Goal: Task Accomplishment & Management: Use online tool/utility

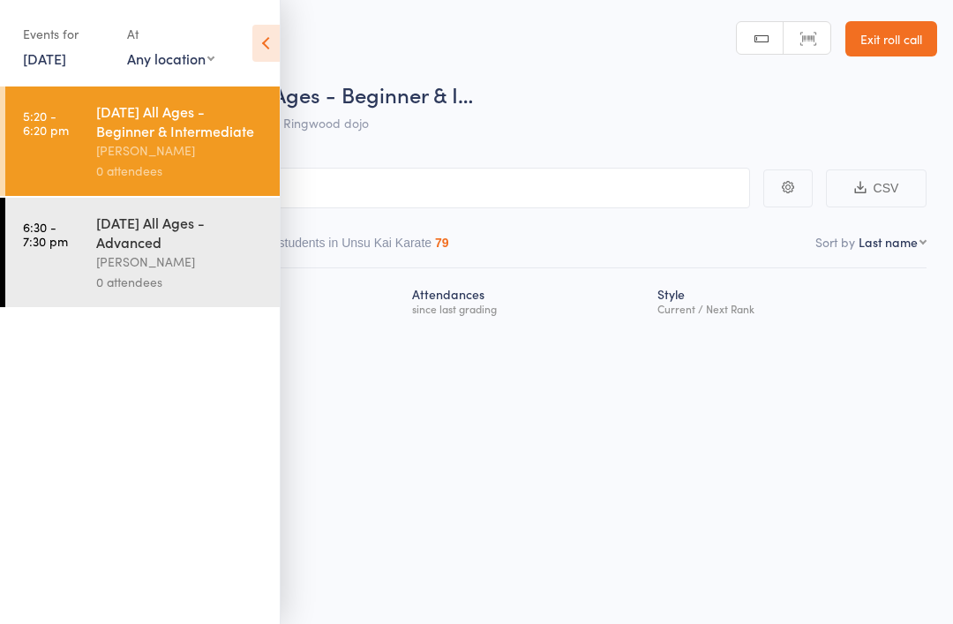
click at [109, 139] on div "Monday All Ages - Beginner & Intermediate" at bounding box center [180, 121] width 169 height 39
click at [146, 140] on div "Monday All Ages - Beginner & Intermediate" at bounding box center [180, 121] width 169 height 39
click at [173, 136] on div "Monday All Ages - Beginner & Intermediate" at bounding box center [180, 121] width 169 height 39
click at [494, 191] on input "search" at bounding box center [388, 188] width 724 height 41
click at [642, 177] on input "search" at bounding box center [388, 188] width 724 height 41
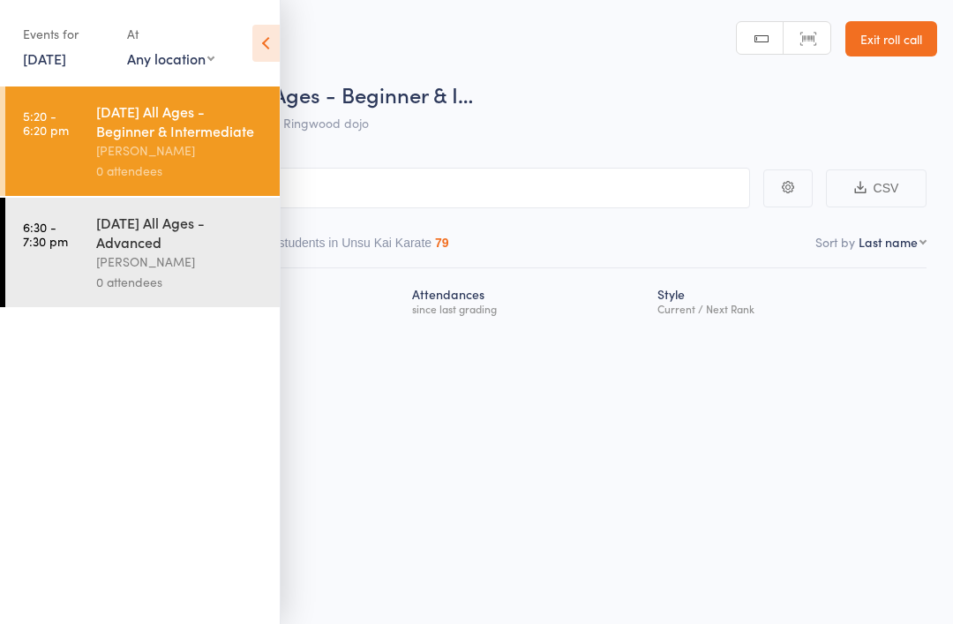
click at [257, 40] on icon at bounding box center [265, 43] width 27 height 37
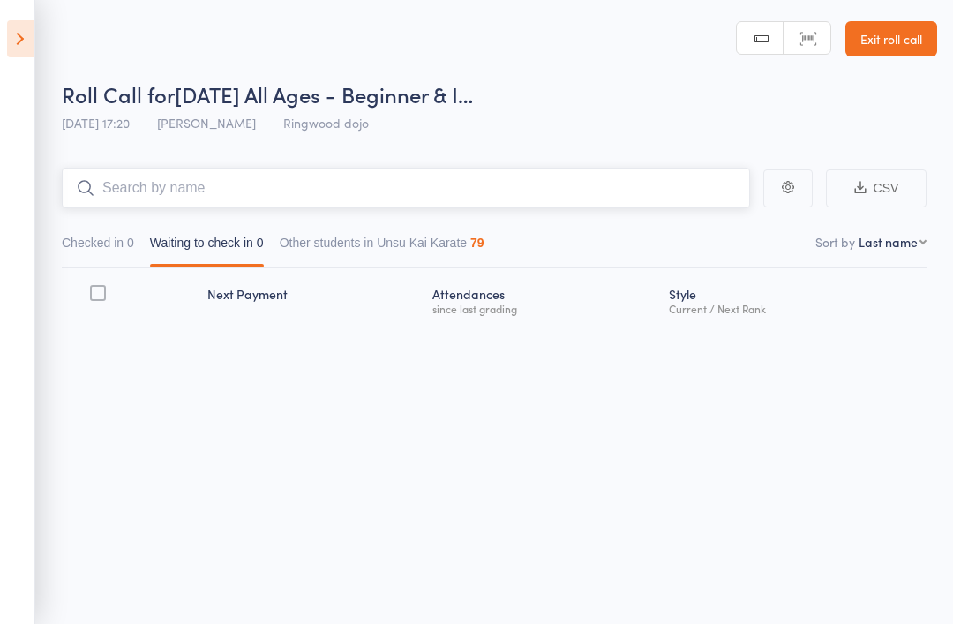
click at [370, 191] on input "search" at bounding box center [406, 188] width 689 height 41
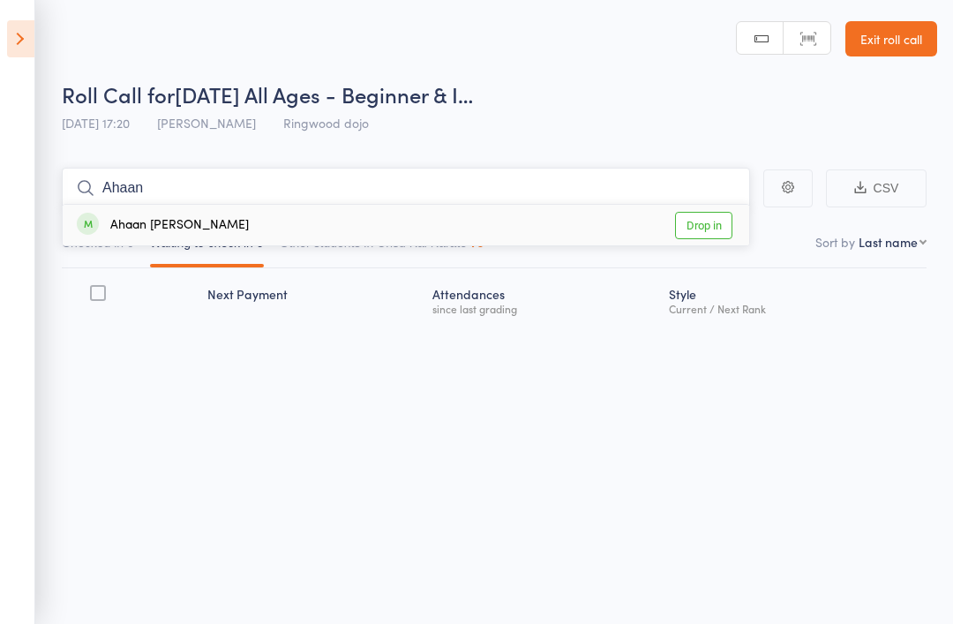
type input "Ahaan"
click at [165, 228] on div "Ahaan Awasthi" at bounding box center [163, 225] width 172 height 20
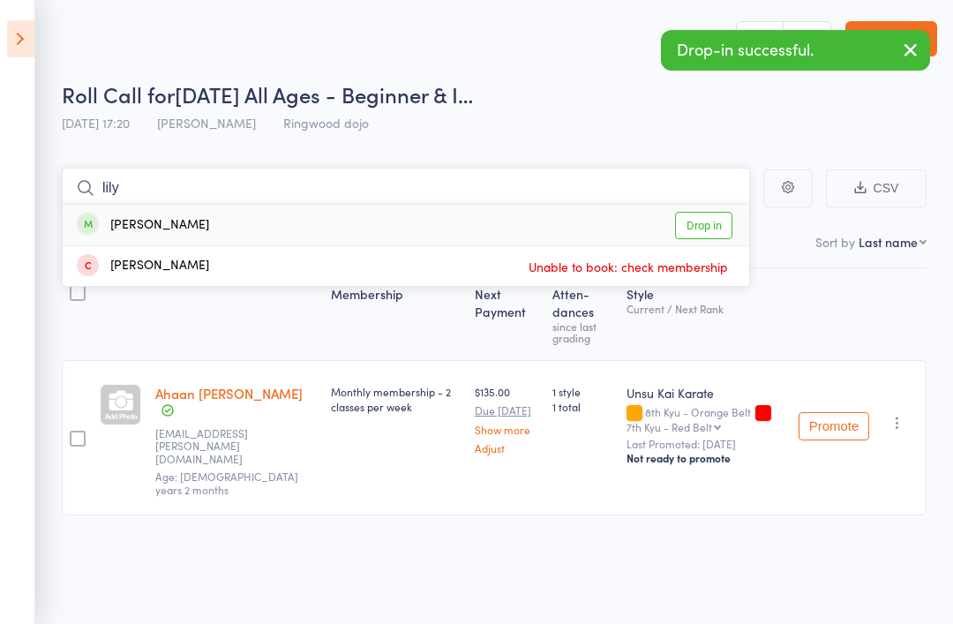
type input "lily"
click at [522, 216] on div "Lily Berntsen Drop in" at bounding box center [406, 225] width 687 height 41
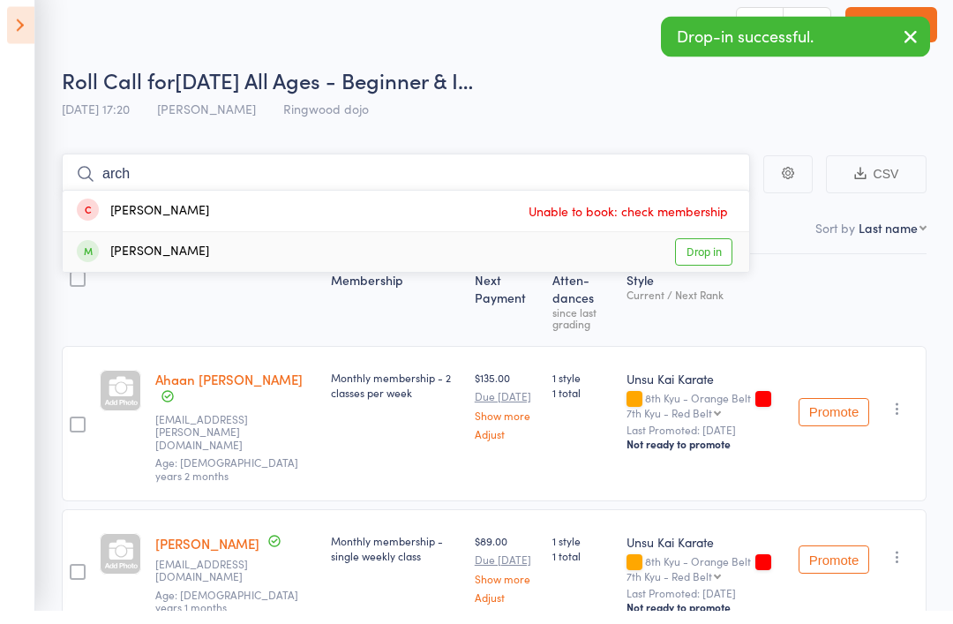
type input "arch"
click at [501, 264] on div "Archit Shailesh Drop in" at bounding box center [406, 266] width 687 height 40
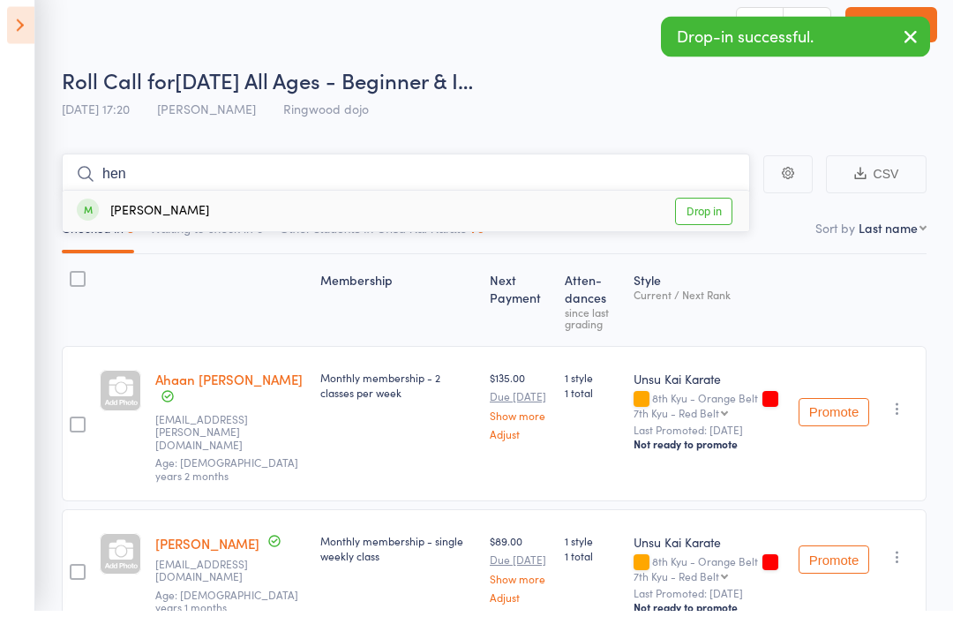
type input "hen"
click at [578, 213] on div "Henry Looker Drop in" at bounding box center [406, 225] width 687 height 41
type input "seba"
click at [487, 214] on div "Sebastian Gibson Drop in" at bounding box center [406, 225] width 687 height 41
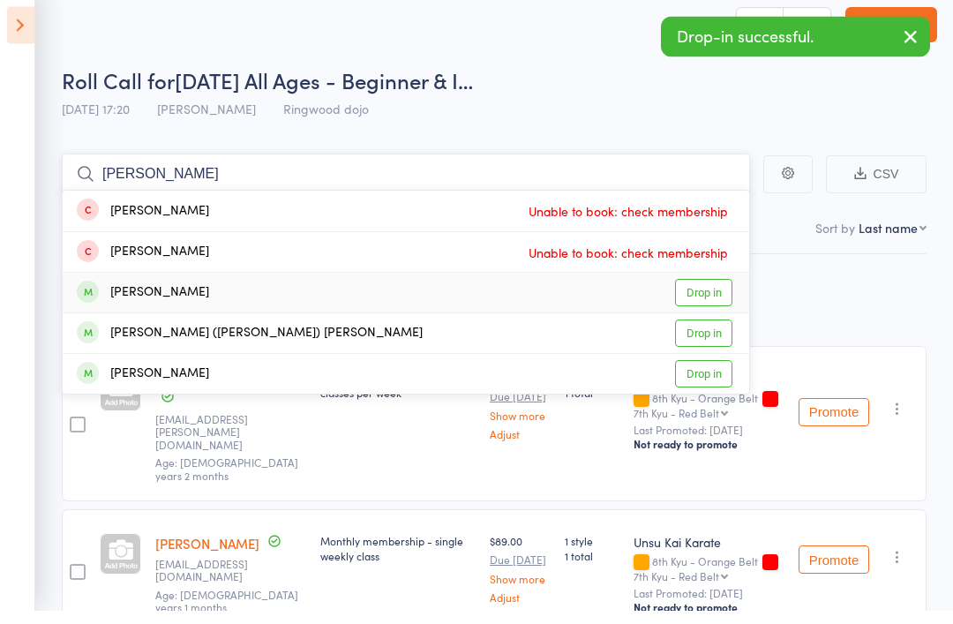
type input "leo"
click at [616, 298] on div "Leo Looker Drop in" at bounding box center [406, 307] width 687 height 40
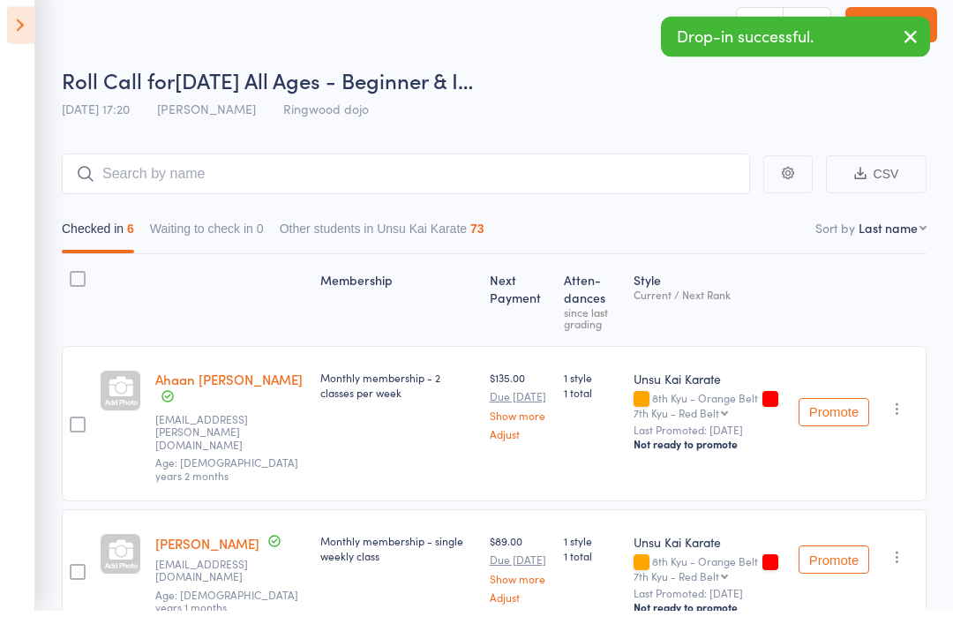
click at [23, 26] on icon at bounding box center [20, 38] width 27 height 37
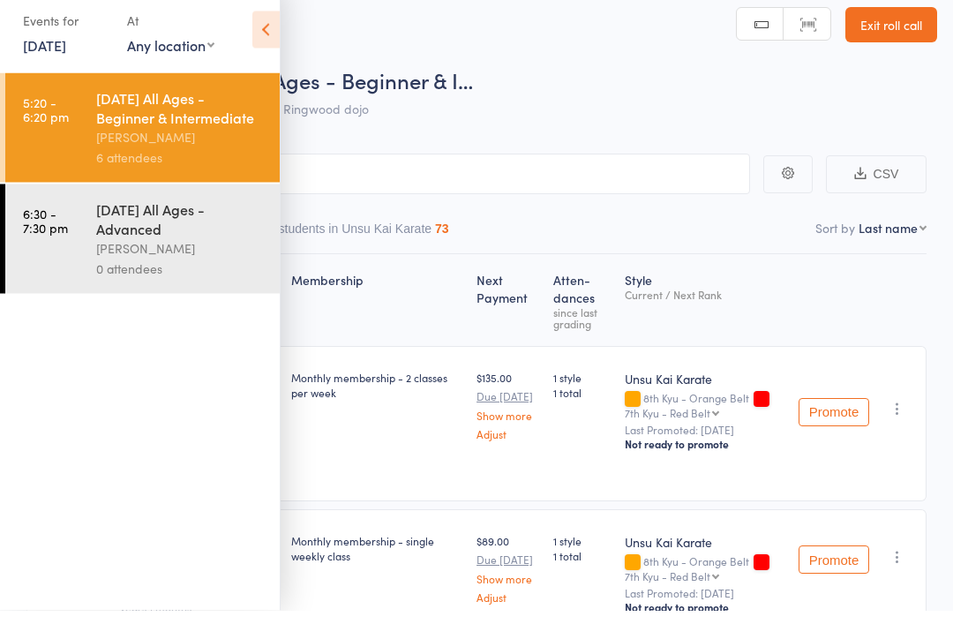
scroll to position [14, 0]
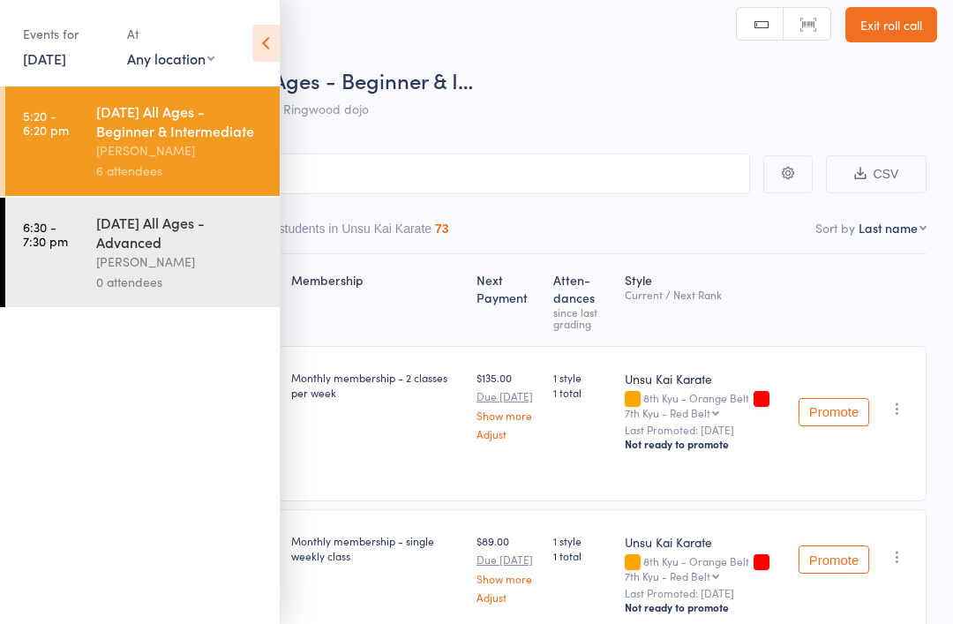
click at [147, 261] on div "[PERSON_NAME]" at bounding box center [180, 262] width 169 height 20
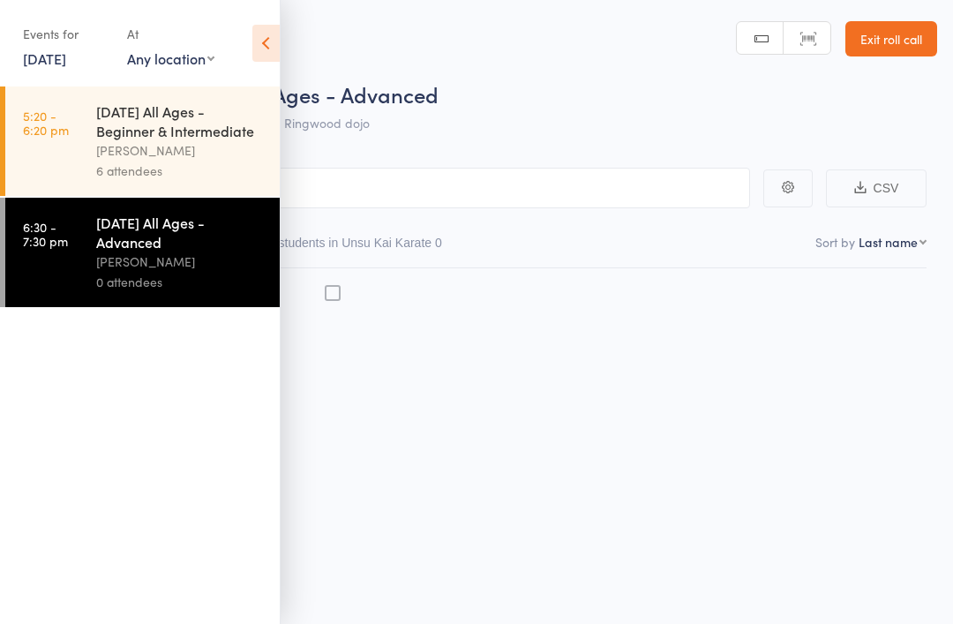
scroll to position [1, 0]
click at [579, 189] on input "search" at bounding box center [388, 187] width 724 height 41
click at [603, 183] on input "search" at bounding box center [388, 187] width 724 height 41
click at [271, 38] on icon at bounding box center [265, 43] width 27 height 37
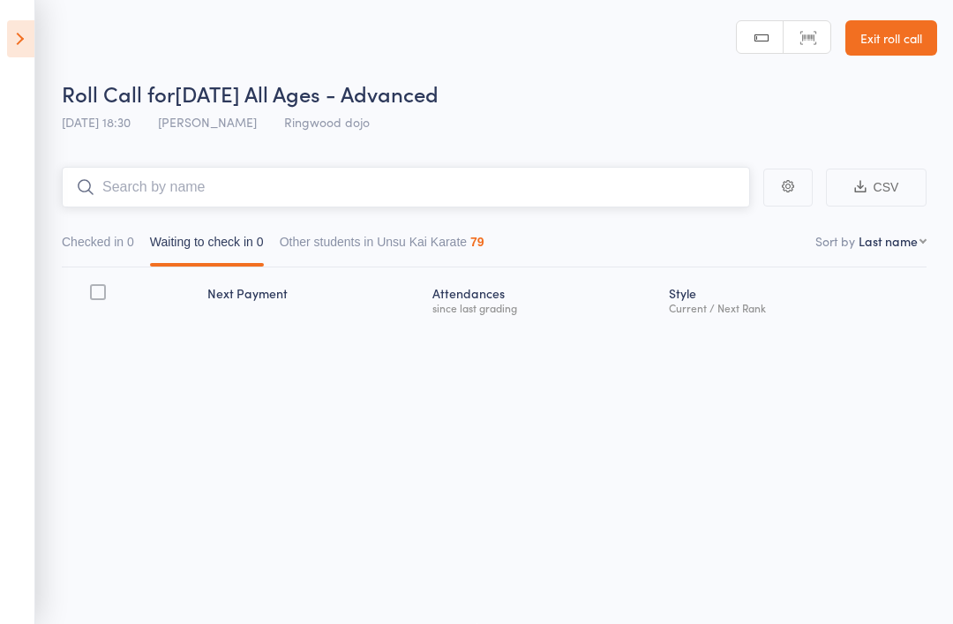
click at [158, 184] on input "search" at bounding box center [406, 187] width 689 height 41
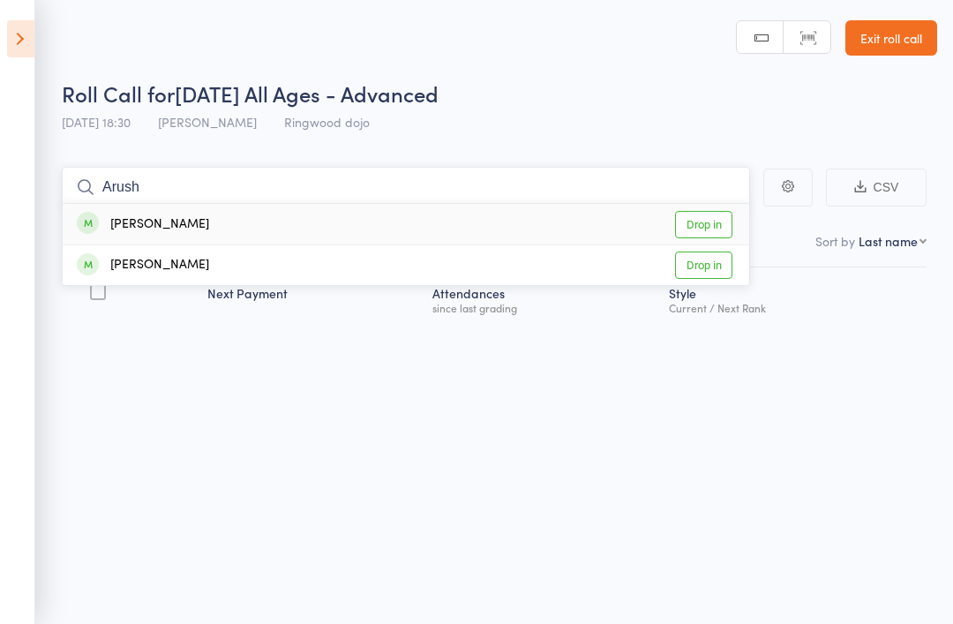
type input "Arush"
click at [532, 230] on div "Arush Shailesh Drop in" at bounding box center [406, 224] width 687 height 41
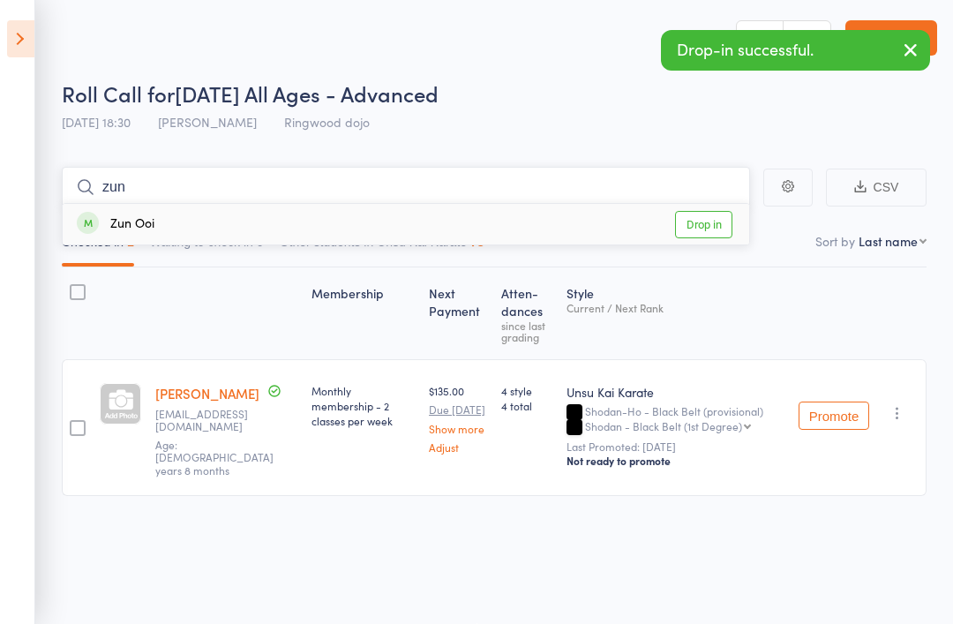
type input "zun"
click at [467, 221] on div "Zun Ooi Drop in" at bounding box center [406, 224] width 687 height 41
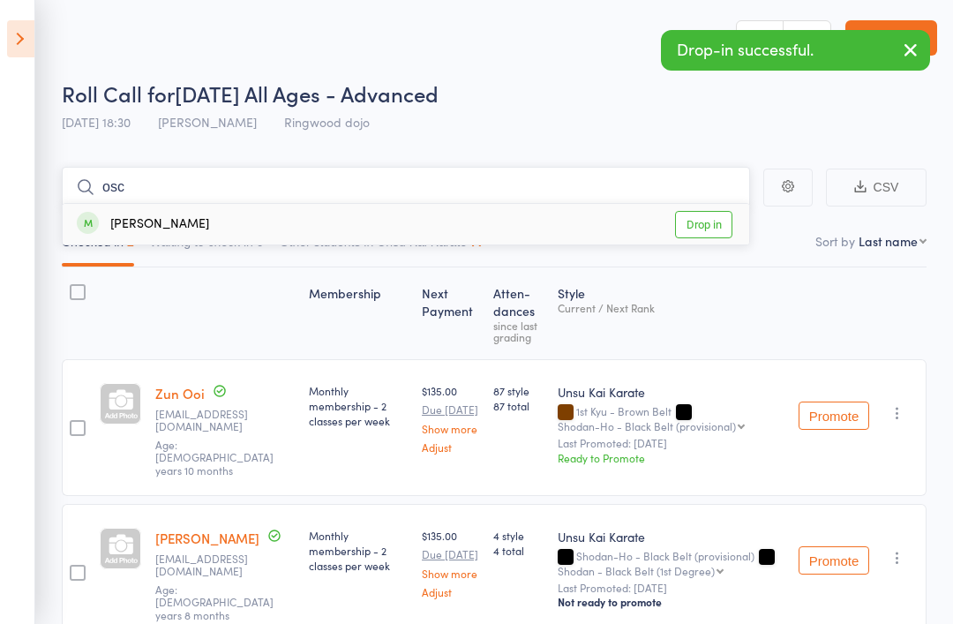
type input "osc"
click at [553, 219] on div "Oscar Ngin Drop in" at bounding box center [406, 224] width 687 height 41
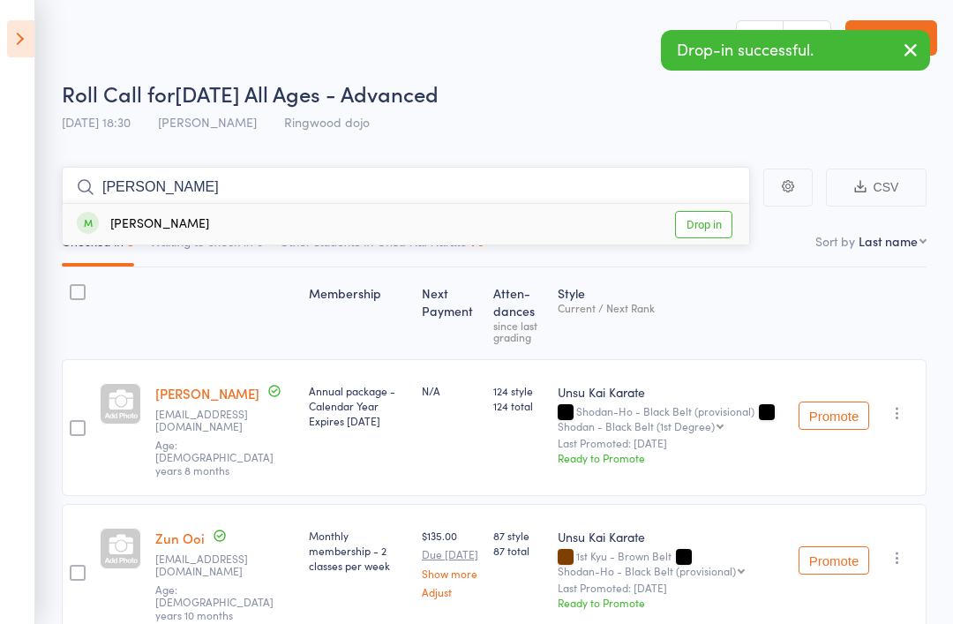
type input "rex"
click at [546, 216] on div "Rex Leong Drop in" at bounding box center [406, 224] width 687 height 41
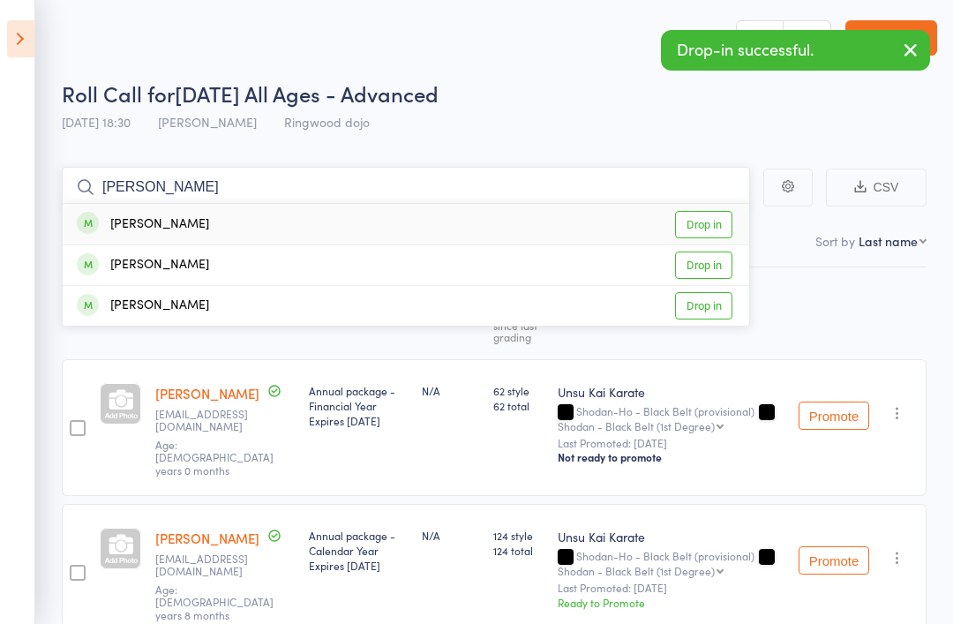
type input "josh"
click at [553, 220] on div "Joshua Farrell Drop in" at bounding box center [406, 224] width 687 height 41
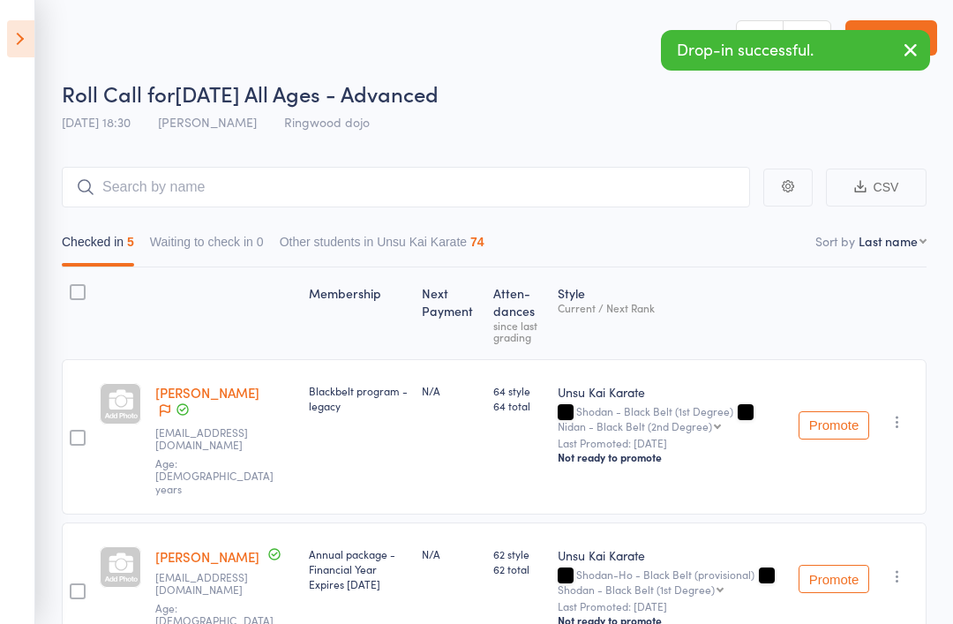
click at [29, 33] on icon at bounding box center [20, 38] width 27 height 37
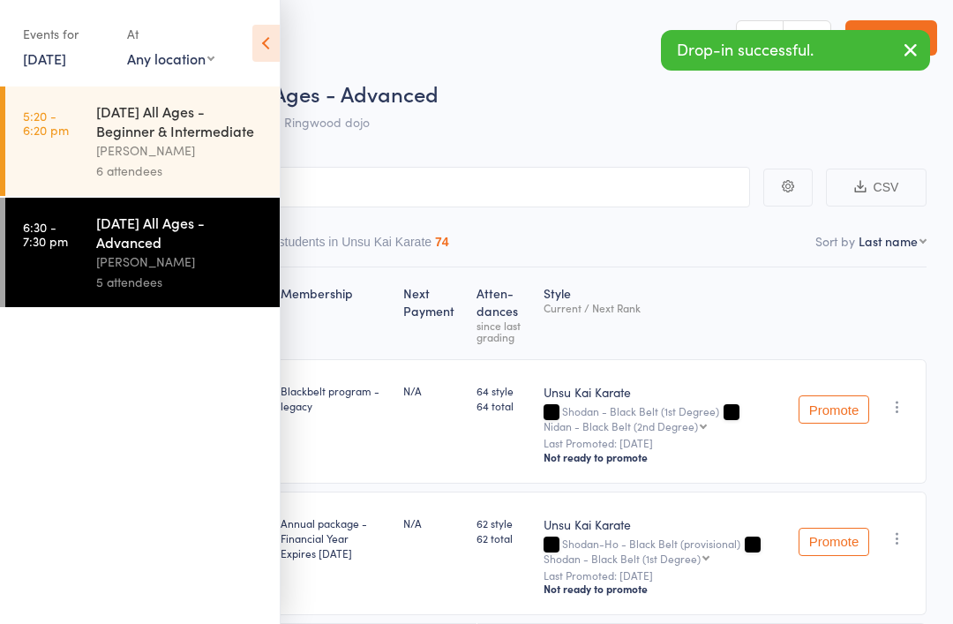
click at [278, 45] on icon at bounding box center [265, 43] width 27 height 37
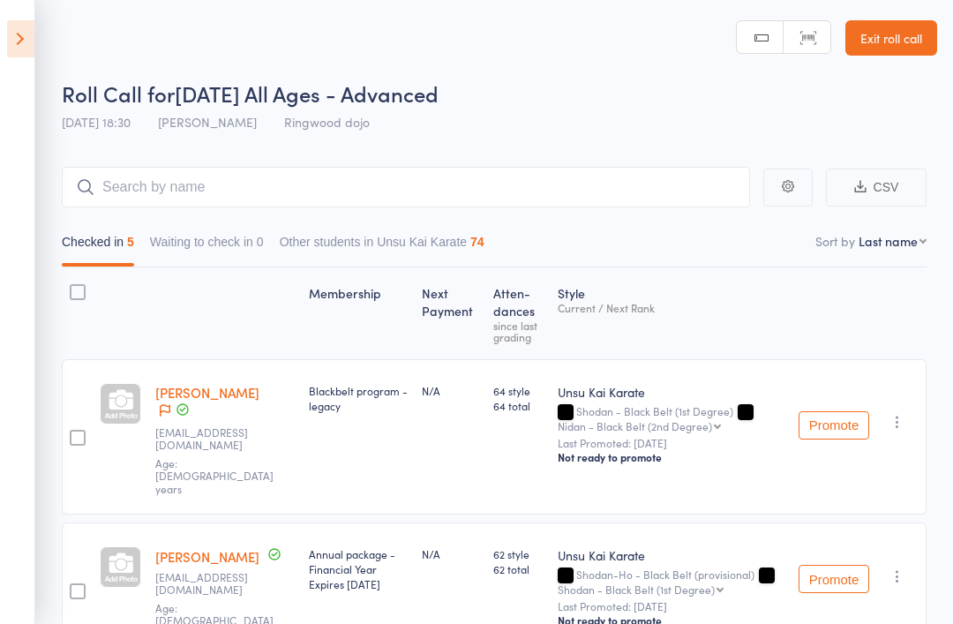
click at [21, 34] on icon at bounding box center [20, 38] width 27 height 37
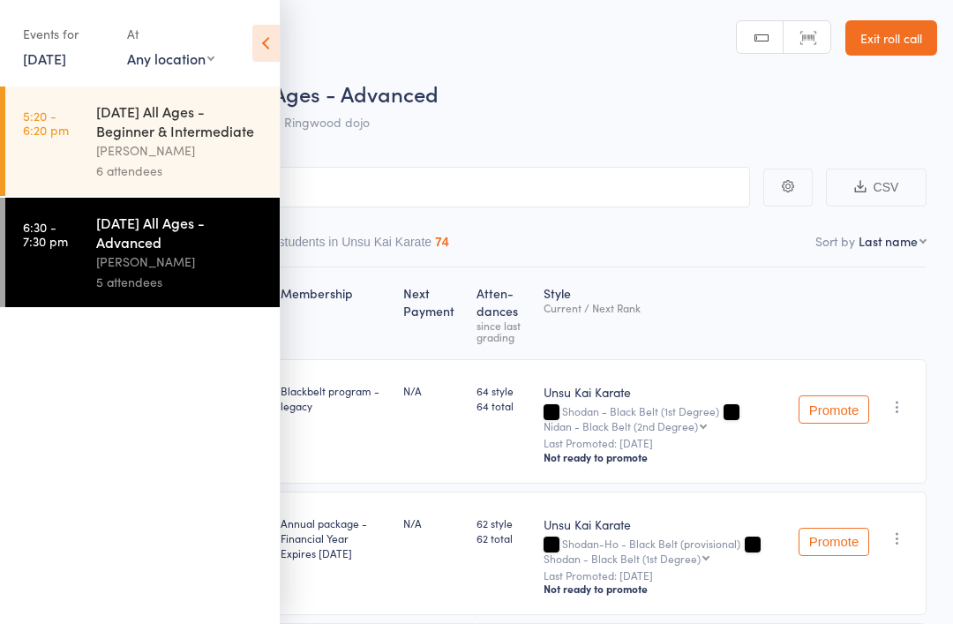
click at [66, 57] on link "4 Aug, 2025" at bounding box center [44, 58] width 43 height 19
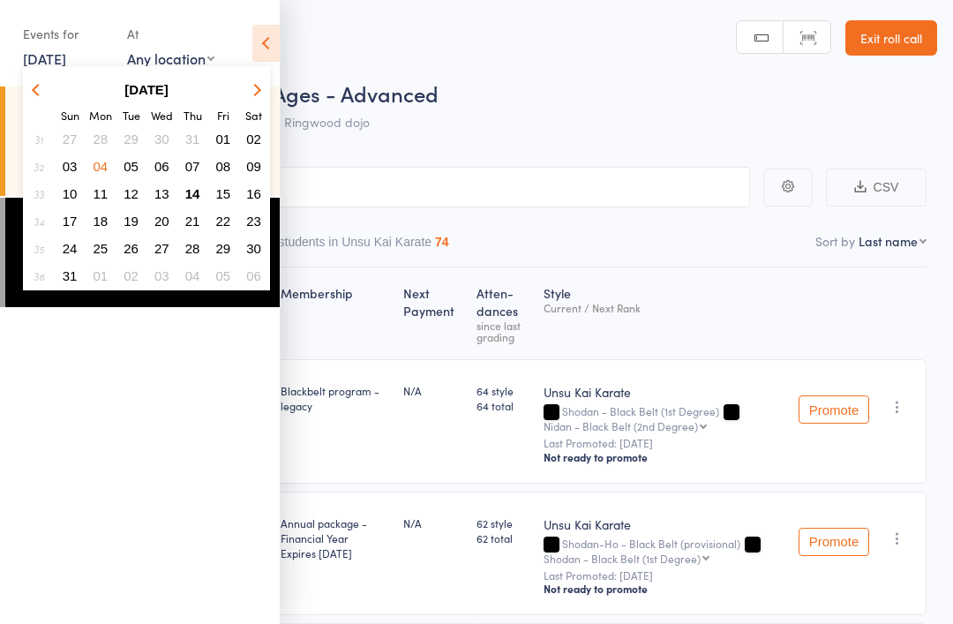
click at [135, 167] on span "05" at bounding box center [131, 166] width 15 height 15
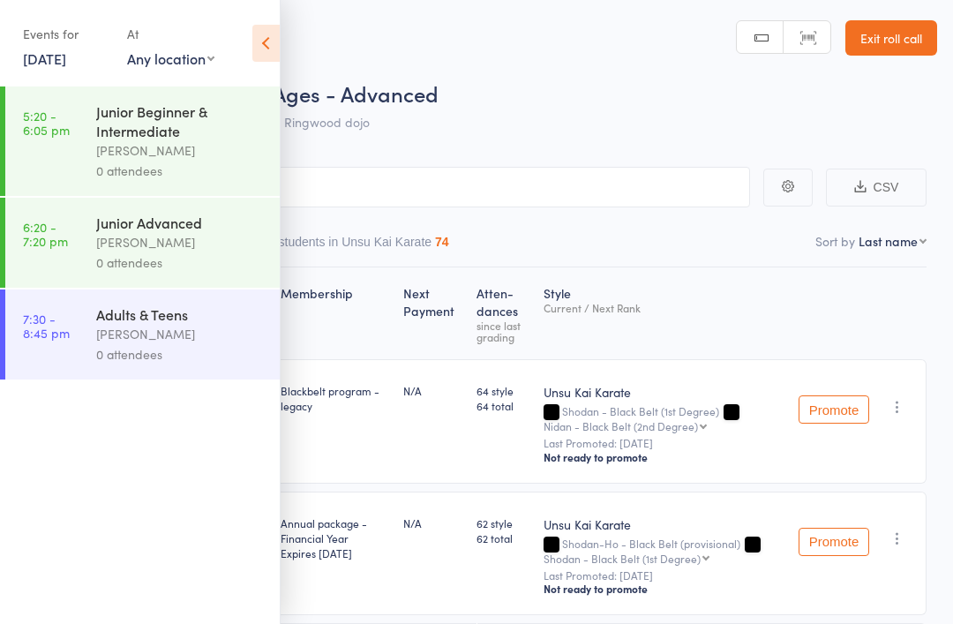
click at [194, 154] on div "[PERSON_NAME]" at bounding box center [180, 150] width 169 height 20
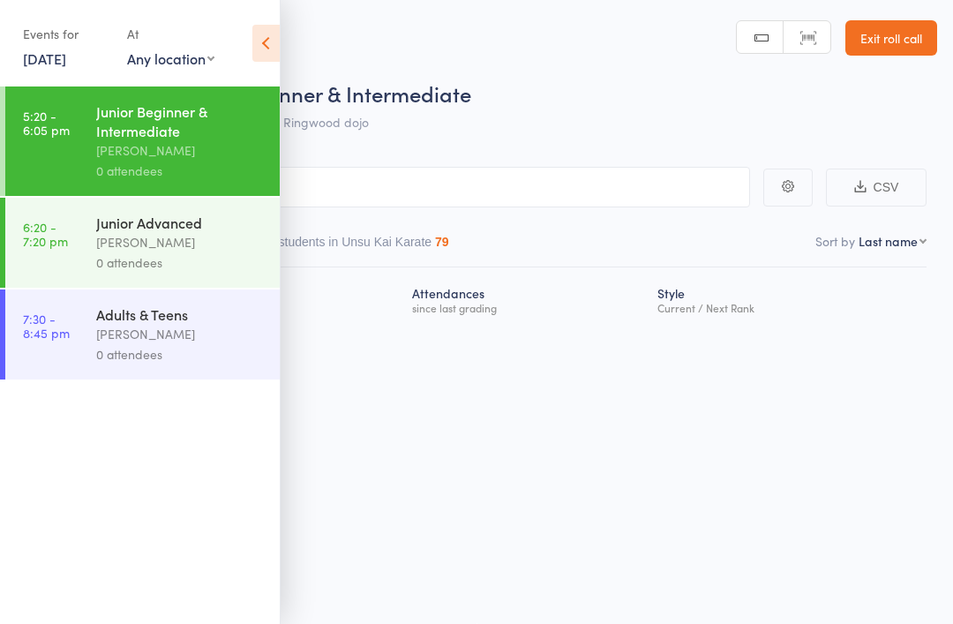
click at [268, 46] on icon at bounding box center [265, 43] width 27 height 37
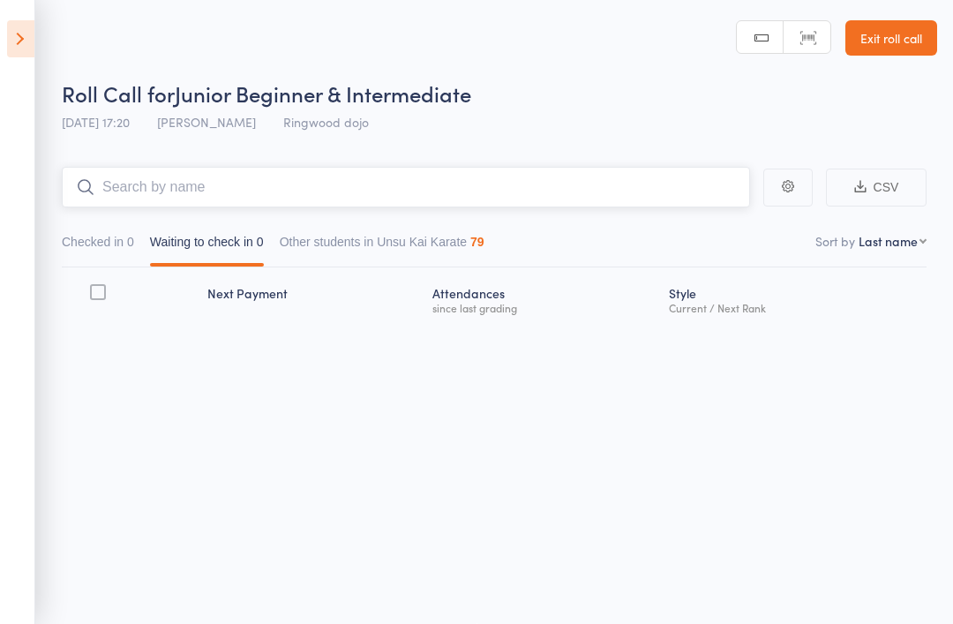
click at [214, 197] on input "search" at bounding box center [406, 187] width 689 height 41
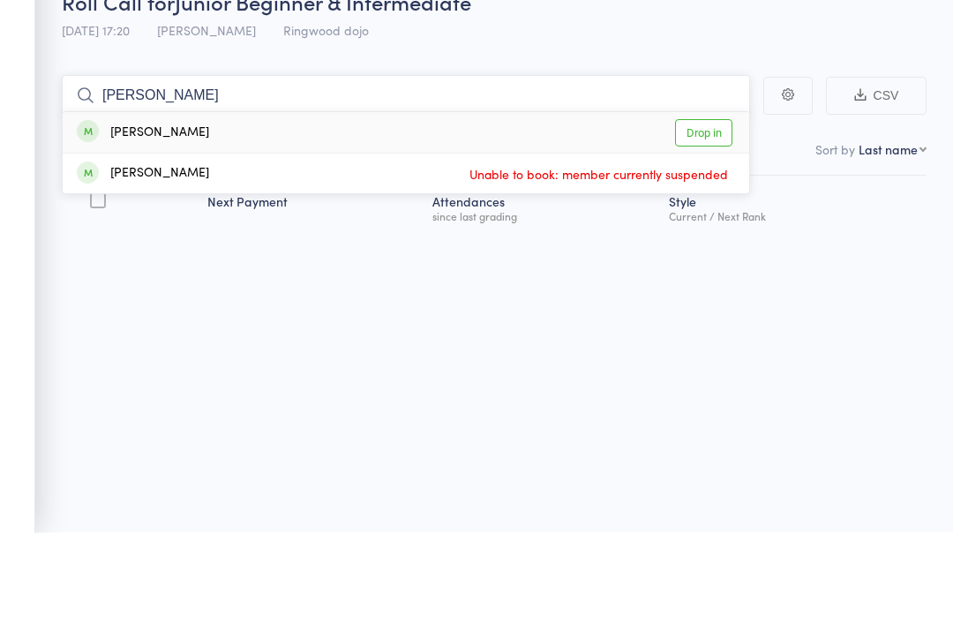
type input "Hann"
click at [422, 204] on div "Hannah Glaister Drop in" at bounding box center [406, 224] width 687 height 41
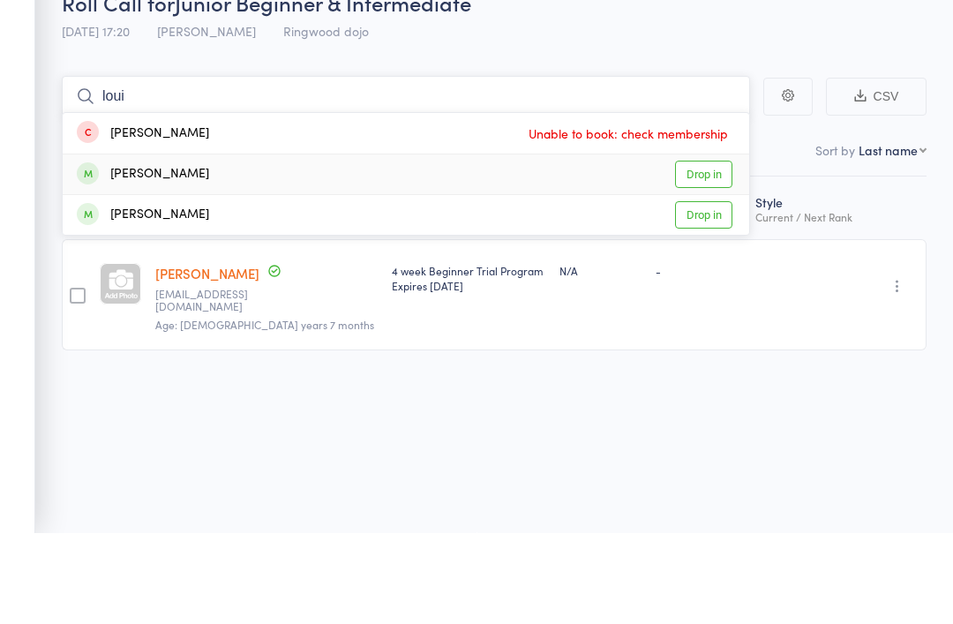
type input "loui"
click at [462, 245] on div "Louie O'callaghan Drop in" at bounding box center [406, 265] width 687 height 40
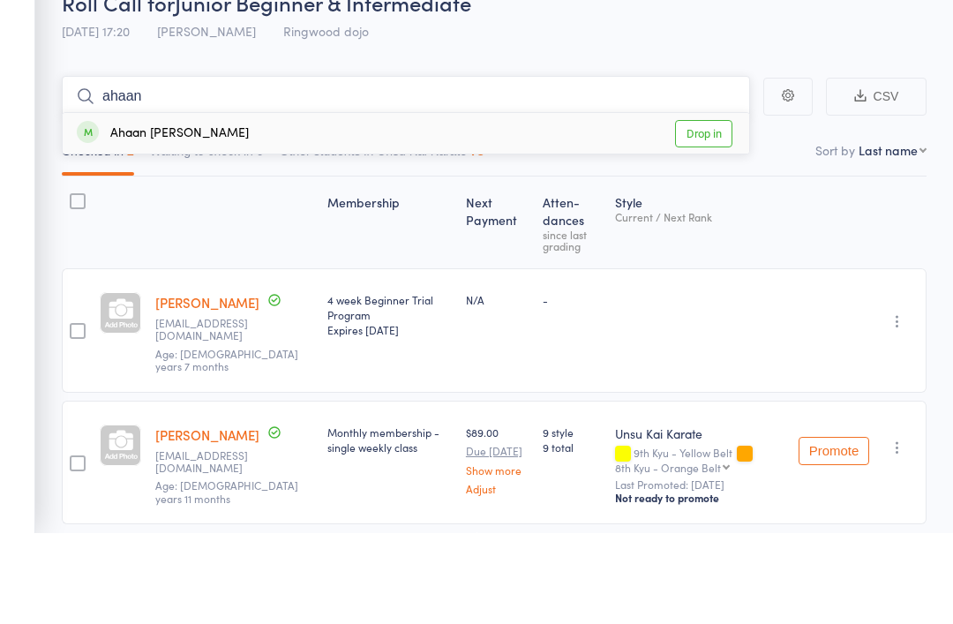
type input "ahaan"
click at [493, 204] on div "Ahaan Awasthi Drop in" at bounding box center [406, 224] width 687 height 41
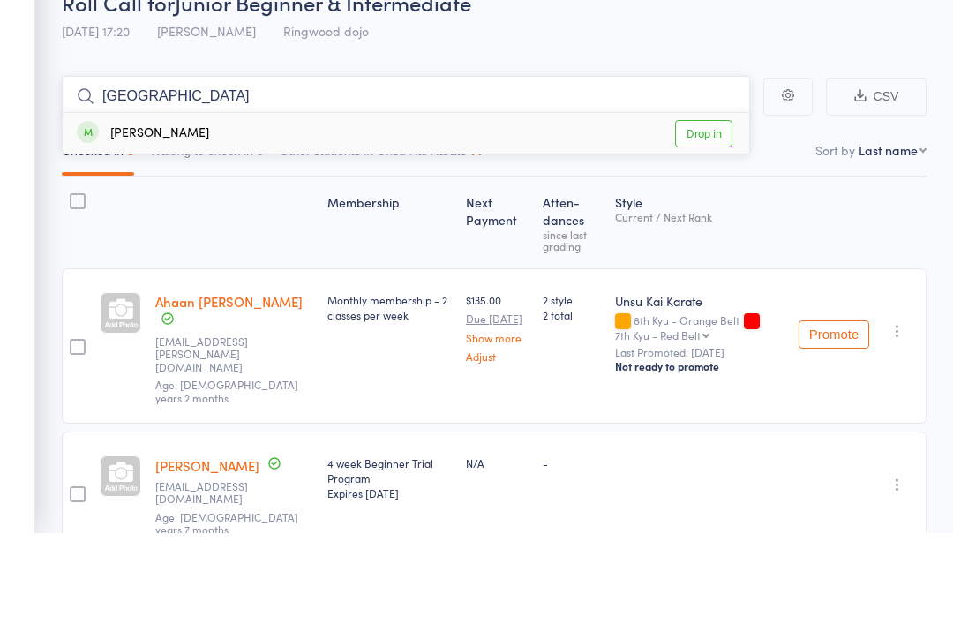
type input "bonn"
click at [128, 215] on div "Bonnie McCreery" at bounding box center [143, 225] width 132 height 20
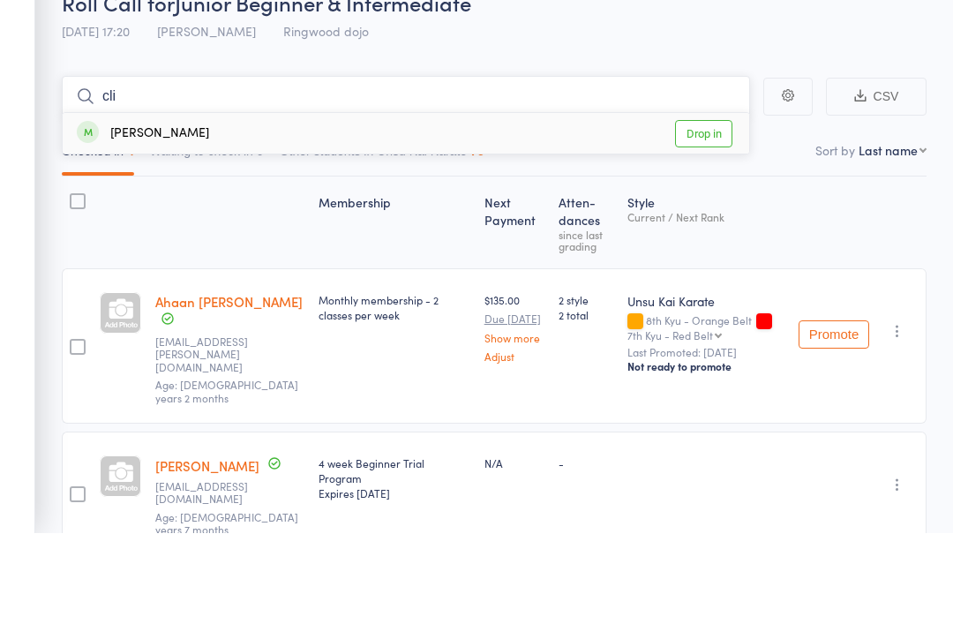
type input "cli"
click at [141, 215] on div "Cliff McCreery" at bounding box center [143, 225] width 132 height 20
type input "sam"
click at [143, 215] on div "Dang (Sam) Tran" at bounding box center [216, 225] width 278 height 20
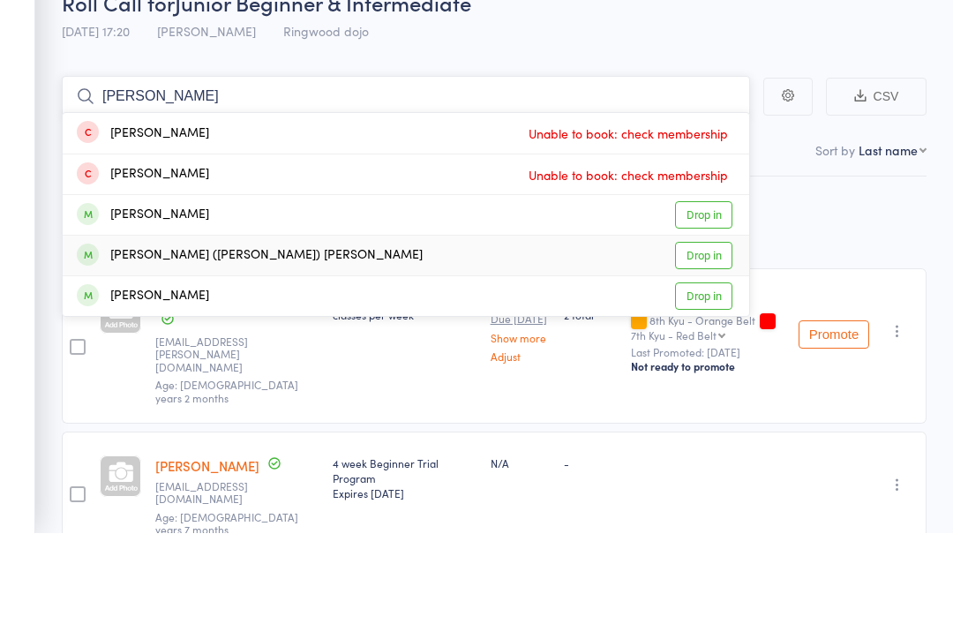
type input "leo"
click at [133, 336] on div "Minh (Leo) Tran" at bounding box center [250, 346] width 346 height 20
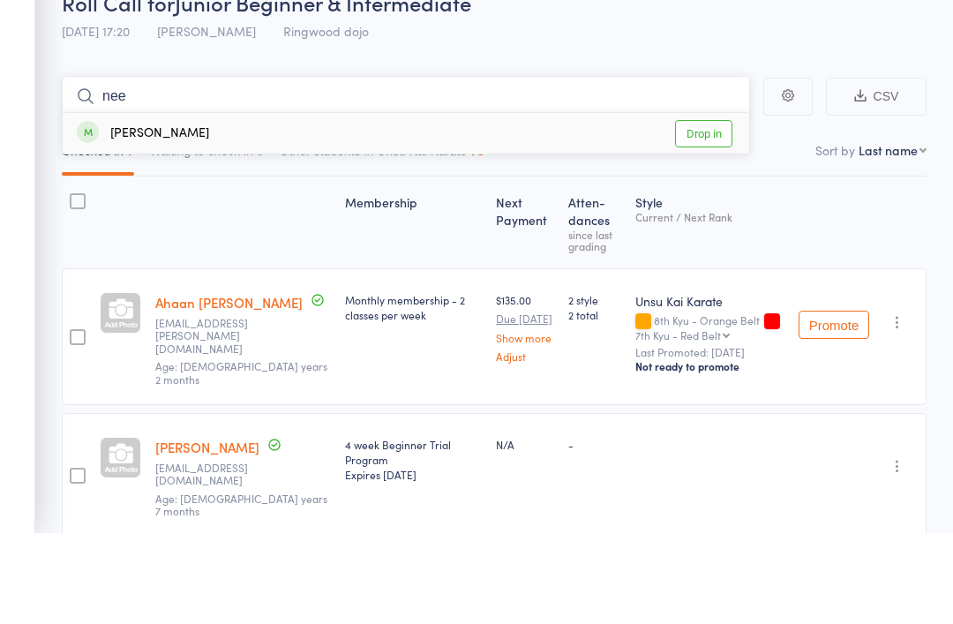
type input "nee"
click at [139, 215] on div "Neel Solanki" at bounding box center [143, 225] width 132 height 20
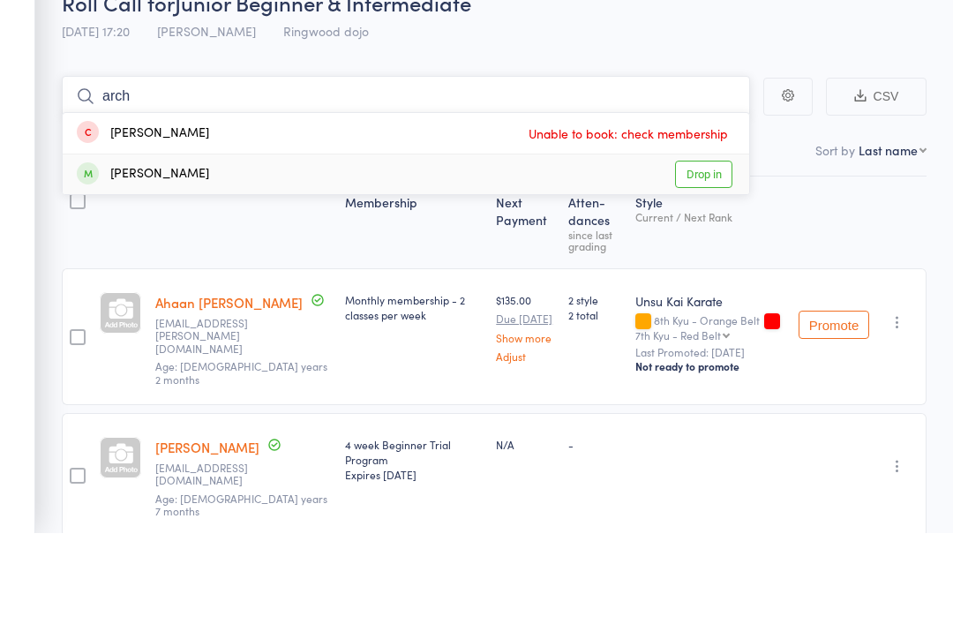
type input "arch"
click at [139, 255] on div "Archit Shailesh" at bounding box center [143, 265] width 132 height 20
type input "jer"
click at [148, 215] on div "Jerica Philip" at bounding box center [143, 225] width 132 height 20
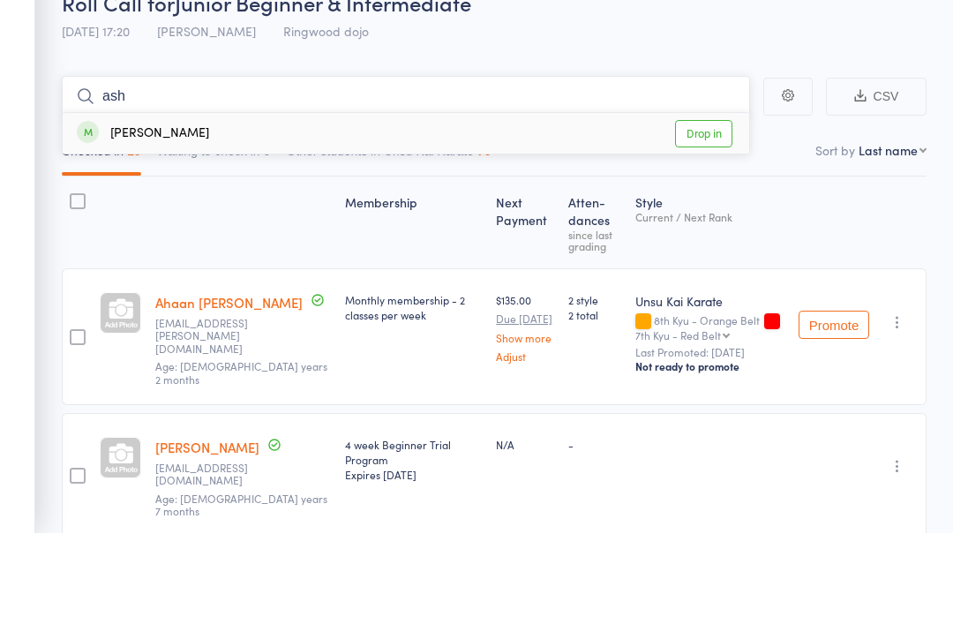
type input "ash"
click at [147, 215] on div "Ashwanth Sajeevan" at bounding box center [143, 225] width 132 height 20
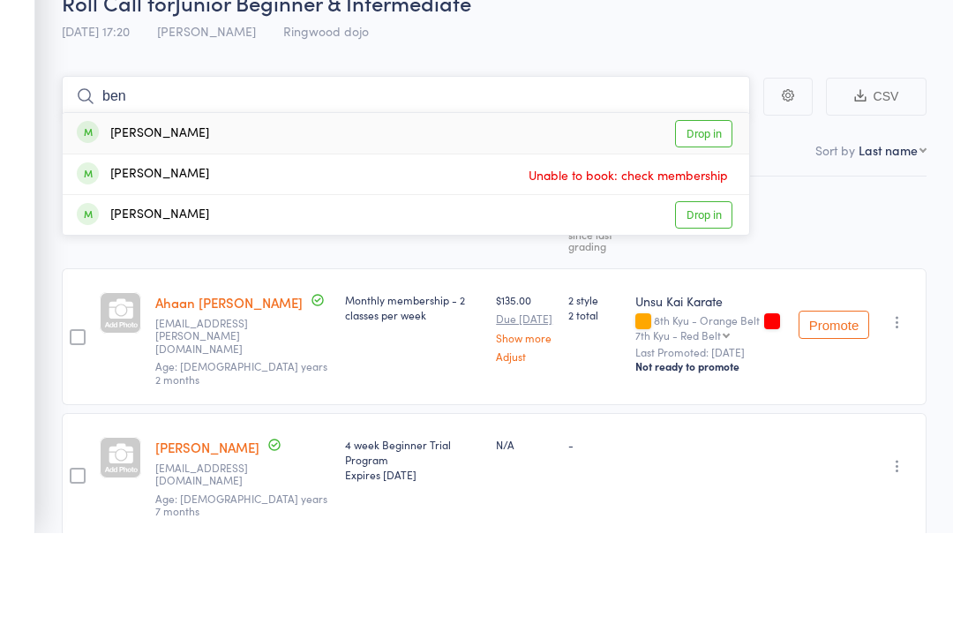
type input "ben"
click at [123, 215] on div "Benjamin Teo" at bounding box center [143, 225] width 132 height 20
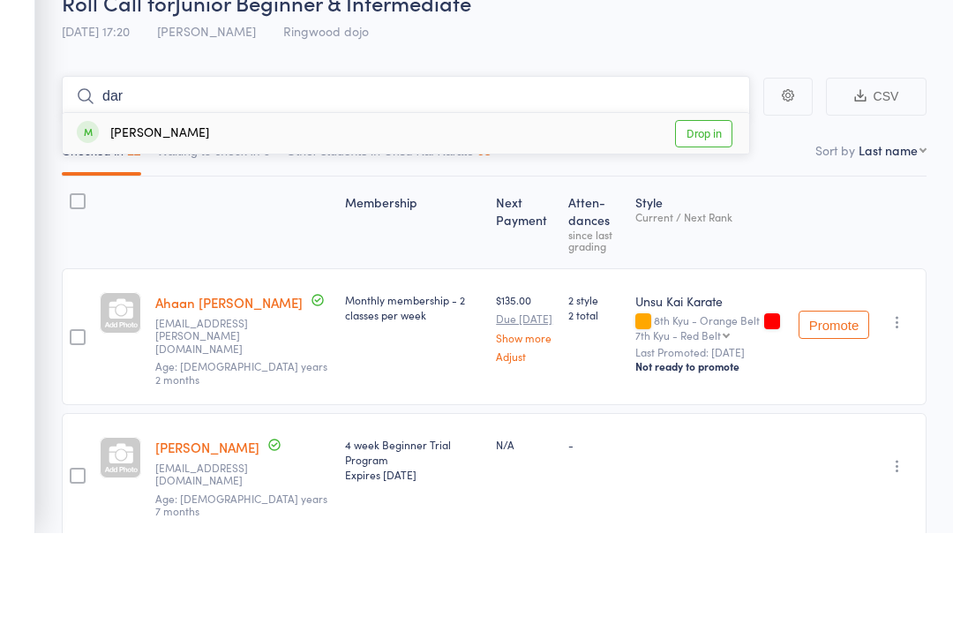
type input "dar"
click at [167, 215] on div "[PERSON_NAME]" at bounding box center [143, 225] width 132 height 20
type input "mad"
click at [146, 215] on div "[PERSON_NAME]" at bounding box center [143, 225] width 132 height 20
type input "vit"
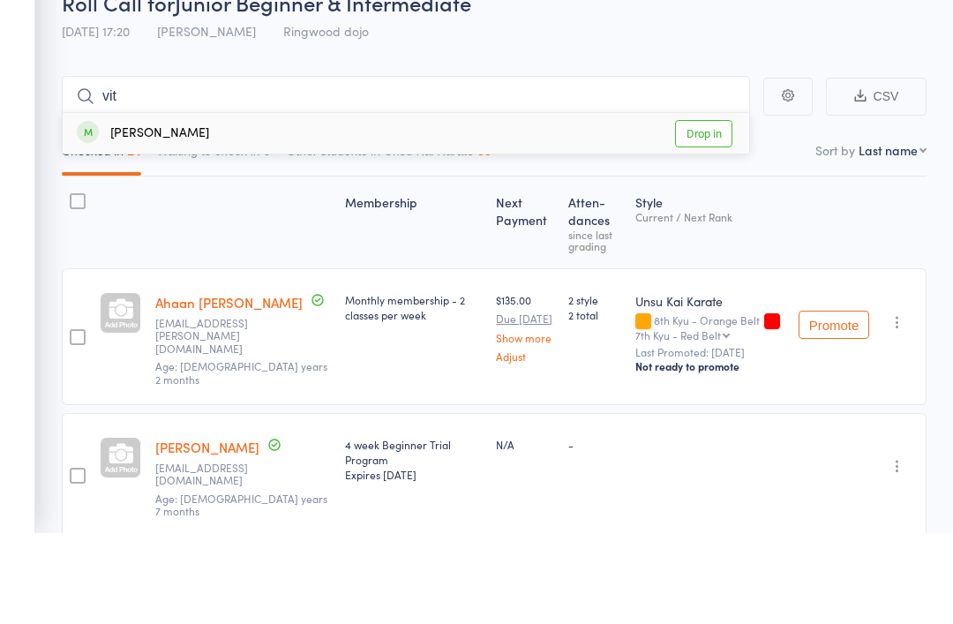
click at [161, 215] on div "Vitesh Sajeevan" at bounding box center [143, 225] width 132 height 20
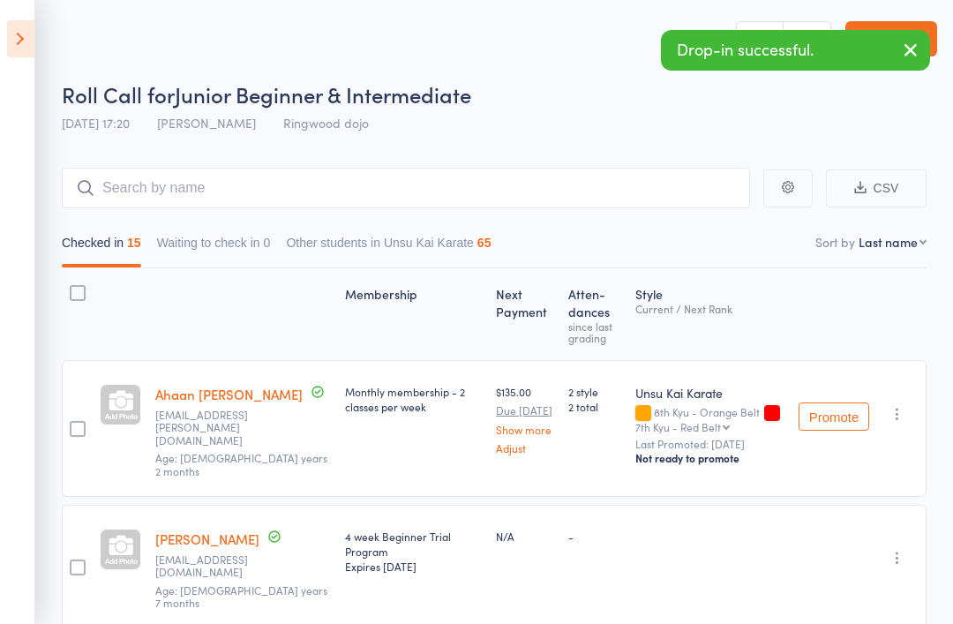
click at [27, 34] on icon at bounding box center [20, 38] width 27 height 37
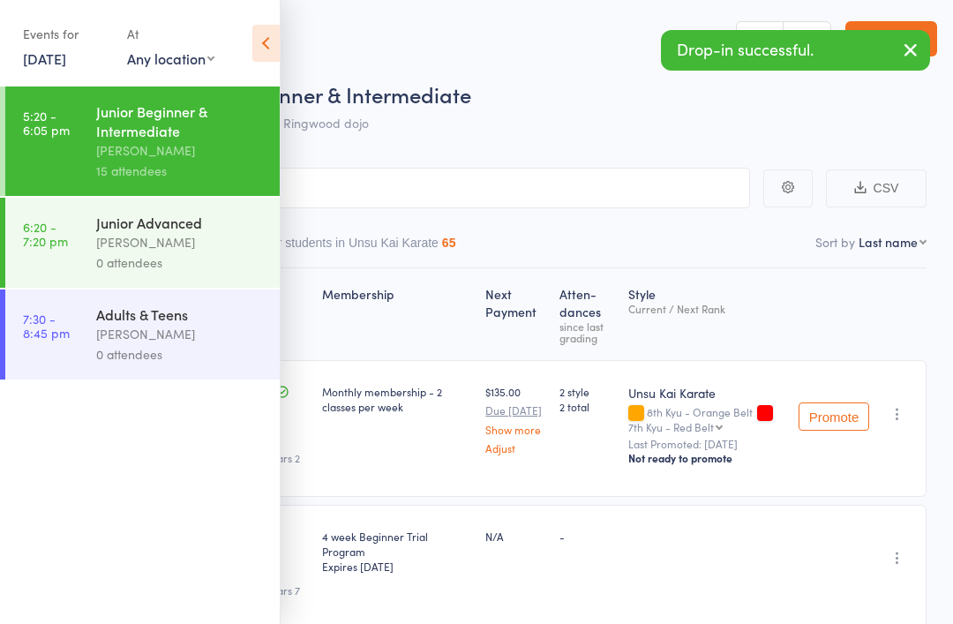
click at [110, 248] on div "[PERSON_NAME]" at bounding box center [180, 242] width 169 height 20
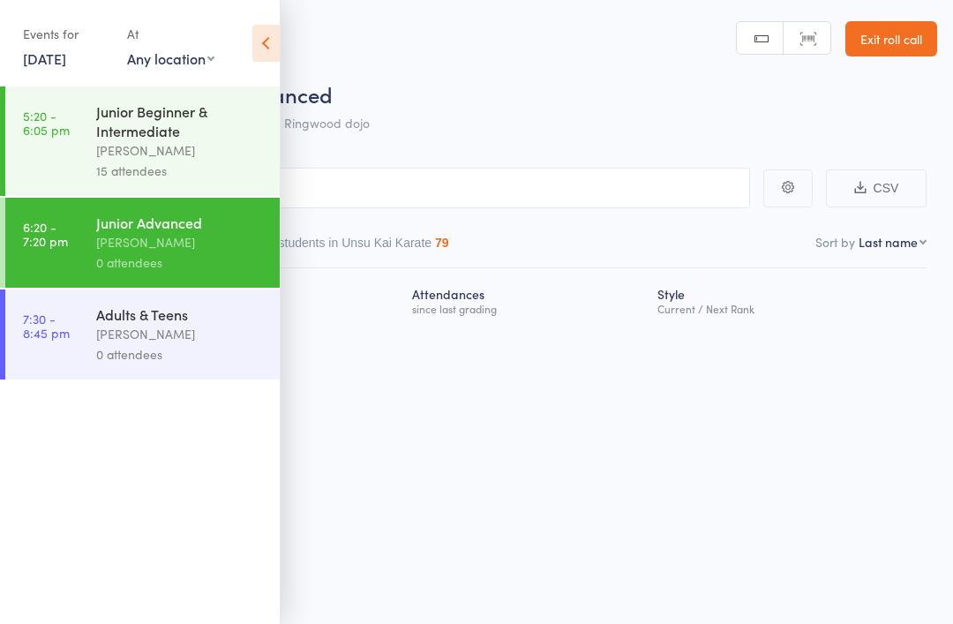
click at [256, 32] on icon at bounding box center [265, 43] width 27 height 37
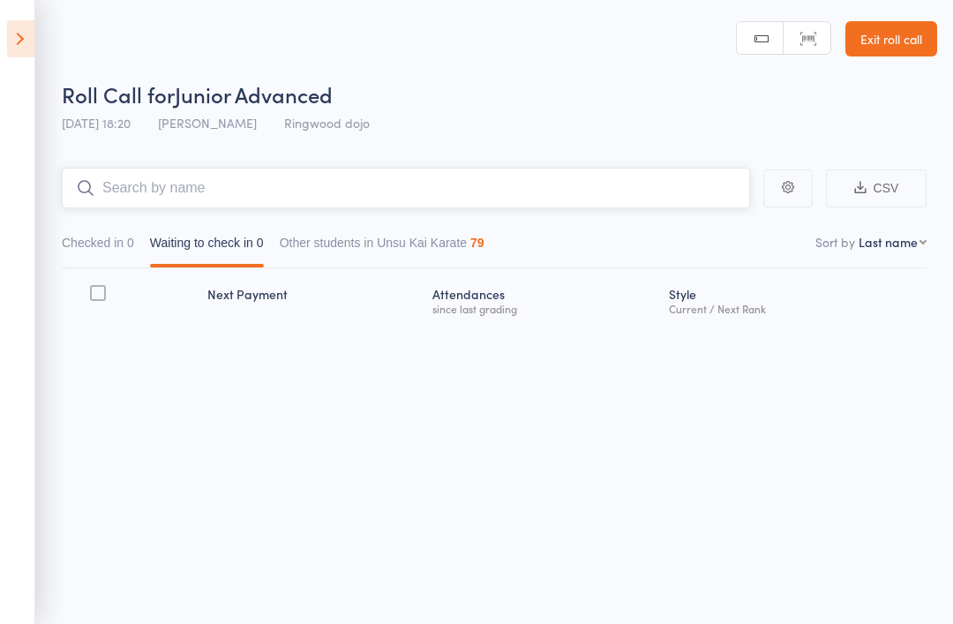
click at [200, 207] on input "search" at bounding box center [406, 188] width 689 height 41
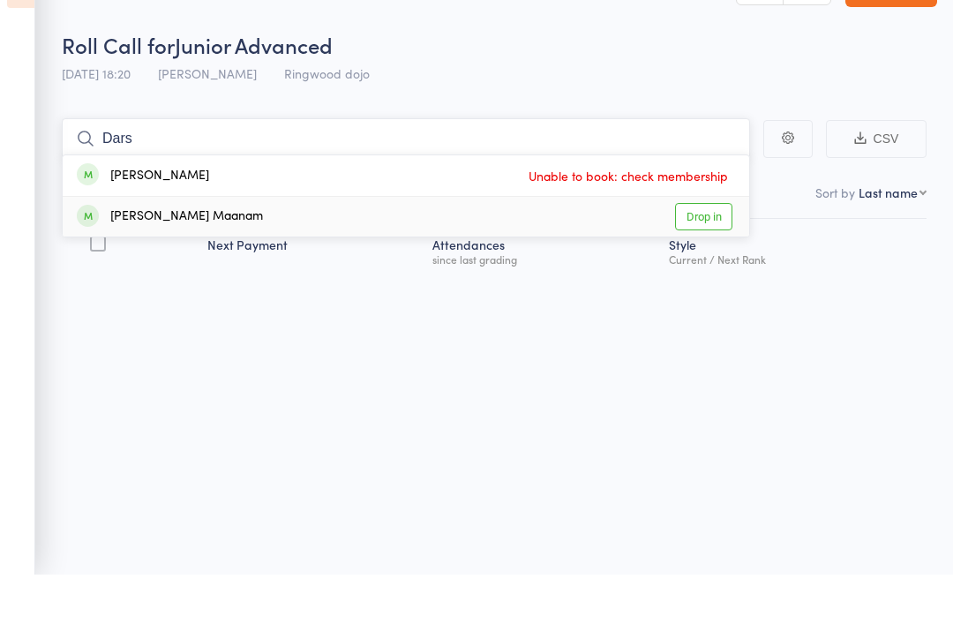
type input "Dars"
click at [319, 246] on div "Darshanaa Rathish Maanam Drop in" at bounding box center [406, 266] width 687 height 40
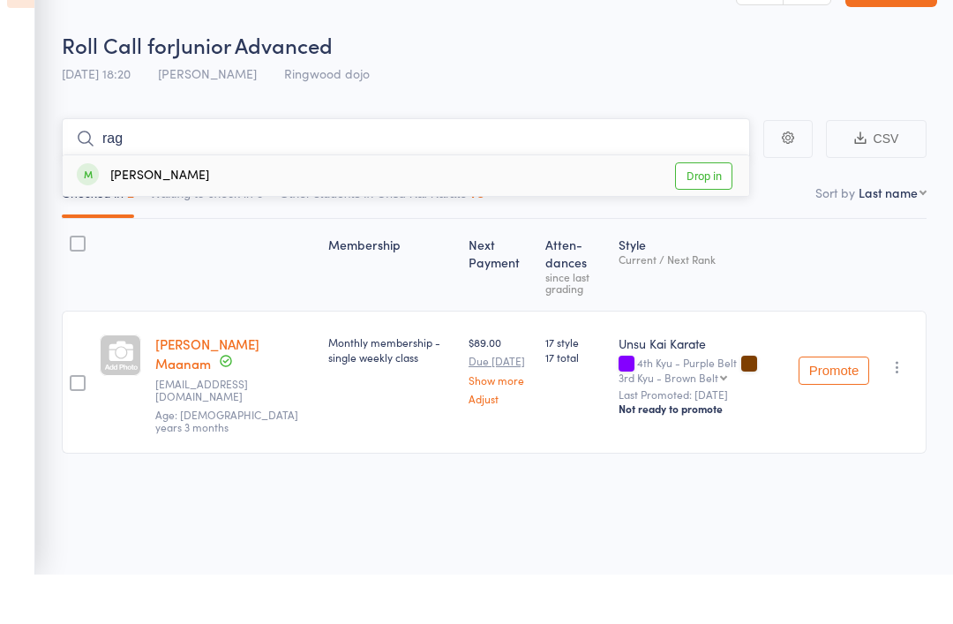
type input "rag"
click at [151, 215] on div "Raghav Chauhan" at bounding box center [143, 225] width 132 height 20
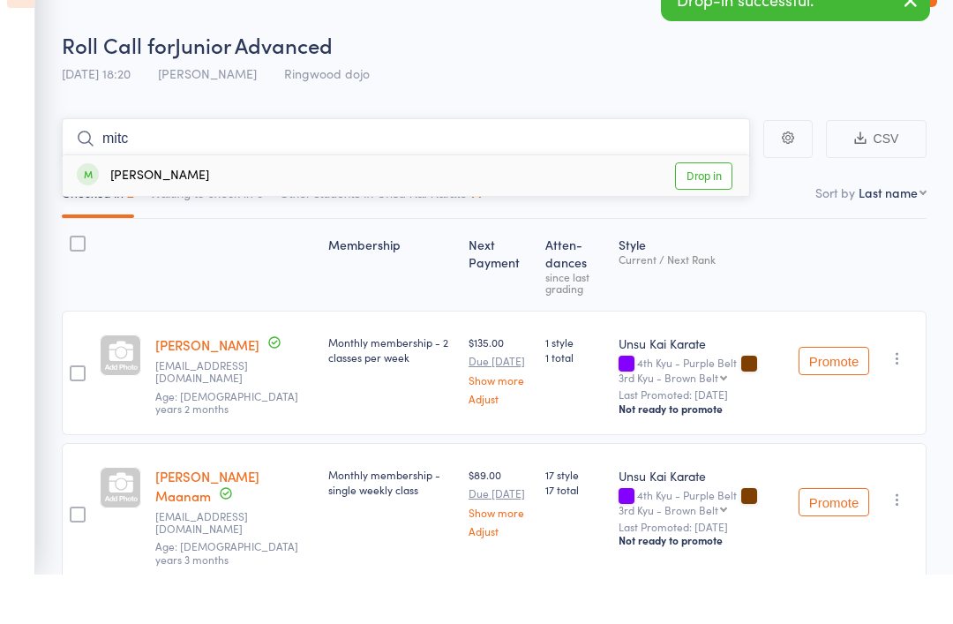
type input "mitc"
click at [163, 215] on div "Mitchell Boyer" at bounding box center [143, 225] width 132 height 20
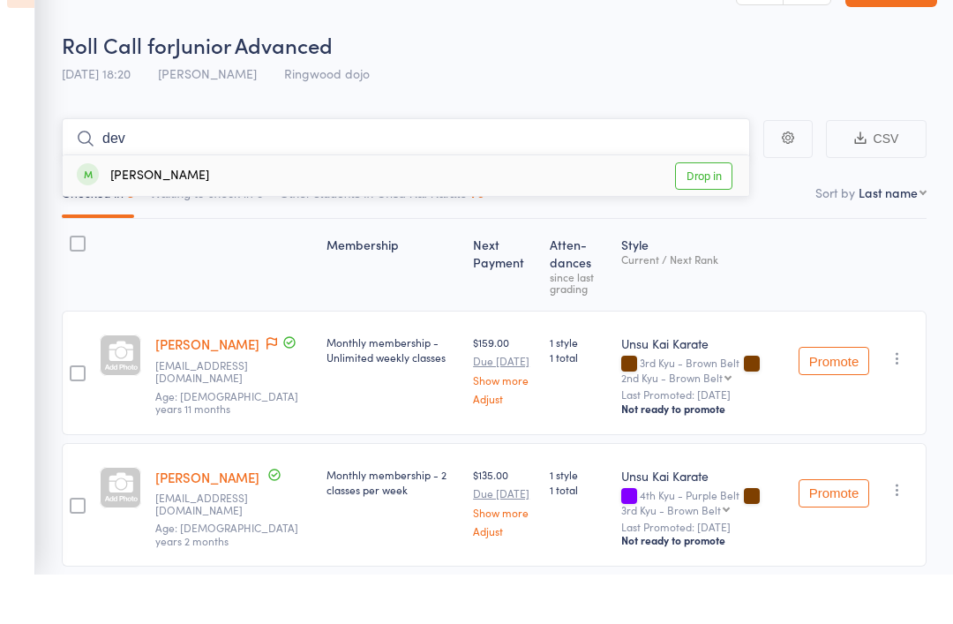
type input "dev"
click at [168, 215] on div "Devan Gunaratne" at bounding box center [143, 225] width 132 height 20
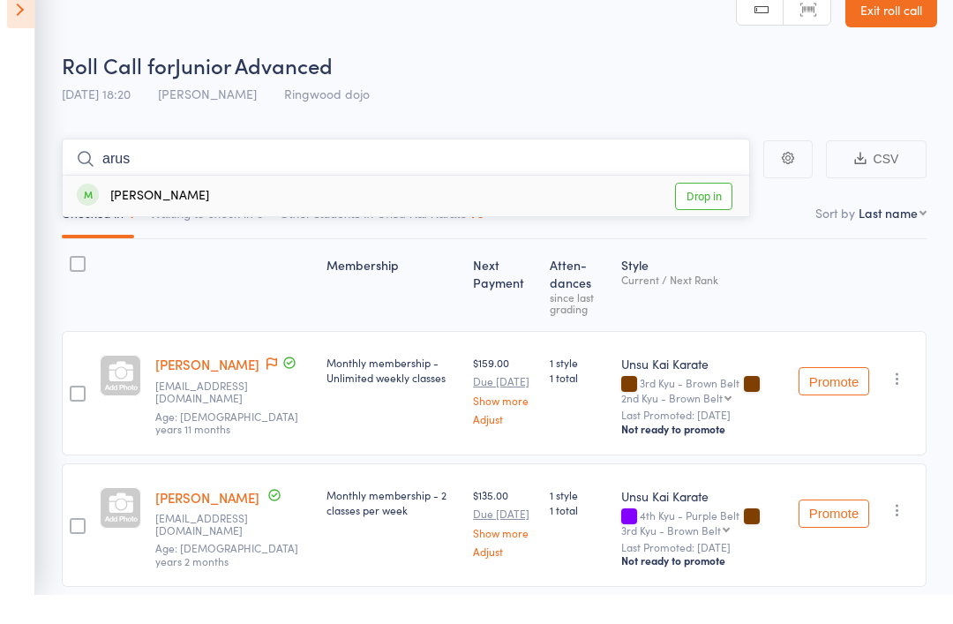
type input "arus"
click at [443, 205] on div "Arush Shailesh Drop in" at bounding box center [406, 225] width 687 height 41
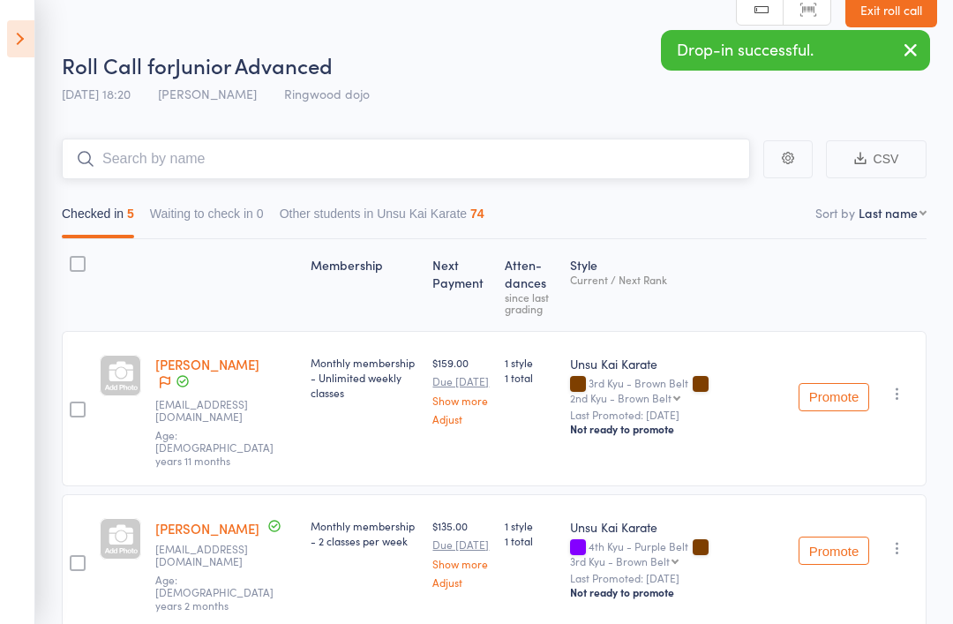
click at [425, 167] on input "search" at bounding box center [406, 159] width 689 height 41
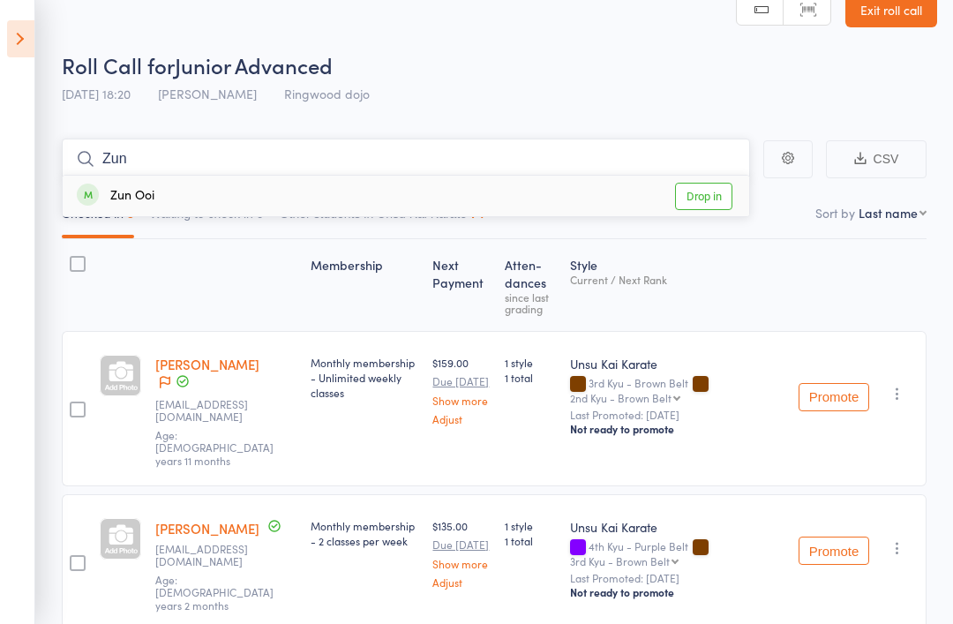
type input "Zun"
click at [132, 182] on div "Zun Ooi Drop in" at bounding box center [406, 196] width 687 height 41
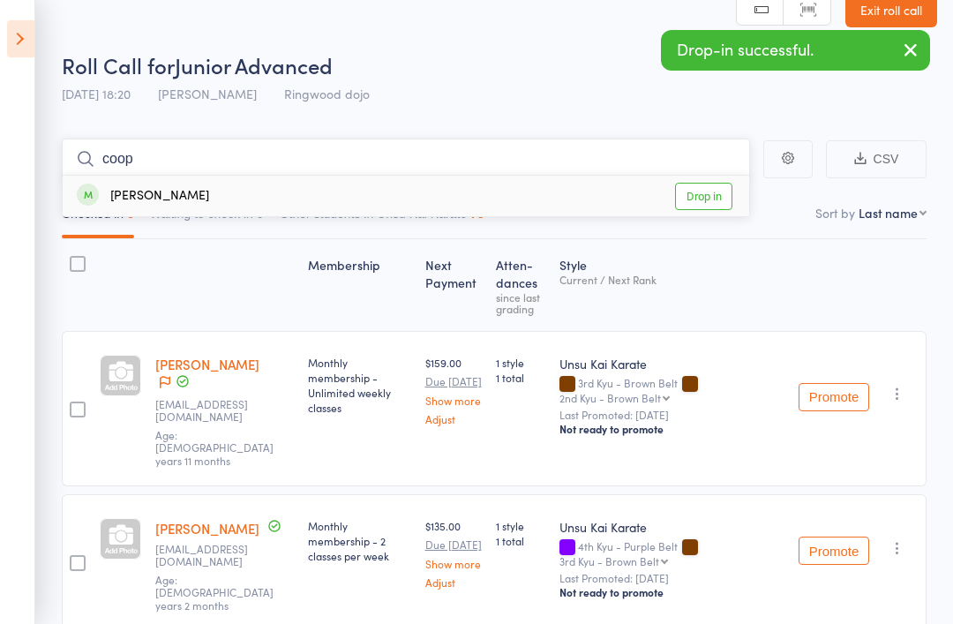
type input "coop"
click at [147, 204] on div "[PERSON_NAME]" at bounding box center [143, 196] width 132 height 20
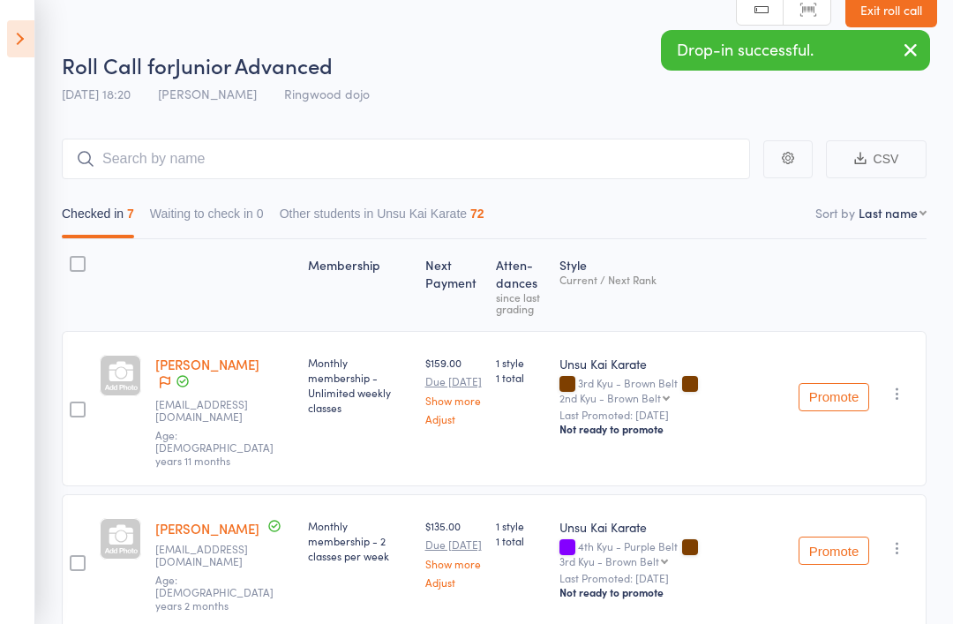
click at [31, 32] on icon at bounding box center [20, 38] width 27 height 37
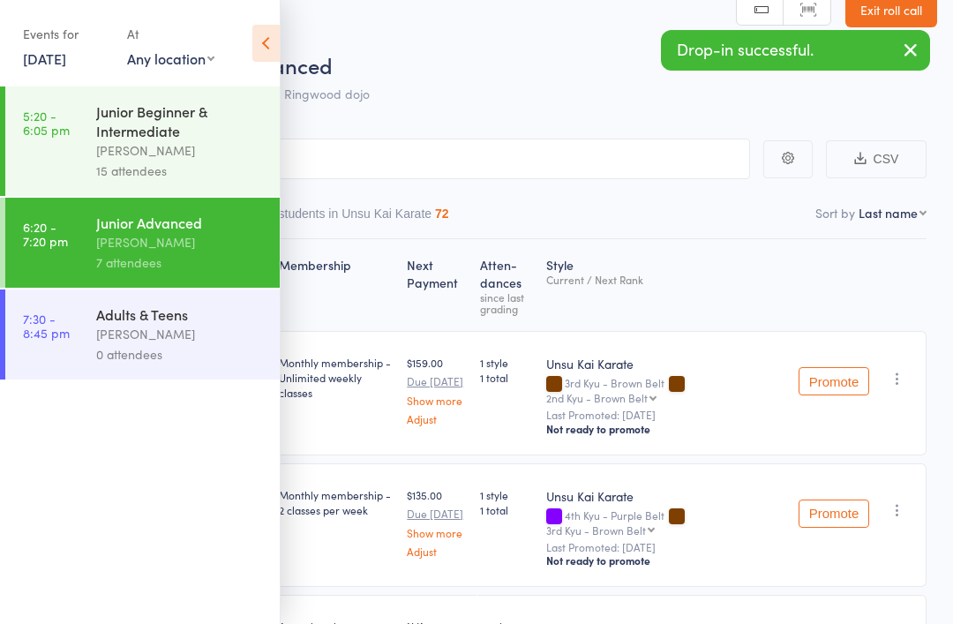
click at [94, 349] on link "7:30 - 8:45 pm Adults & Teens Stephen Farrell 0 attendees" at bounding box center [142, 335] width 275 height 90
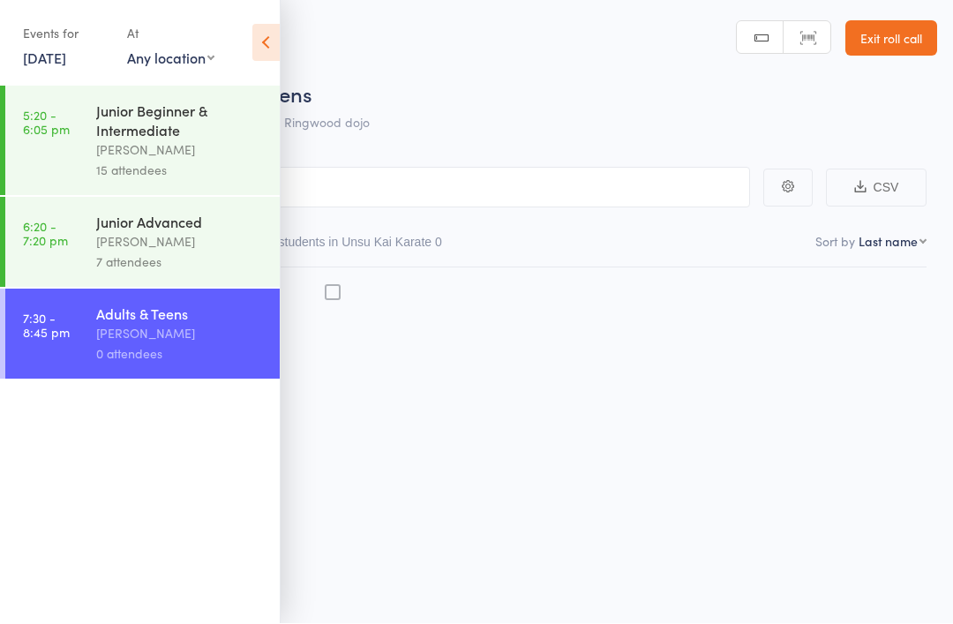
scroll to position [1, 0]
click at [267, 43] on icon at bounding box center [265, 43] width 27 height 37
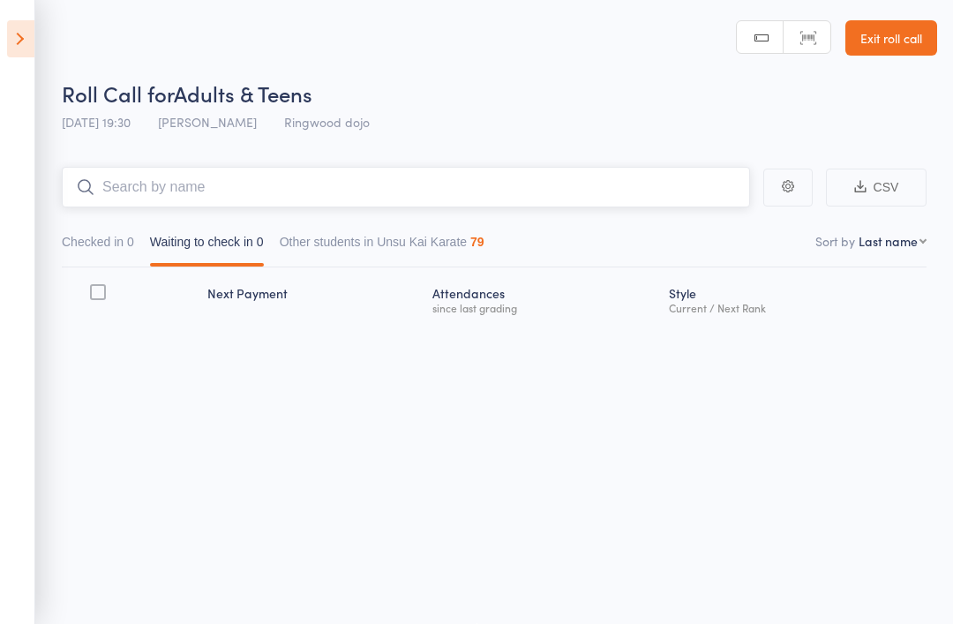
click at [402, 188] on input "search" at bounding box center [406, 187] width 689 height 41
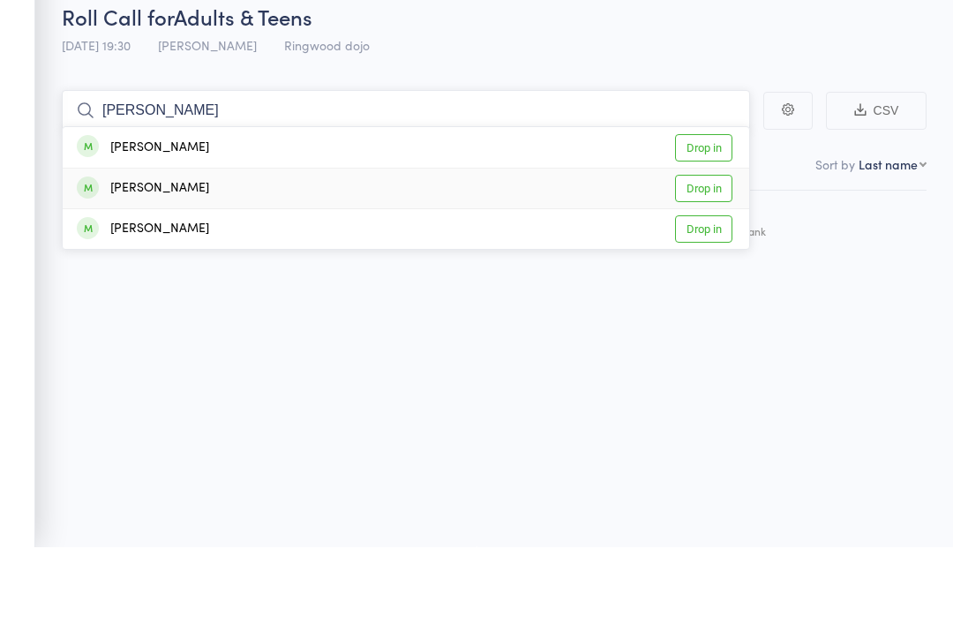
type input "Josh"
click at [146, 255] on div "Joshua Berketa" at bounding box center [143, 265] width 132 height 20
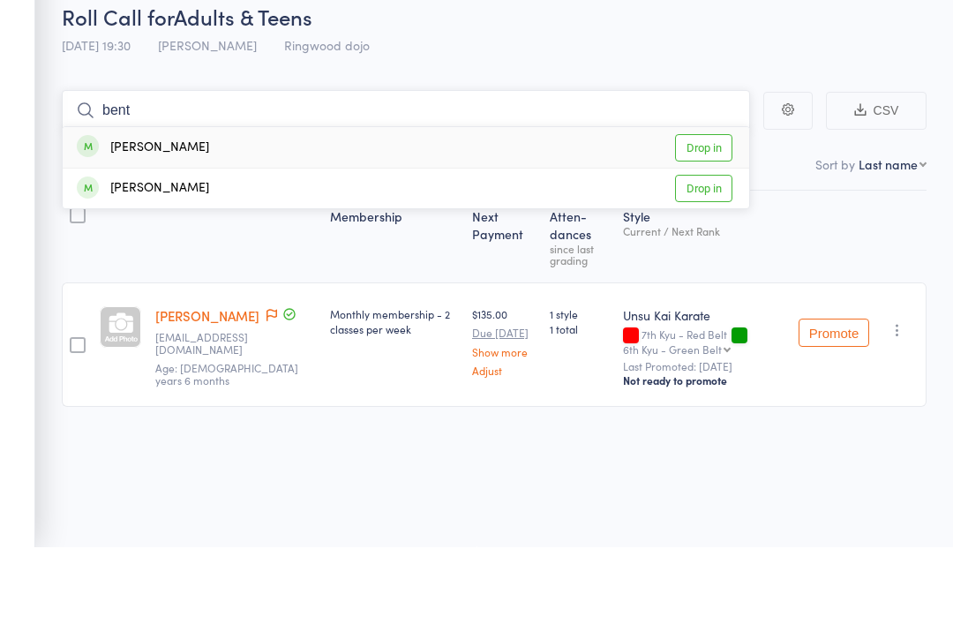
type input "bent"
click at [139, 215] on div "Bentleigh Gibson" at bounding box center [143, 225] width 132 height 20
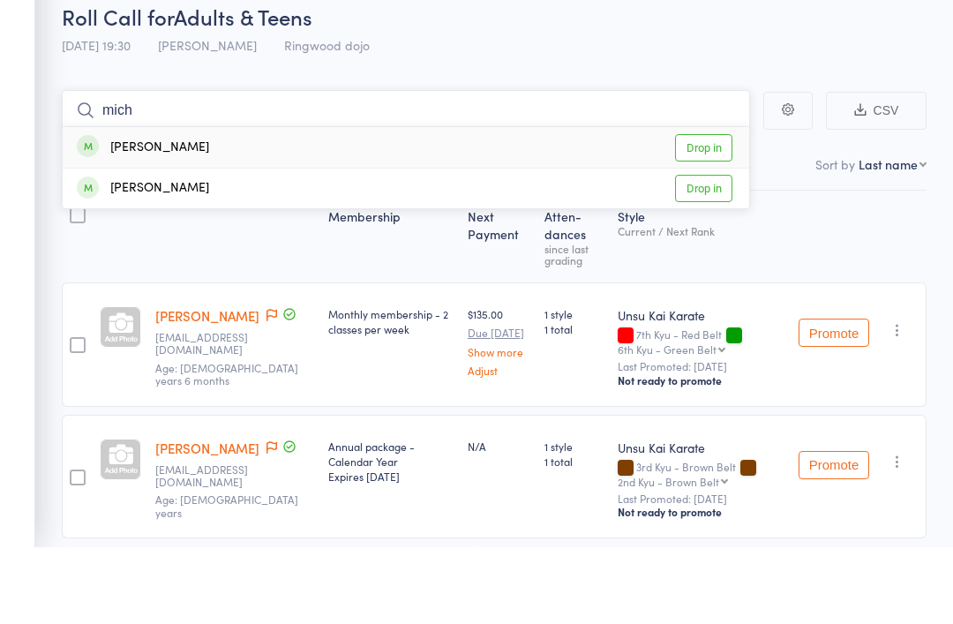
type input "mich"
click at [131, 204] on div "Michal Toniolo Drop in" at bounding box center [406, 224] width 687 height 41
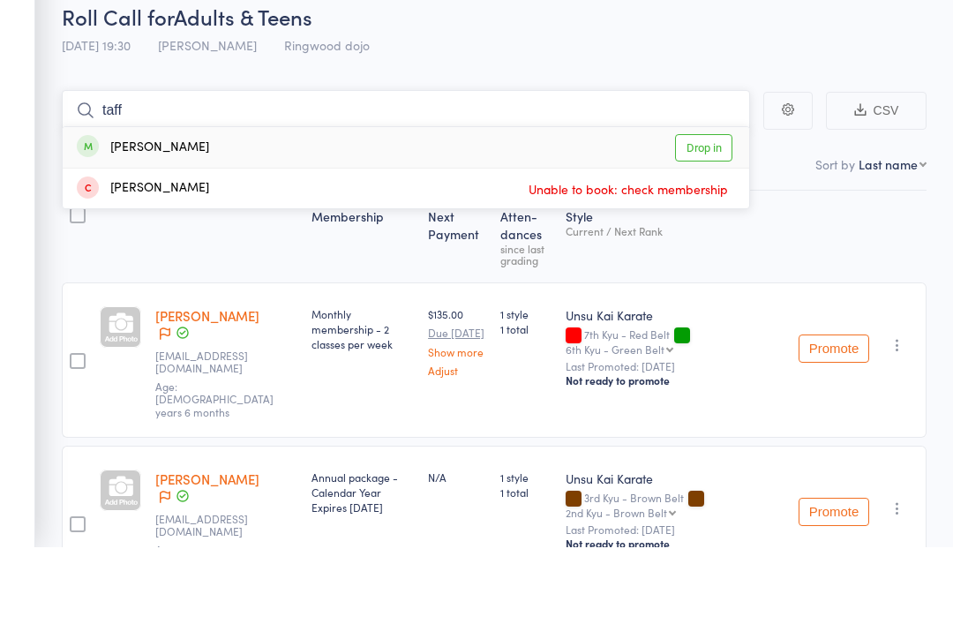
type input "taff"
click at [155, 215] on div "Taffnee Rowley" at bounding box center [143, 225] width 132 height 20
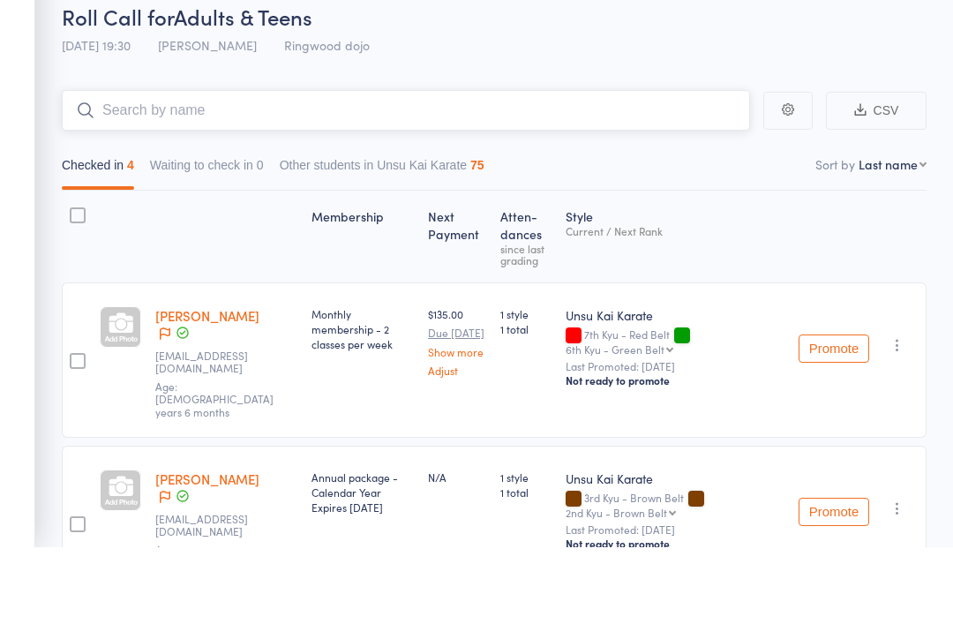
scroll to position [0, 0]
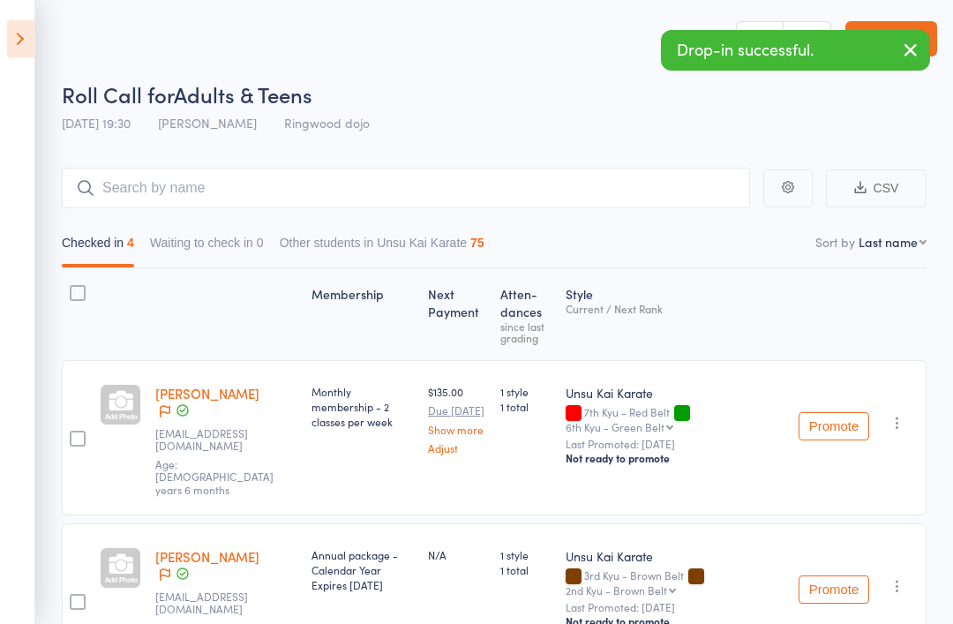
click at [24, 30] on icon at bounding box center [20, 38] width 27 height 37
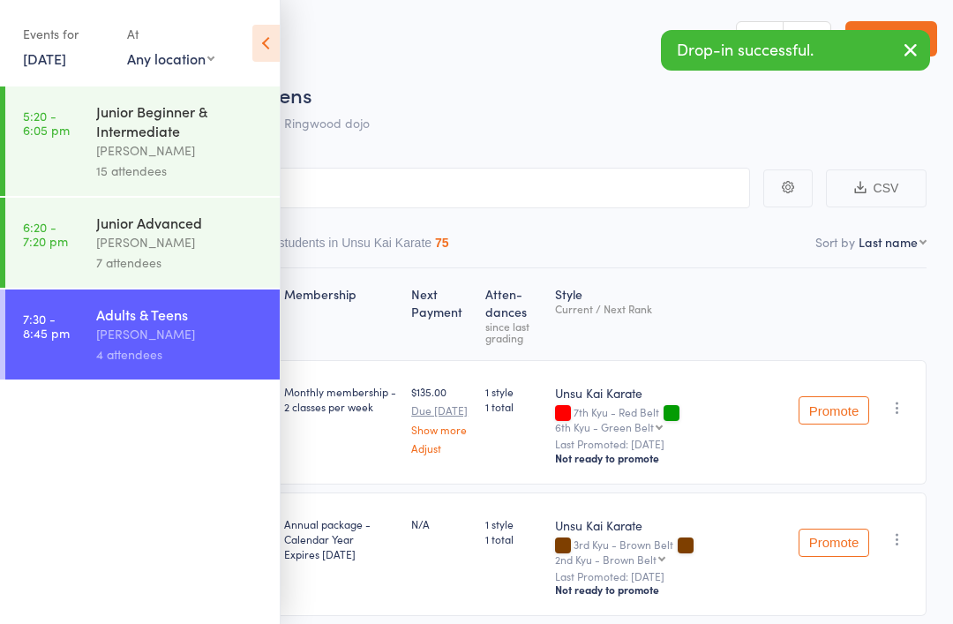
click at [102, 344] on div "[PERSON_NAME]" at bounding box center [180, 334] width 169 height 20
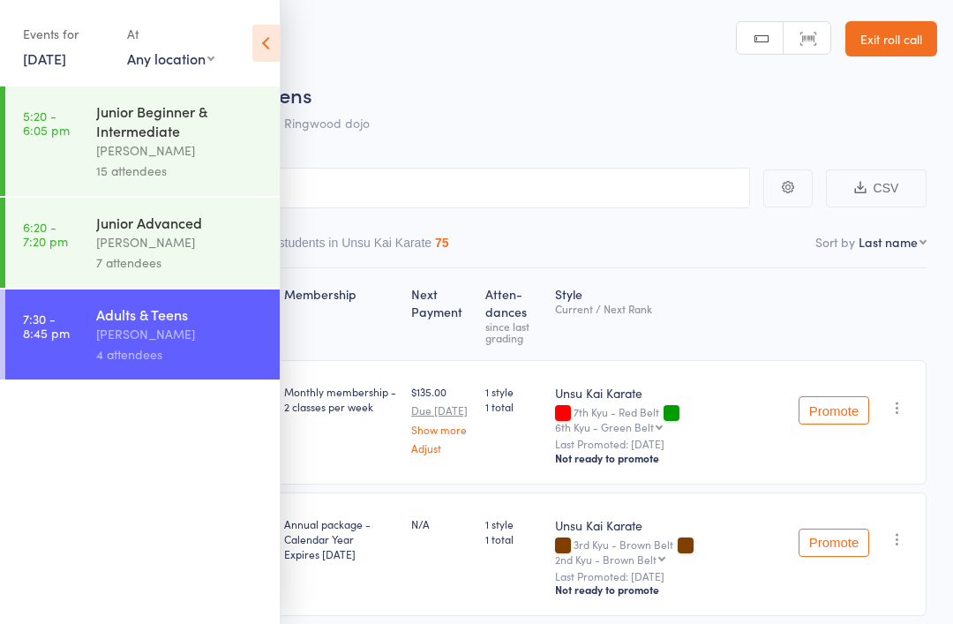
click at [265, 46] on icon at bounding box center [265, 43] width 27 height 37
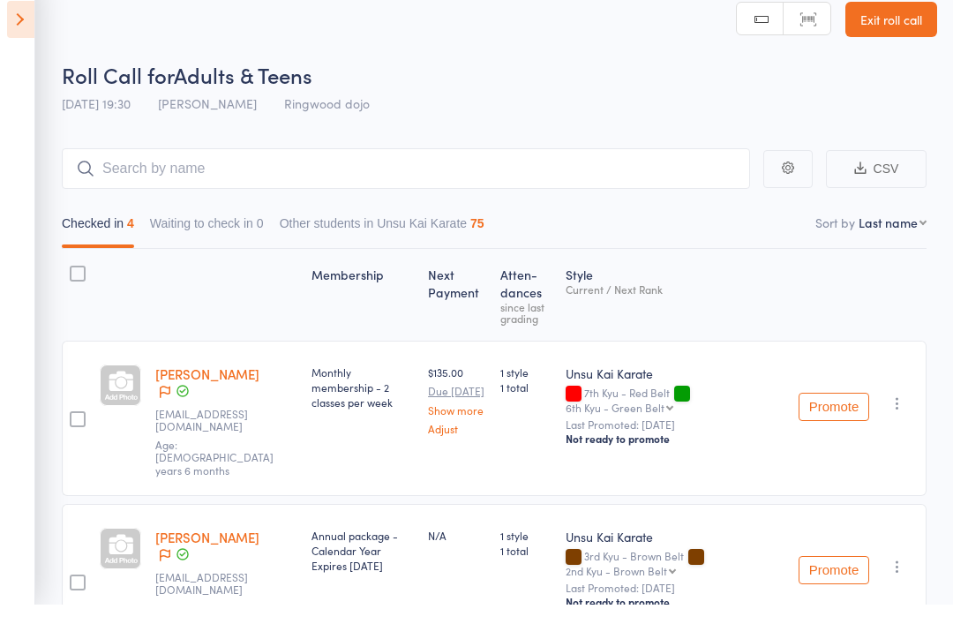
scroll to position [20, 0]
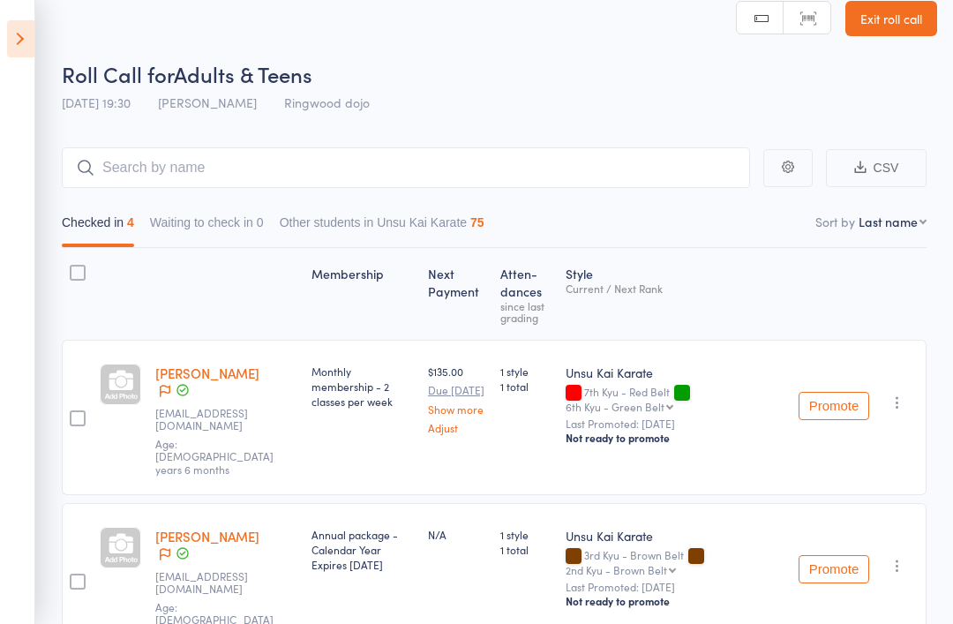
click at [11, 33] on icon at bounding box center [20, 38] width 27 height 37
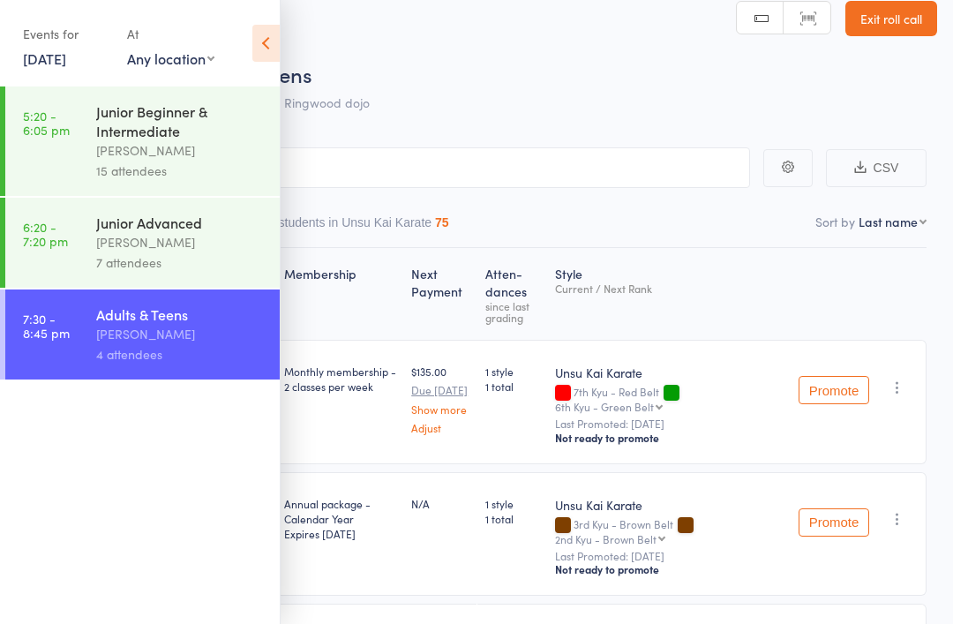
click at [41, 63] on link "5 Aug, 2025" at bounding box center [44, 58] width 43 height 19
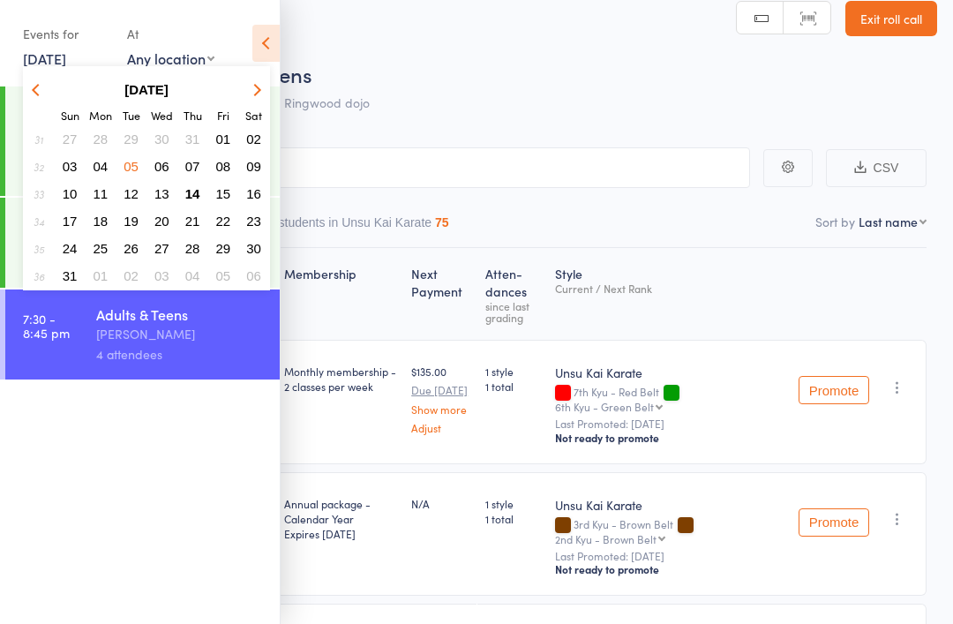
click at [166, 174] on span "06" at bounding box center [161, 166] width 15 height 15
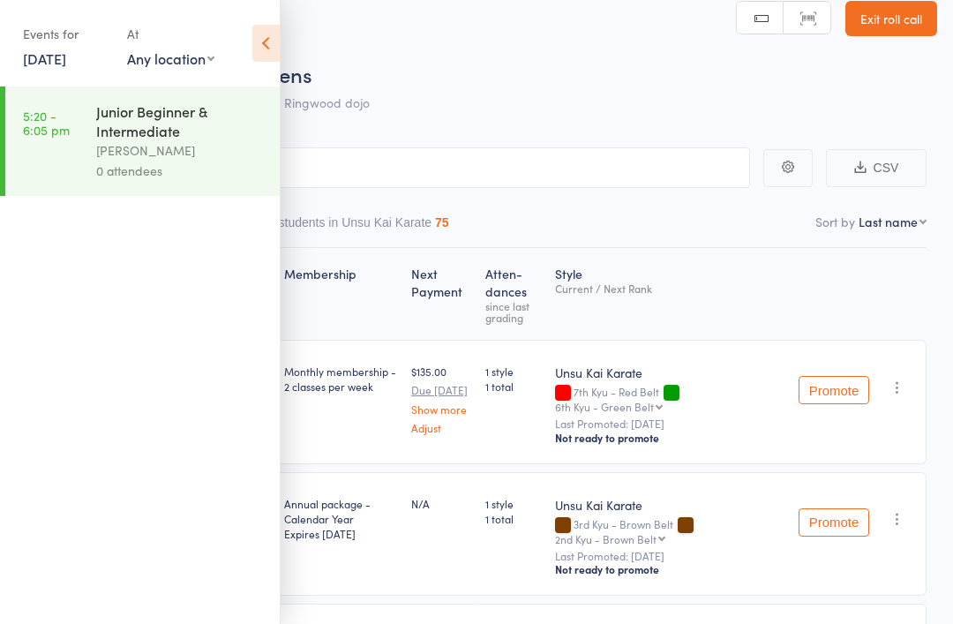
click at [147, 148] on div "[PERSON_NAME]" at bounding box center [180, 150] width 169 height 20
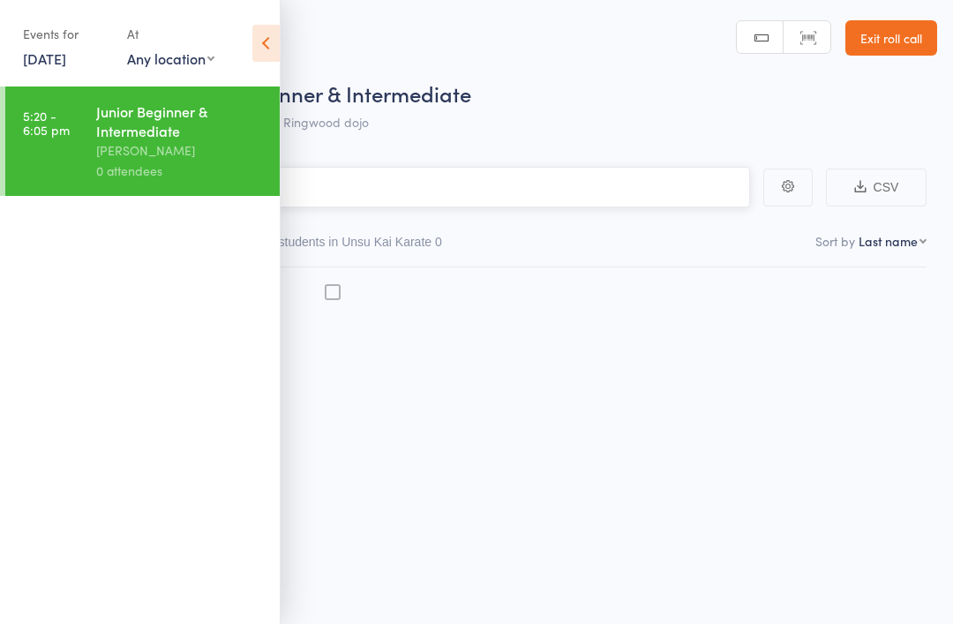
scroll to position [1, 0]
click at [133, 154] on div "[PERSON_NAME]" at bounding box center [180, 150] width 169 height 20
click at [270, 30] on icon at bounding box center [265, 43] width 27 height 37
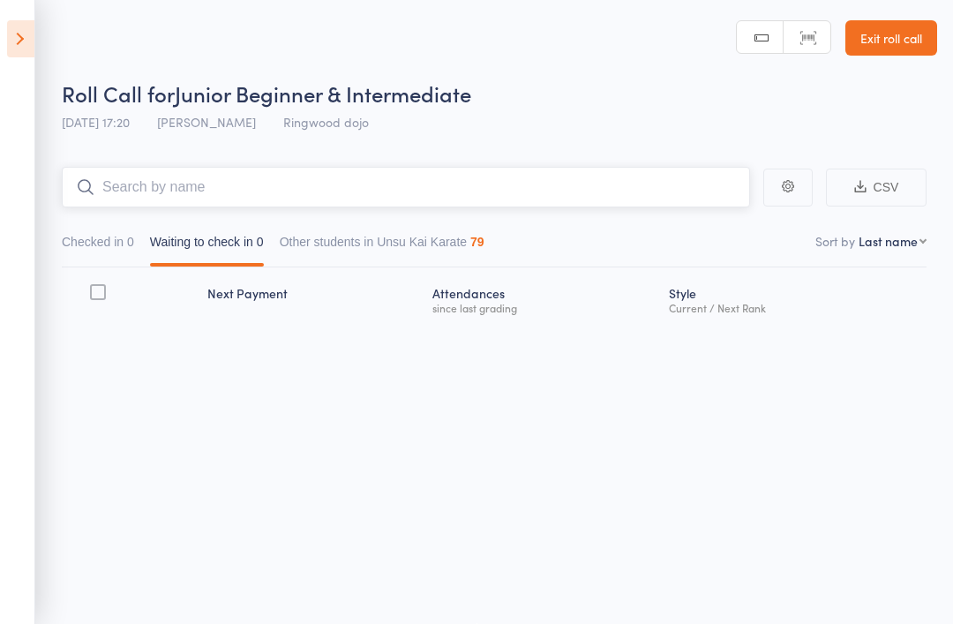
click at [170, 195] on input "search" at bounding box center [406, 187] width 689 height 41
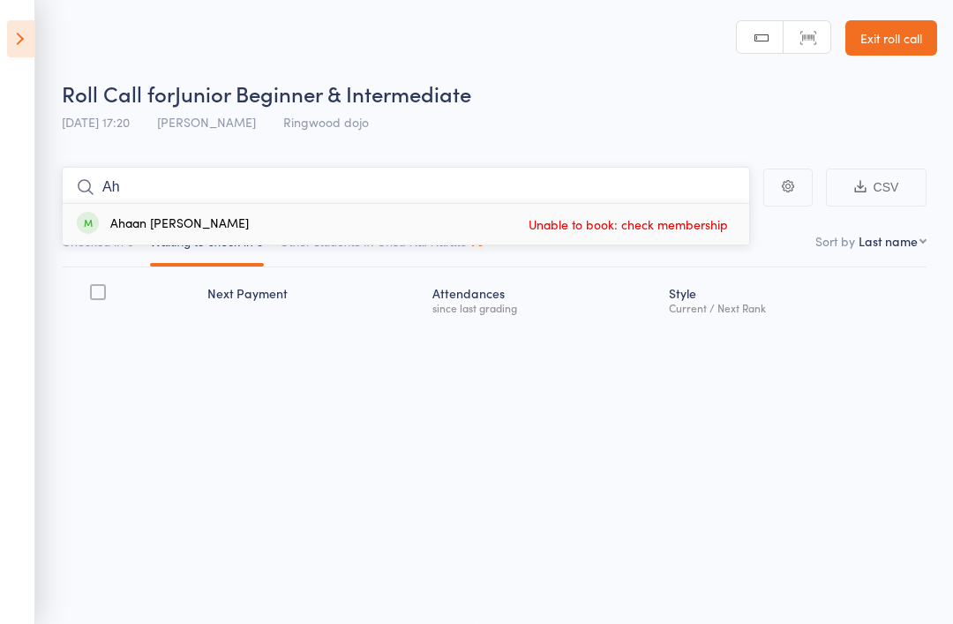
type input "A"
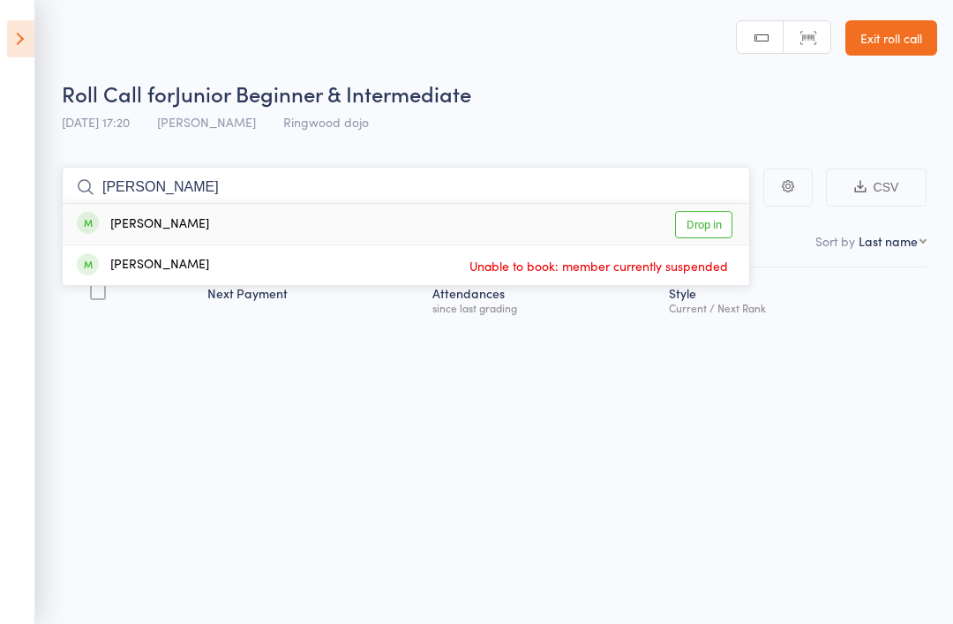
type input "Hanna"
click at [135, 230] on div "Hannah Glaister" at bounding box center [143, 225] width 132 height 20
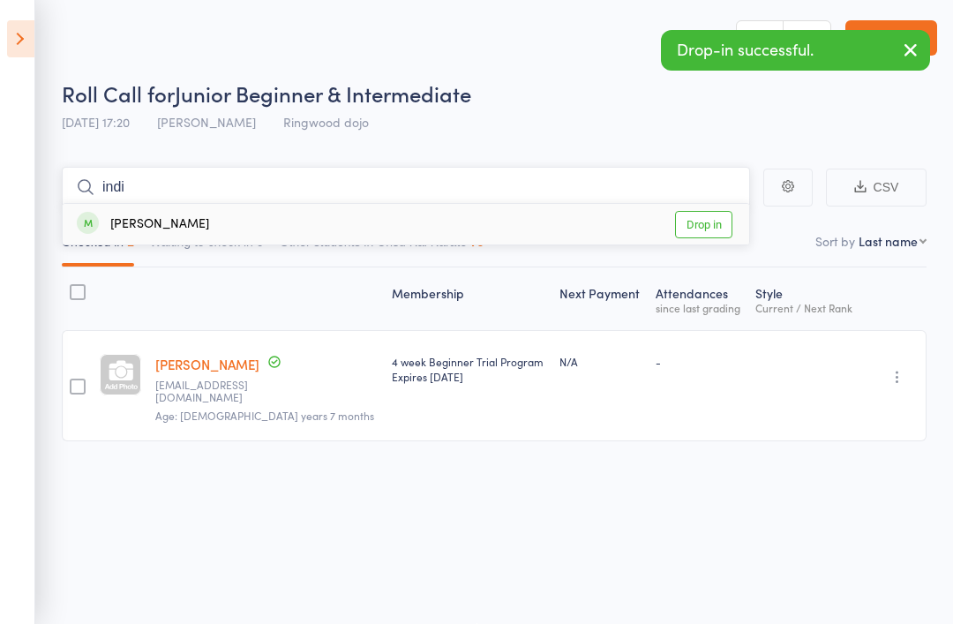
type input "indi"
click at [128, 222] on div "Indigo Hughes" at bounding box center [143, 225] width 132 height 20
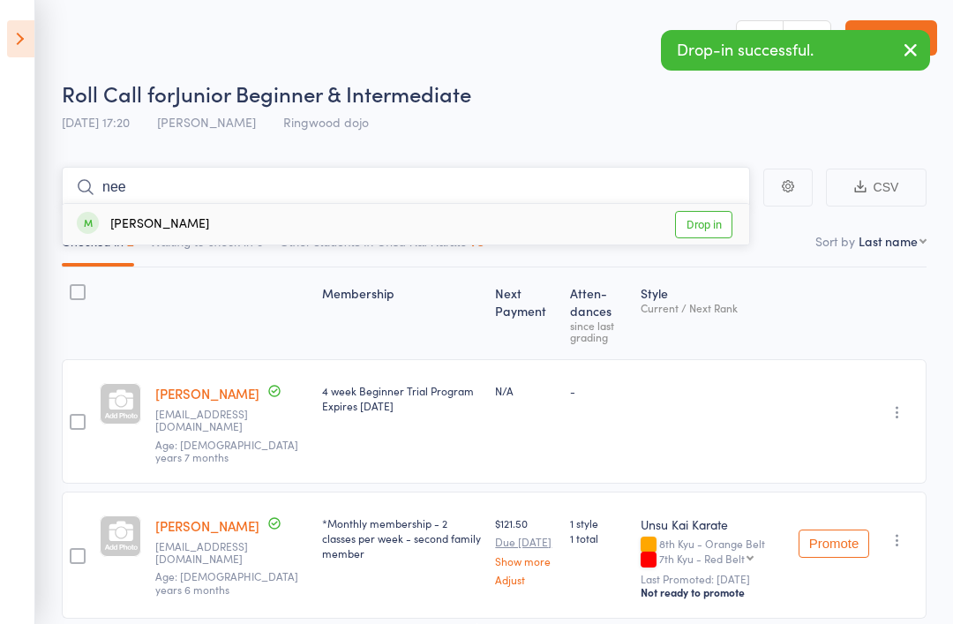
type input "nee"
click at [148, 233] on div "Neel Solanki" at bounding box center [143, 225] width 132 height 20
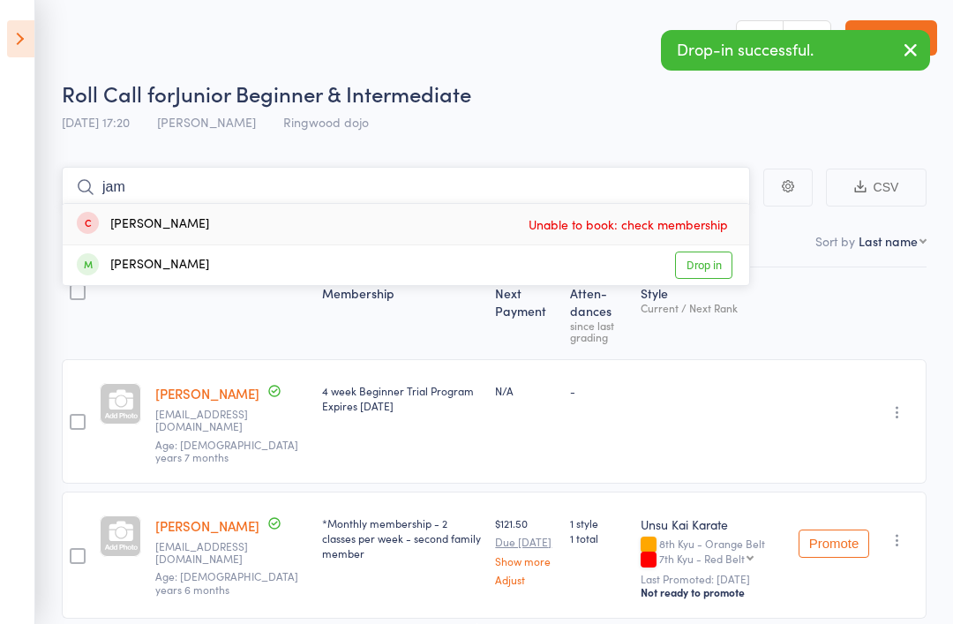
scroll to position [0, 0]
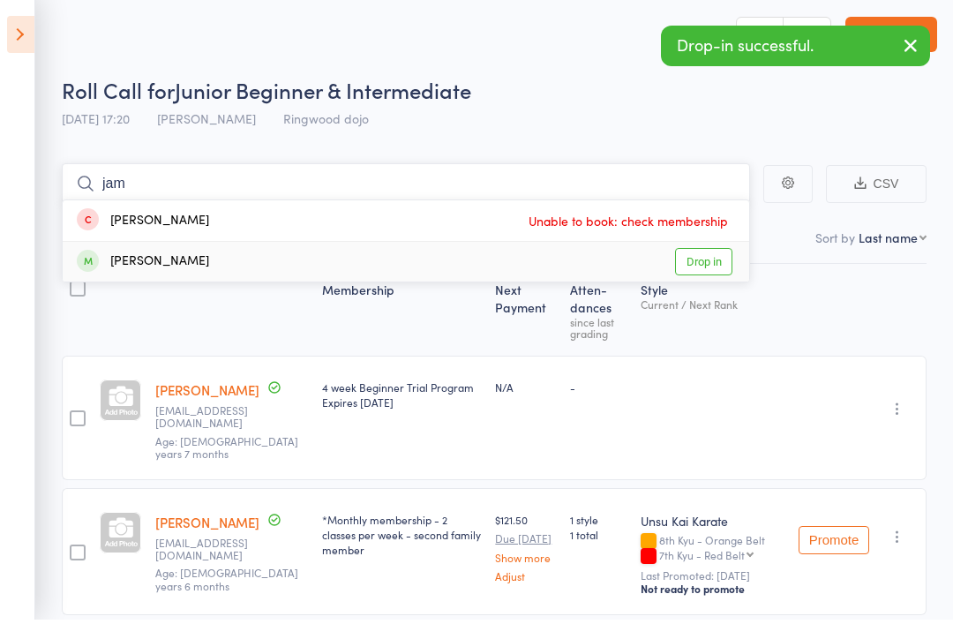
type input "jam"
click at [139, 271] on div "James Thompson" at bounding box center [143, 266] width 132 height 20
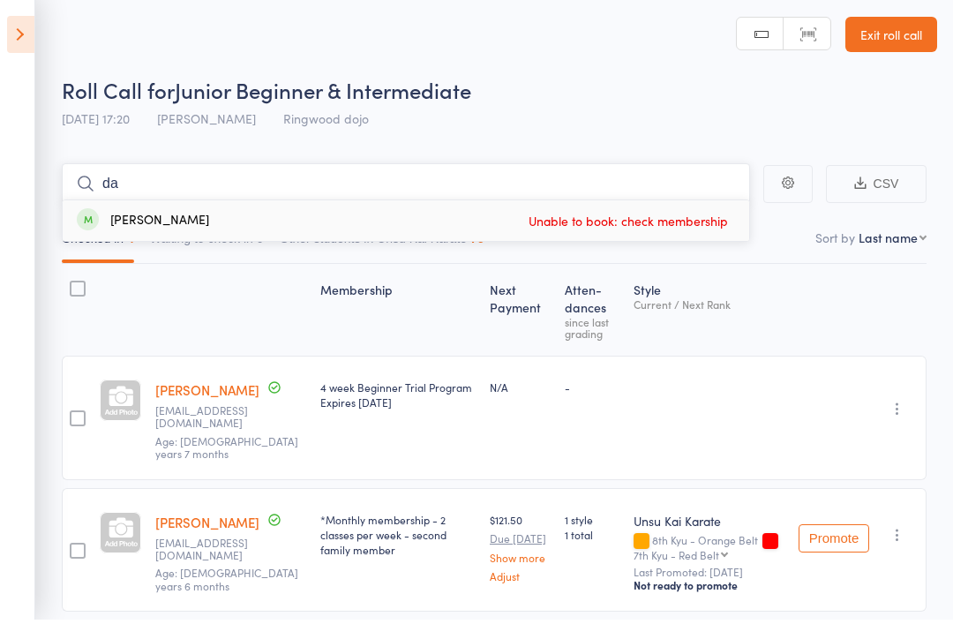
type input "d"
type input "mad"
click at [26, 49] on icon at bounding box center [20, 38] width 27 height 37
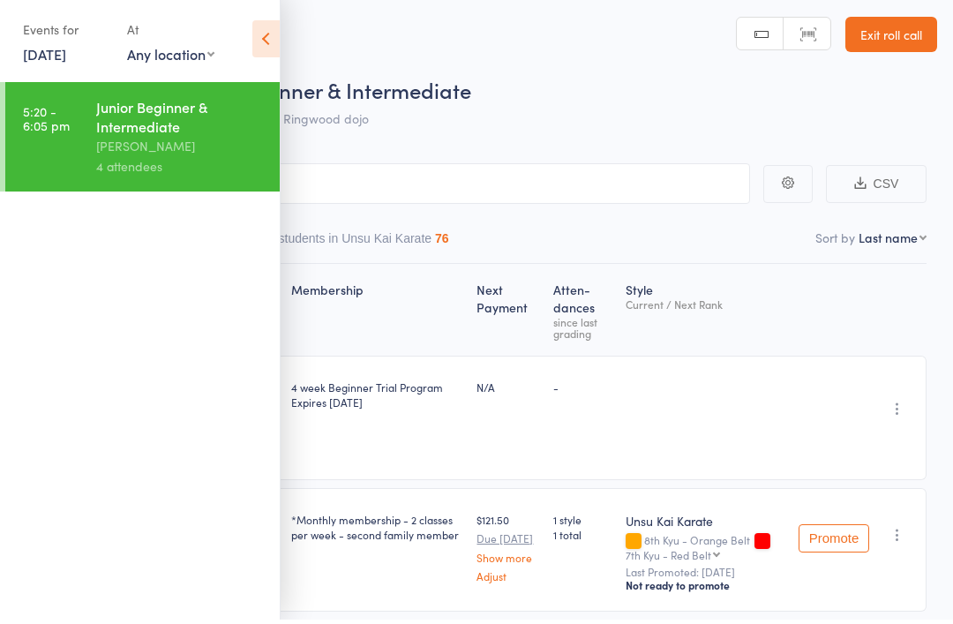
scroll to position [4, 0]
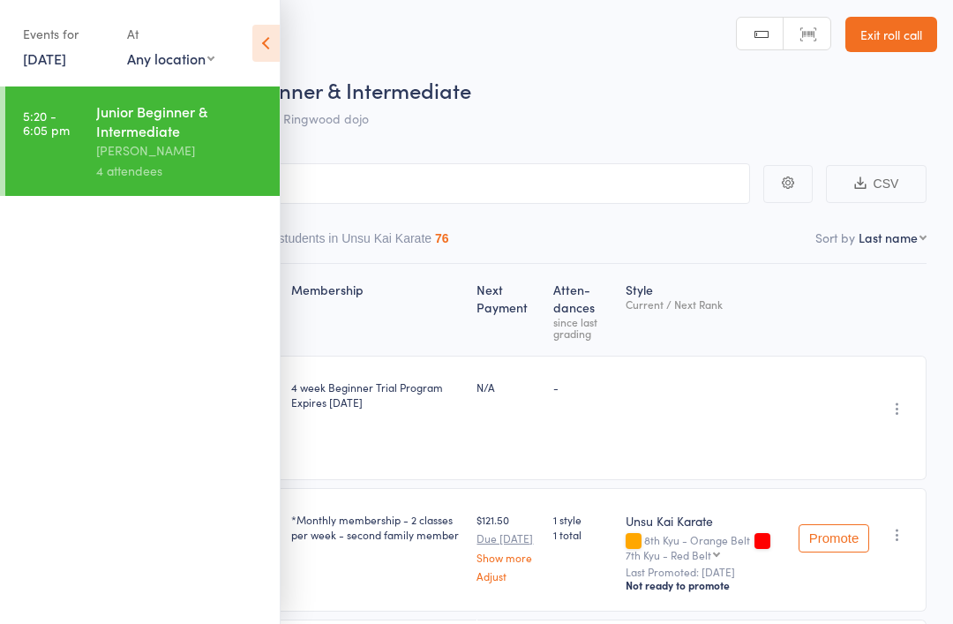
click at [49, 62] on link "6 Aug, 2025" at bounding box center [44, 58] width 43 height 19
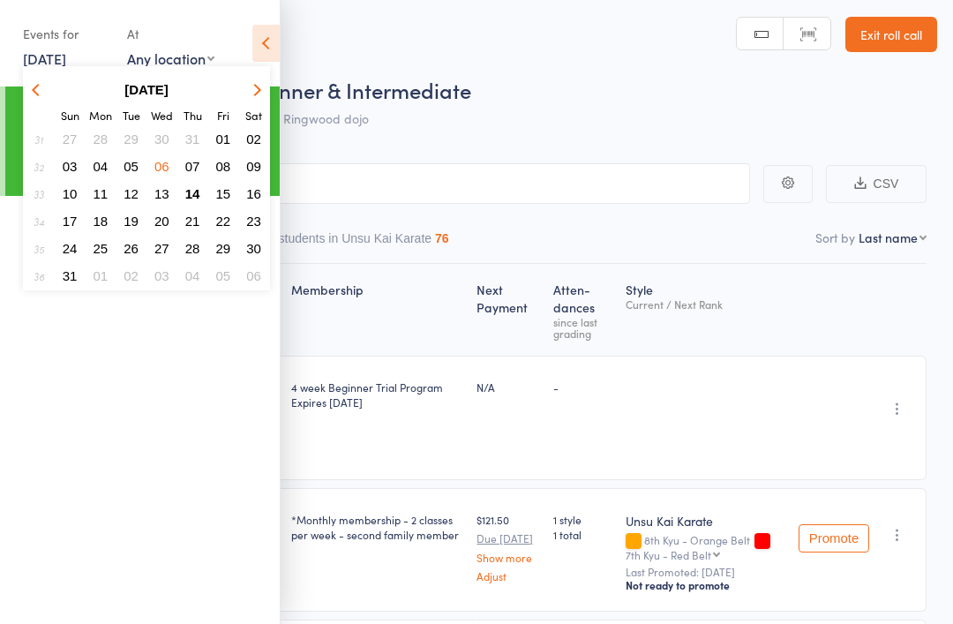
click at [190, 170] on span "07" at bounding box center [192, 166] width 15 height 15
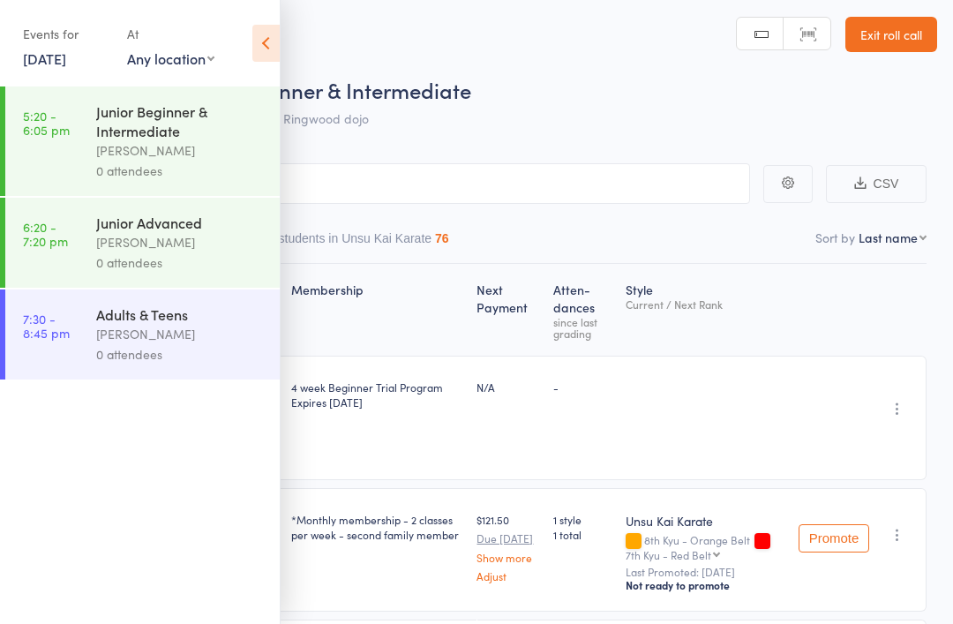
click at [129, 137] on div "Junior Beginner & Intermediate" at bounding box center [180, 121] width 169 height 39
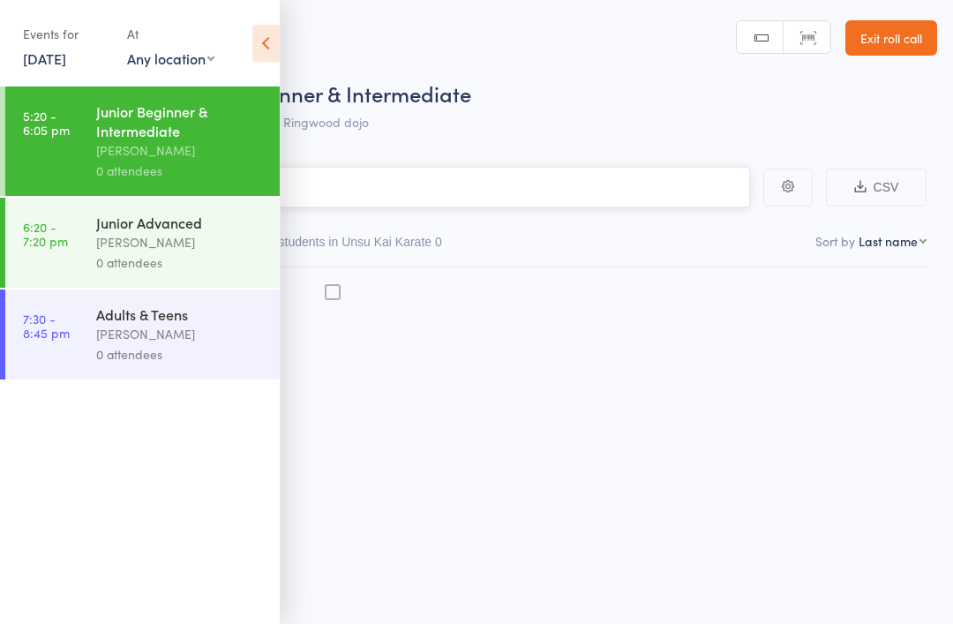
scroll to position [1, 0]
click at [255, 47] on icon at bounding box center [265, 43] width 27 height 37
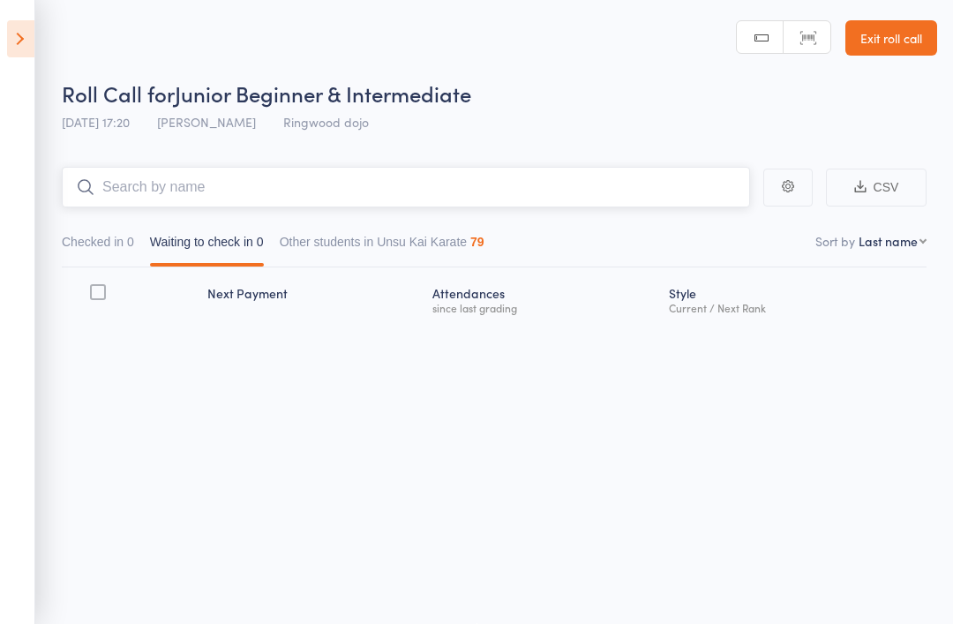
click at [545, 195] on input "search" at bounding box center [406, 187] width 689 height 41
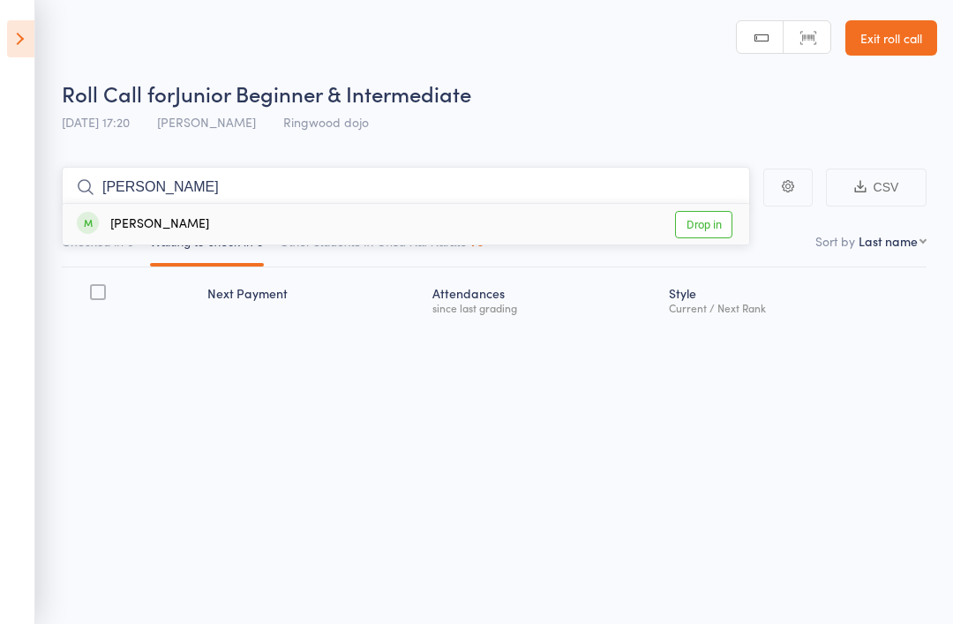
type input "Bonni"
click at [138, 224] on div "Bonnie McCreery" at bounding box center [143, 225] width 132 height 20
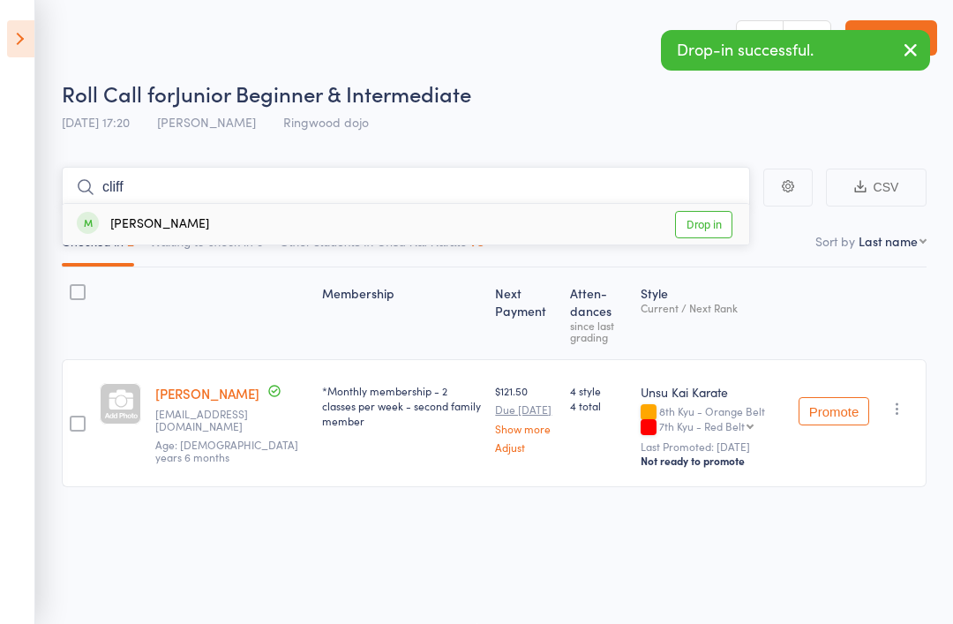
type input "cliff"
click at [158, 231] on div "Cliff McCreery" at bounding box center [143, 225] width 132 height 20
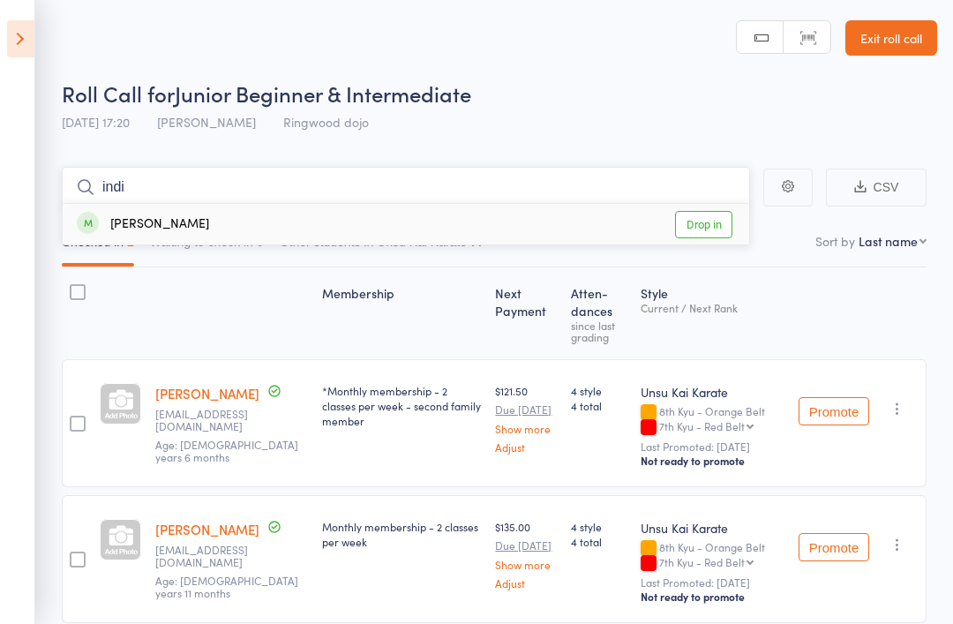
type input "indi"
click at [155, 226] on div "Indigo Hughes" at bounding box center [143, 225] width 132 height 20
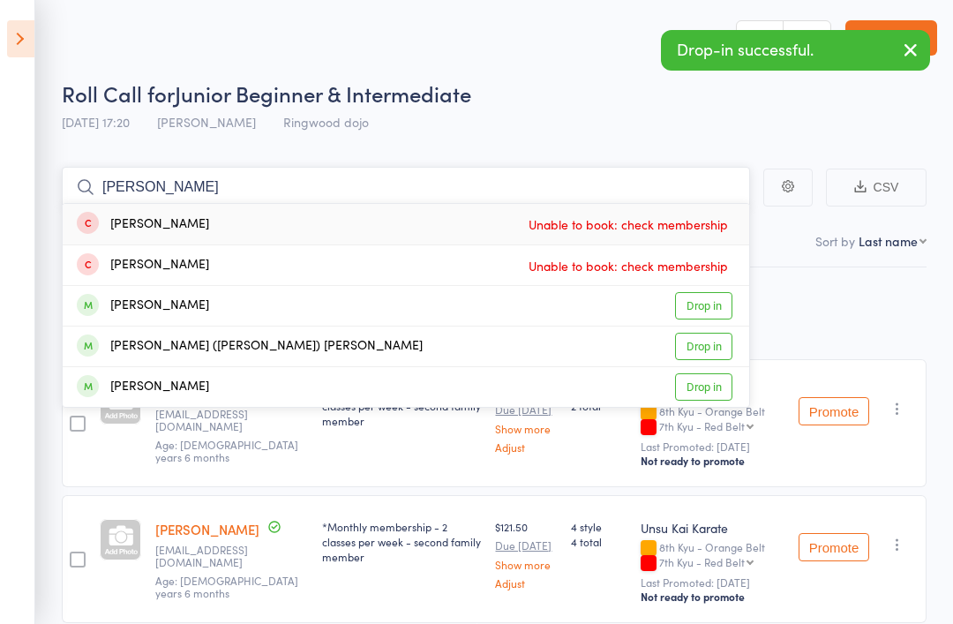
scroll to position [0, 0]
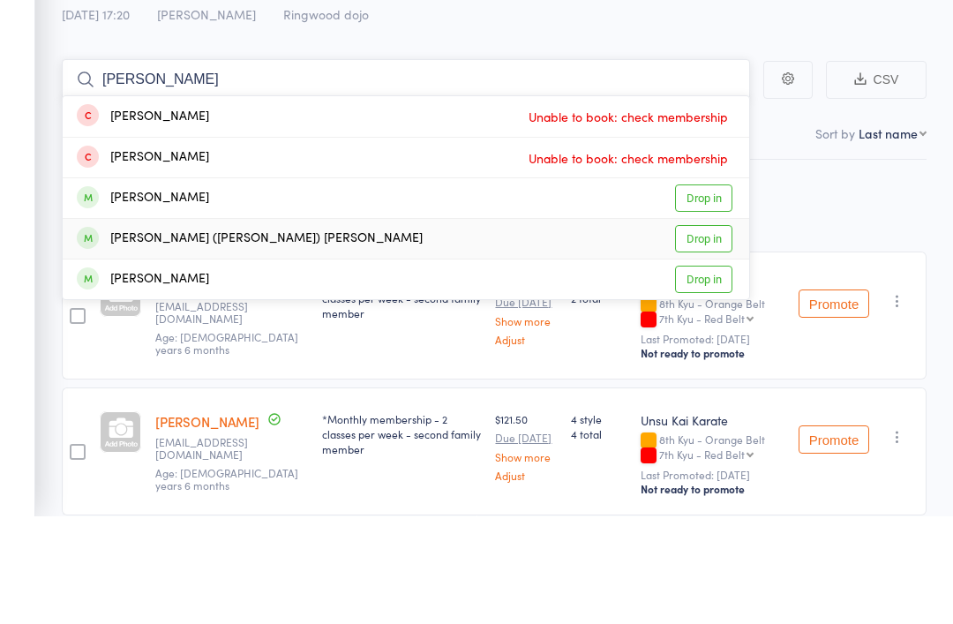
type input "leo"
click at [122, 337] on div "Minh (Leo) Tran" at bounding box center [250, 347] width 346 height 20
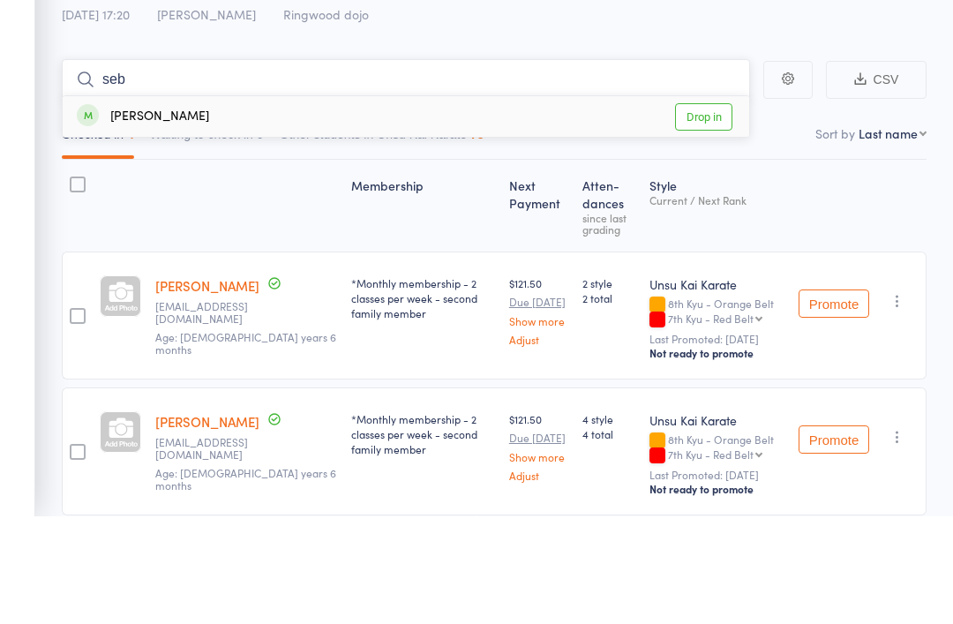
type input "seb"
click at [147, 215] on div "Sebastian Gibson" at bounding box center [143, 225] width 132 height 20
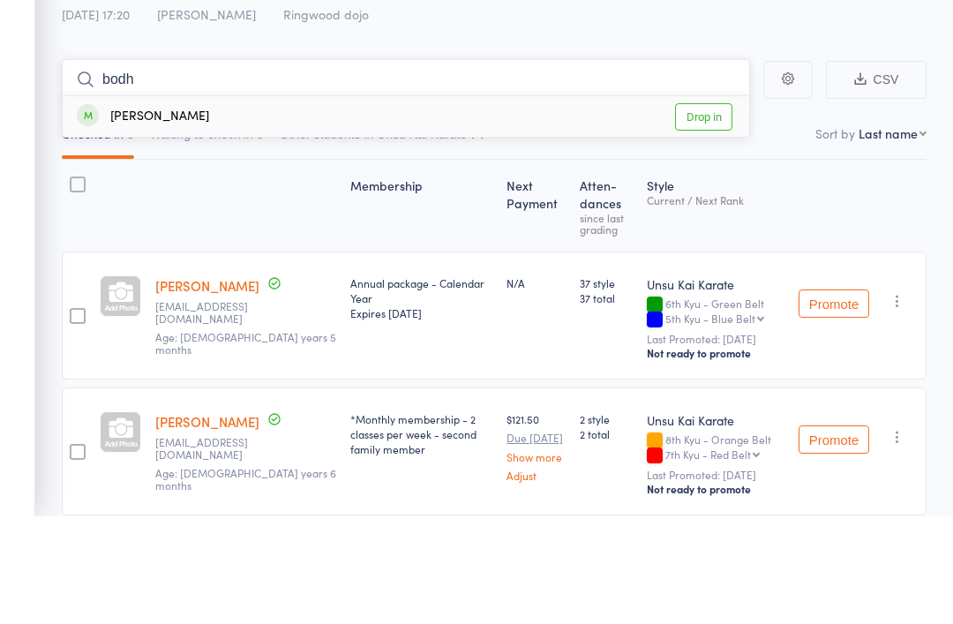
type input "bodh"
click at [147, 215] on div "Bodhi Hughes" at bounding box center [143, 225] width 132 height 20
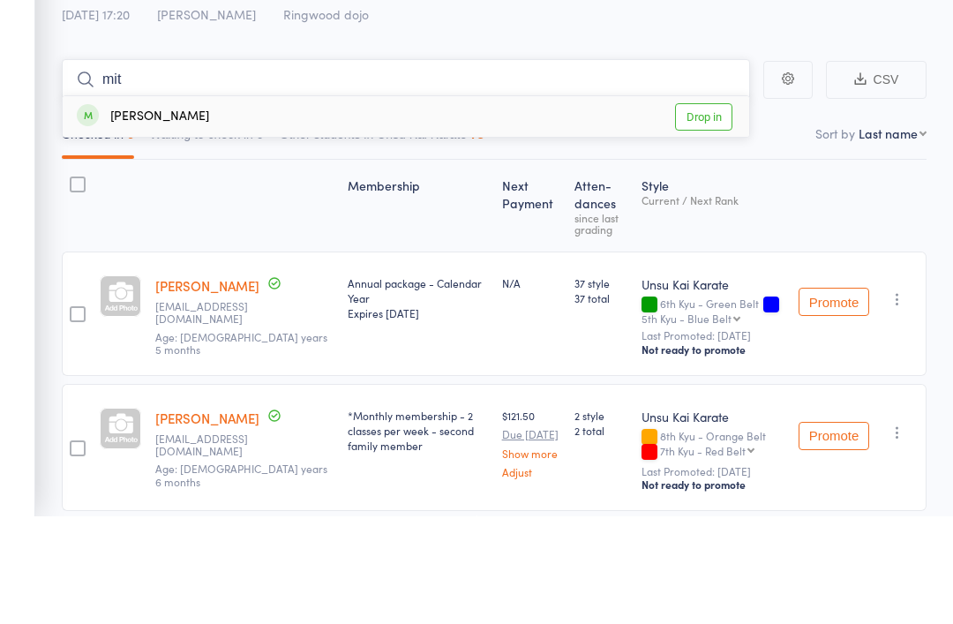
type input "mit"
click at [136, 215] on div "Mitchell Boyer" at bounding box center [143, 225] width 132 height 20
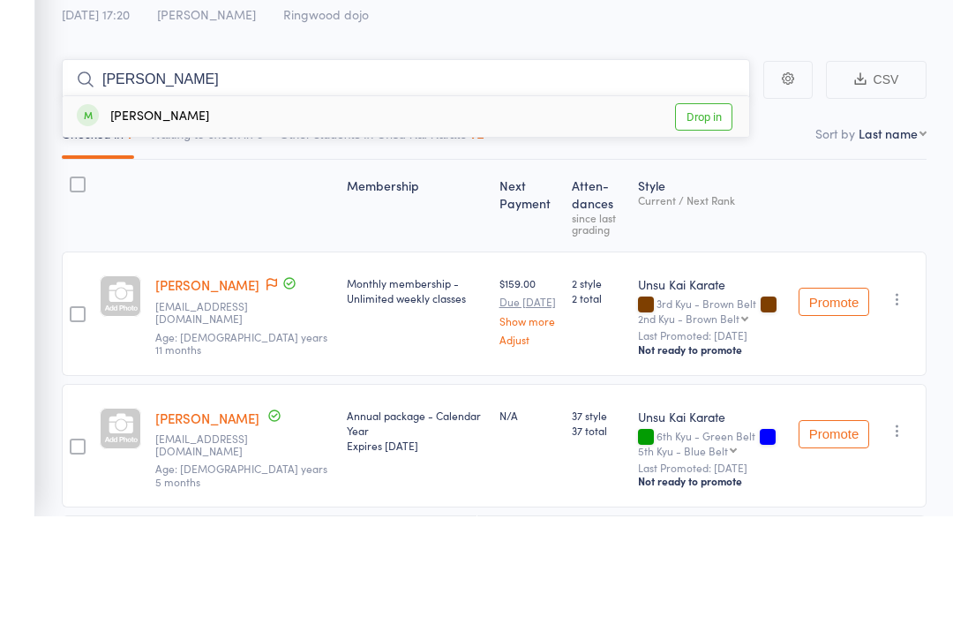
type input "zach"
click at [147, 215] on div "Zachariah Gibson" at bounding box center [143, 225] width 132 height 20
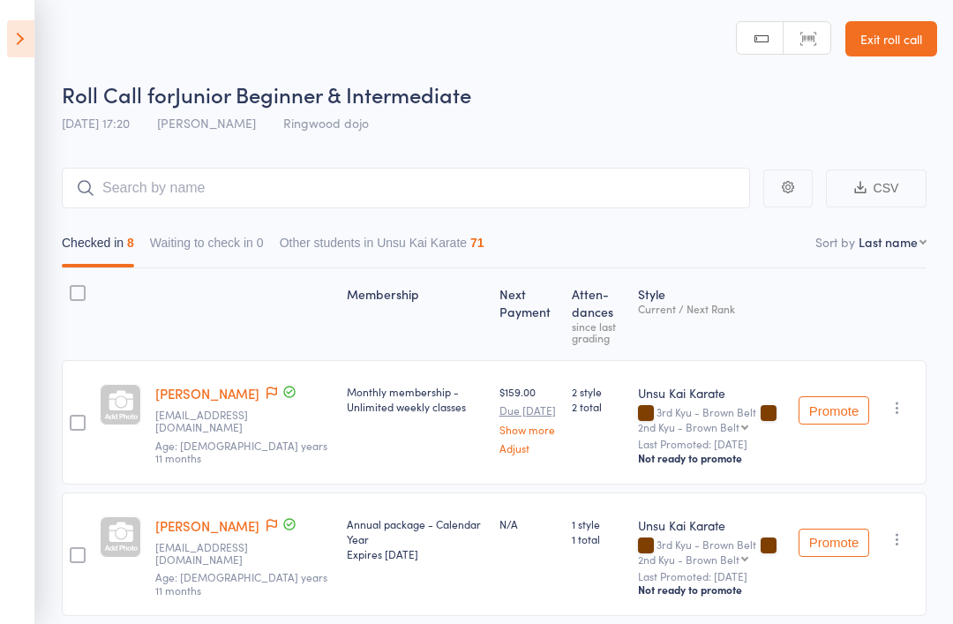
click at [14, 29] on icon at bounding box center [20, 38] width 27 height 37
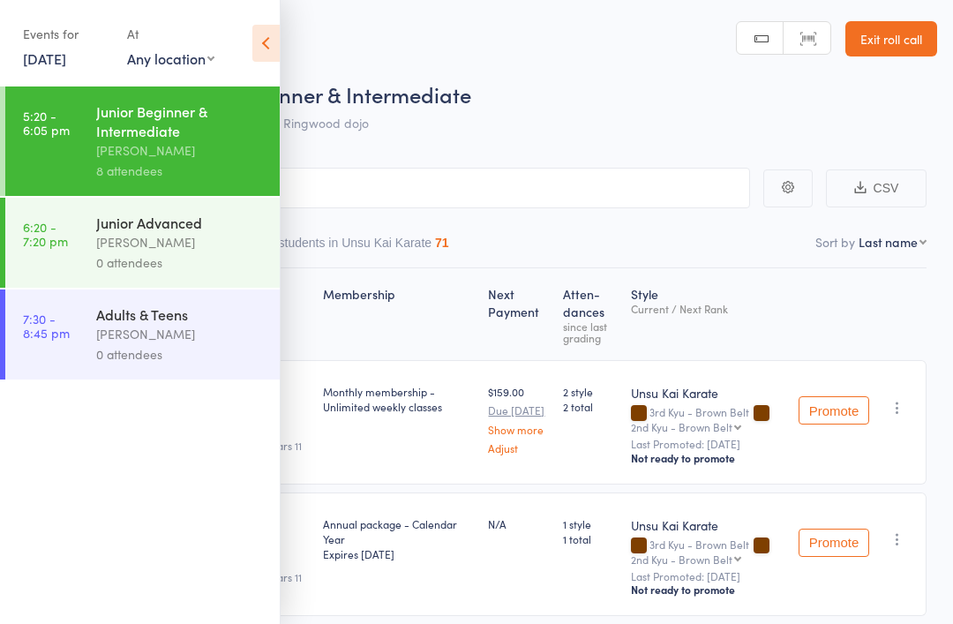
click at [147, 252] on div "[PERSON_NAME]" at bounding box center [180, 242] width 169 height 20
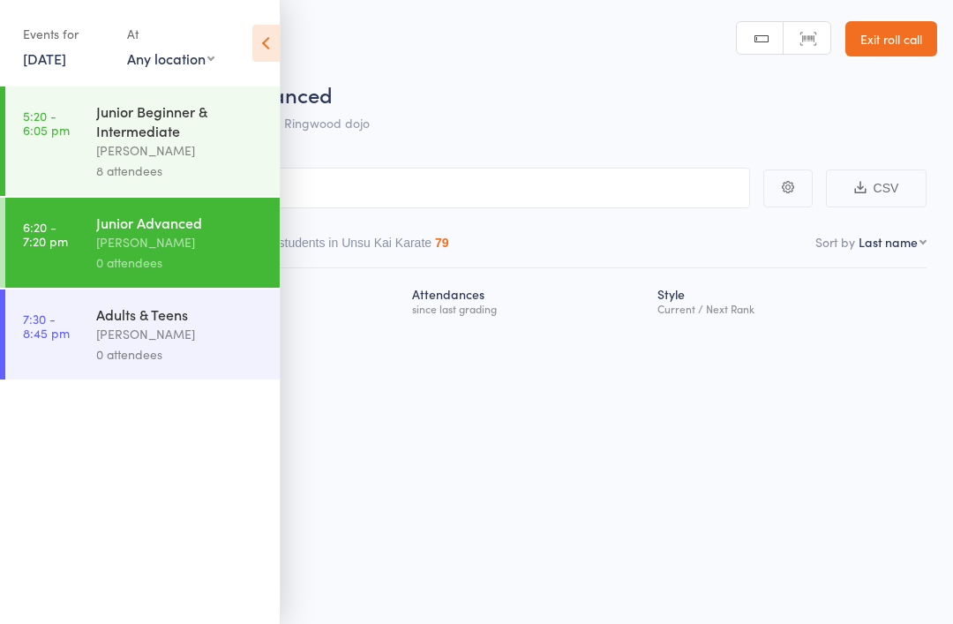
click at [540, 196] on input "search" at bounding box center [388, 188] width 724 height 41
click at [260, 41] on icon at bounding box center [265, 43] width 27 height 37
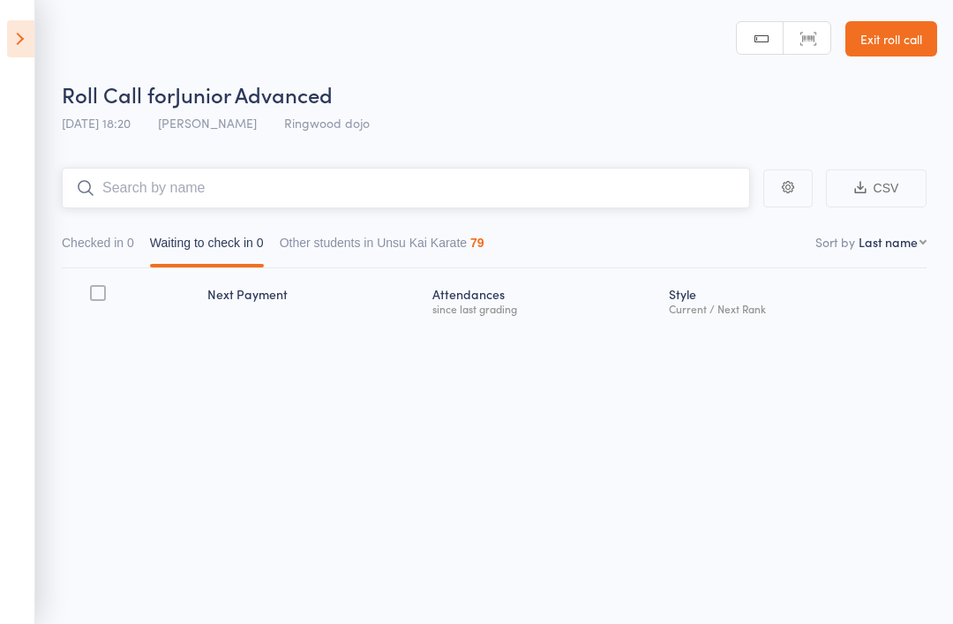
click at [527, 186] on input "search" at bounding box center [406, 188] width 689 height 41
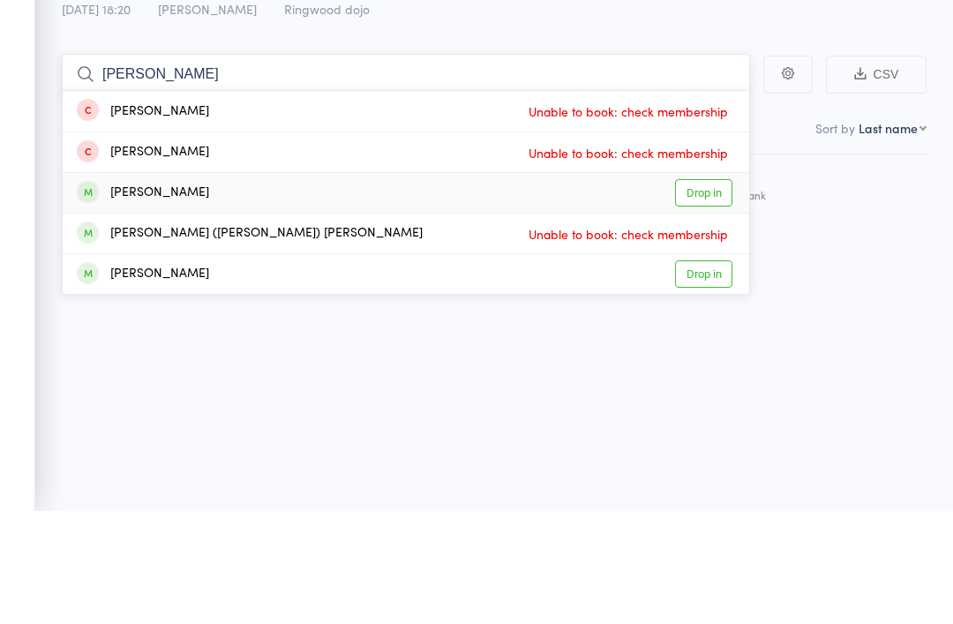
type input "Leo"
click at [142, 297] on div "Leo Looker" at bounding box center [143, 307] width 132 height 20
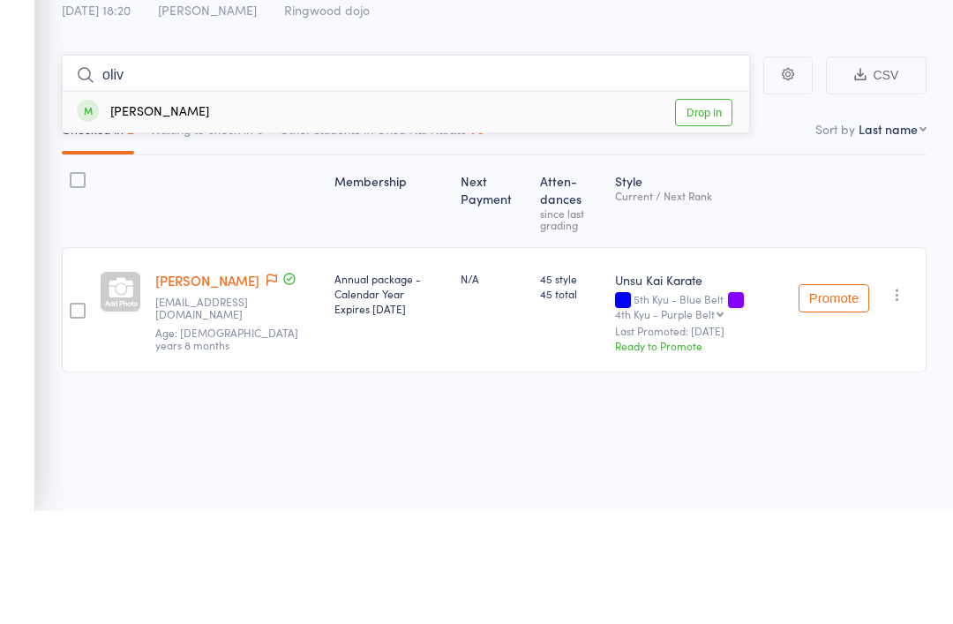
type input "oliv"
click at [145, 215] on div "Olivia Teo" at bounding box center [143, 225] width 132 height 20
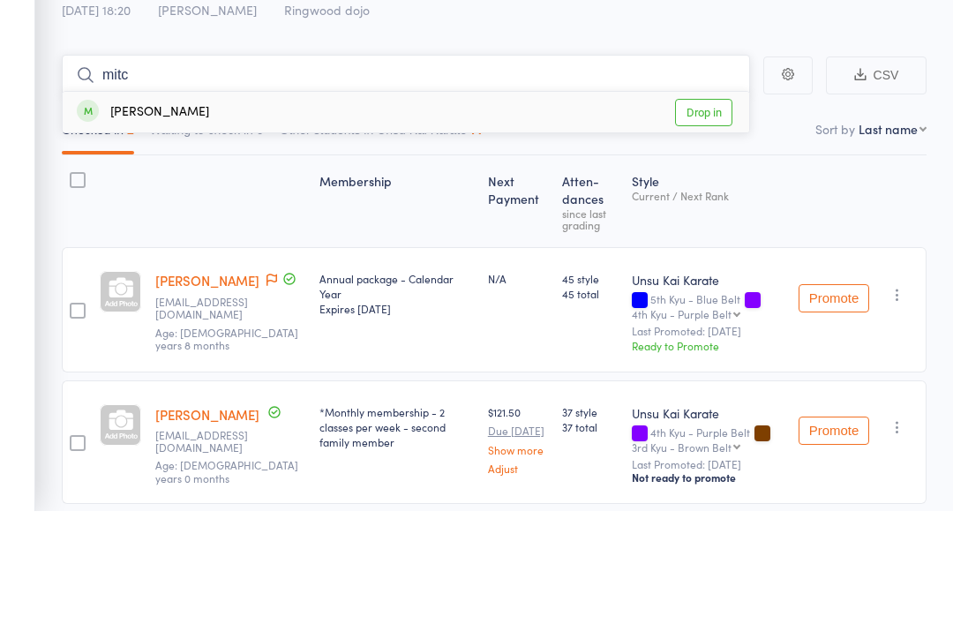
type input "mitc"
click at [148, 215] on div "Mitchell Boyer" at bounding box center [143, 225] width 132 height 20
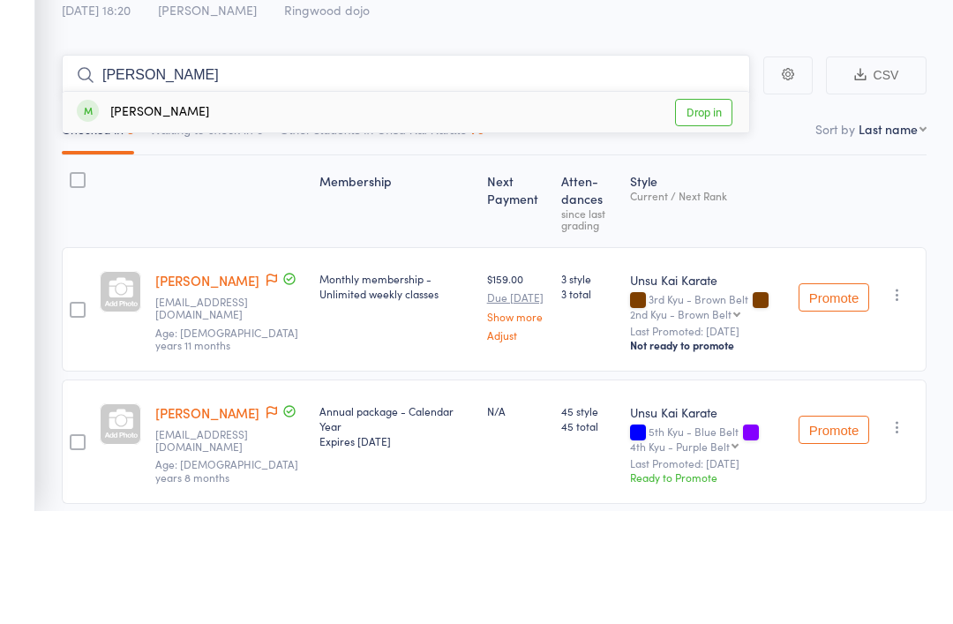
type input "zach"
click at [162, 215] on div "Zachariah Gibson" at bounding box center [143, 225] width 132 height 20
type input "dev"
click at [158, 215] on div "Devan Gunaratne" at bounding box center [143, 225] width 132 height 20
type input "osc"
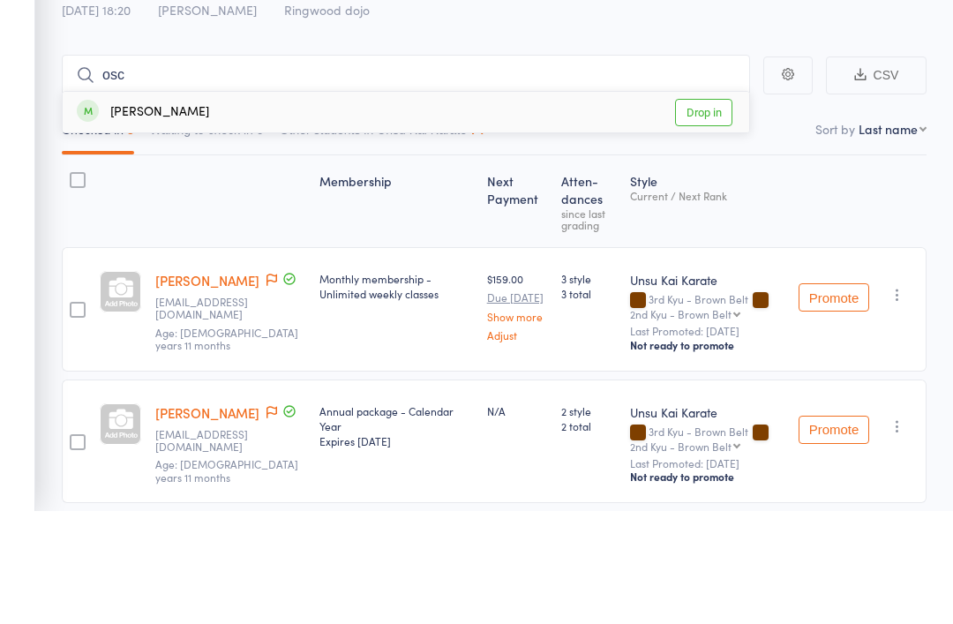
click at [167, 215] on div "Oscar Ngin" at bounding box center [143, 225] width 132 height 20
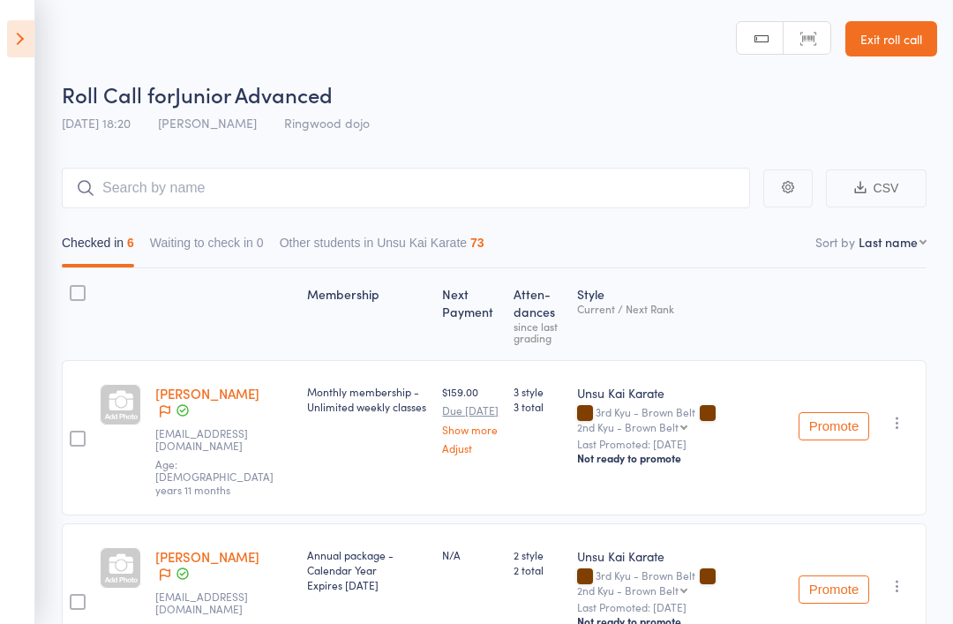
click at [19, 35] on icon at bounding box center [20, 38] width 27 height 37
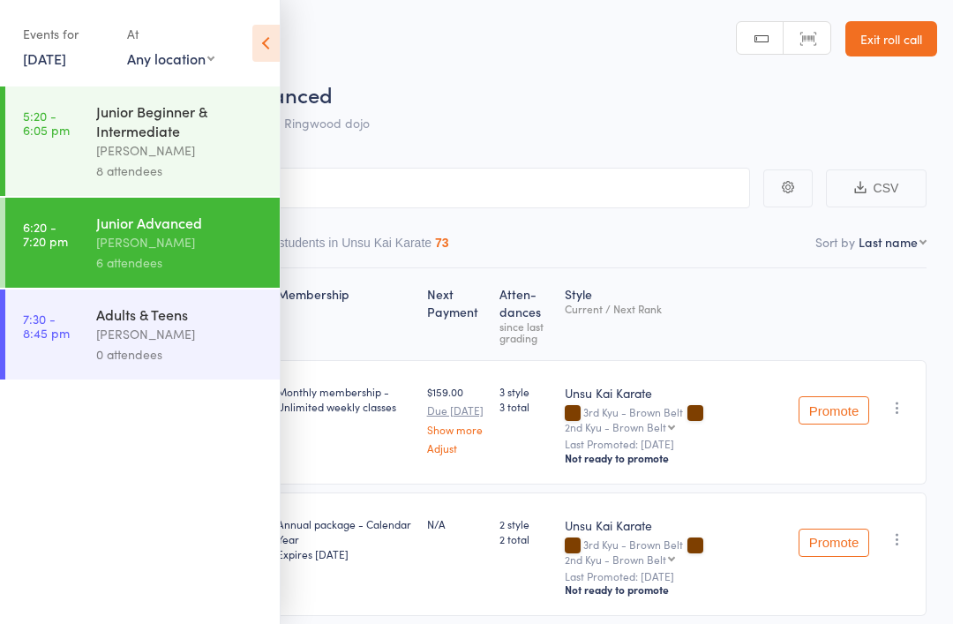
click at [105, 342] on div "[PERSON_NAME]" at bounding box center [180, 334] width 169 height 20
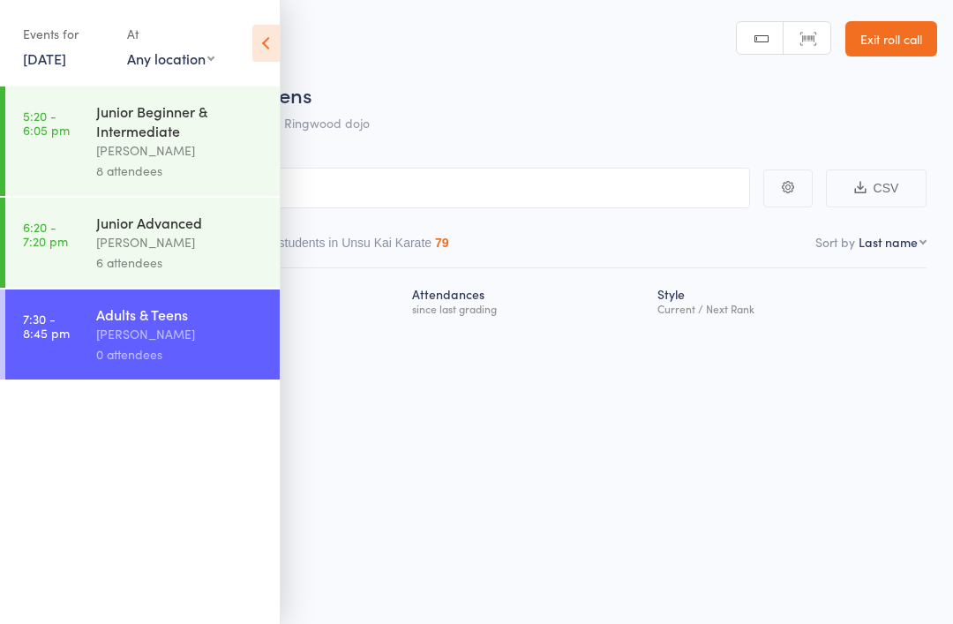
click at [115, 361] on div "0 attendees" at bounding box center [180, 354] width 169 height 20
click at [268, 47] on icon at bounding box center [265, 43] width 27 height 37
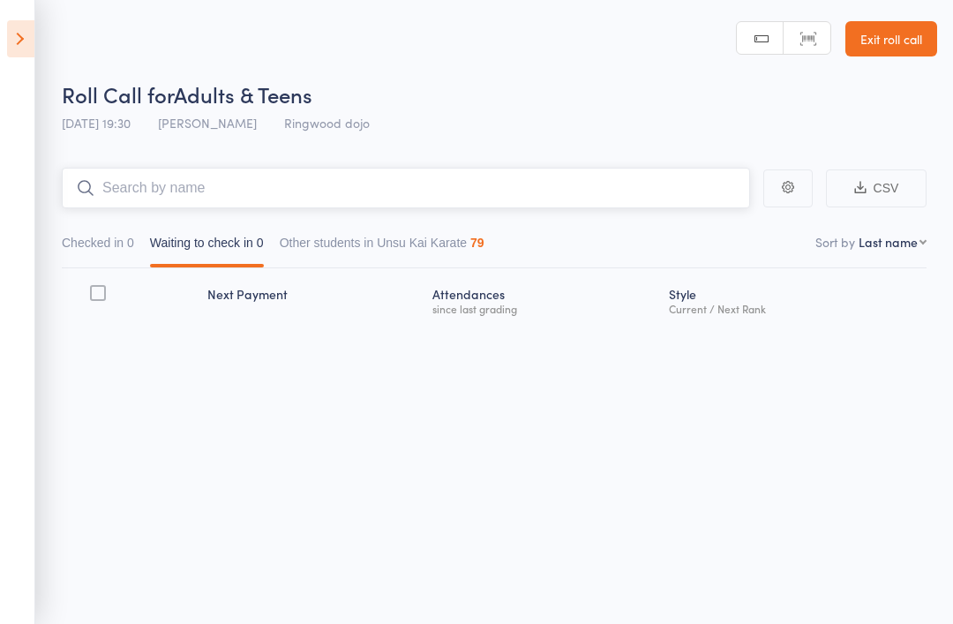
click at [161, 207] on input "search" at bounding box center [406, 188] width 689 height 41
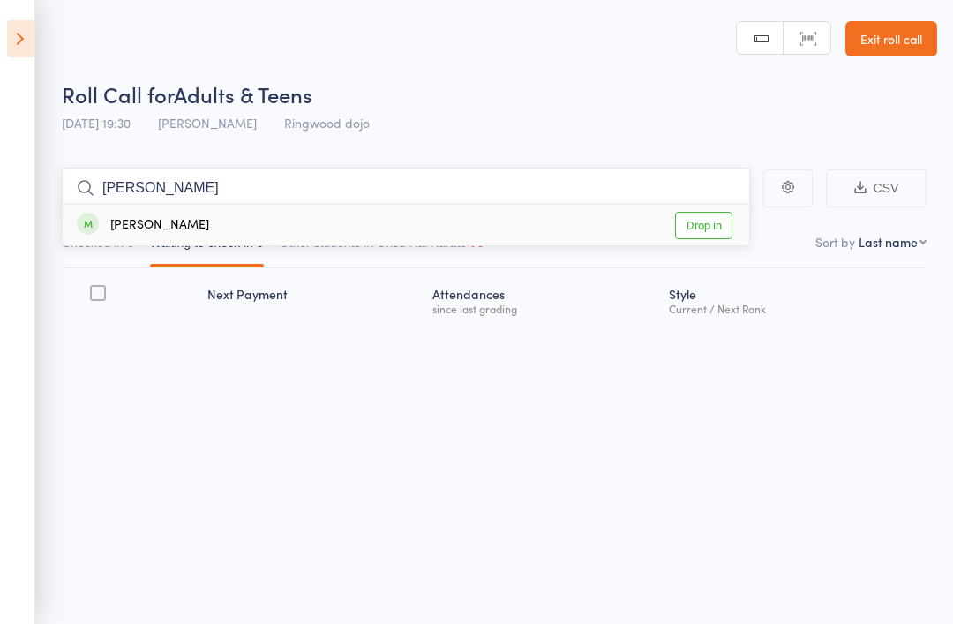
type input "Ian"
click at [153, 234] on div "Ian Teo Drop in" at bounding box center [406, 225] width 687 height 41
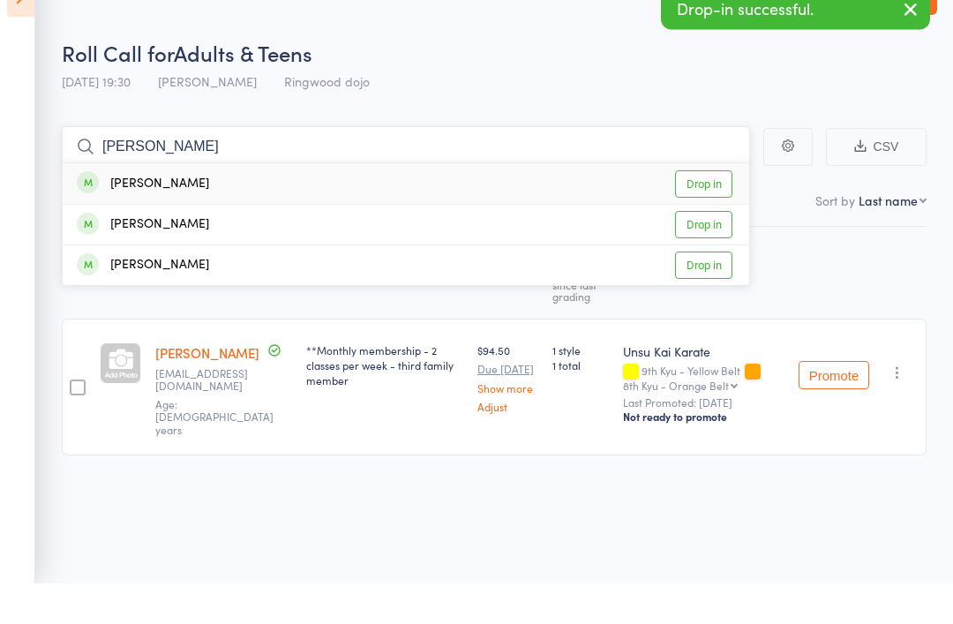
type input "josh"
click at [161, 256] on div "Joshua Berketa" at bounding box center [143, 266] width 132 height 20
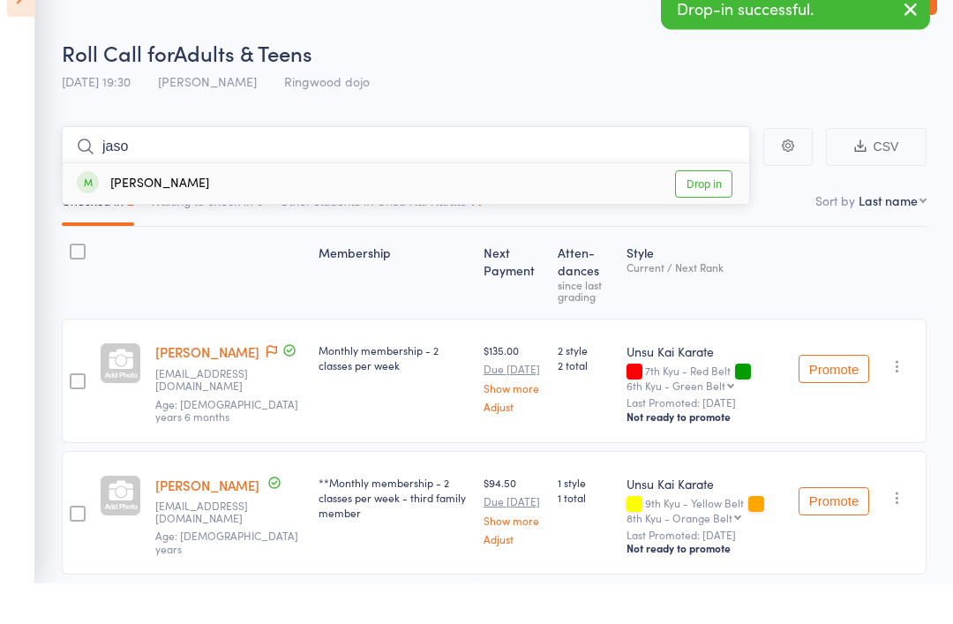
type input "jaso"
click at [144, 215] on div "Jason Looker" at bounding box center [143, 225] width 132 height 20
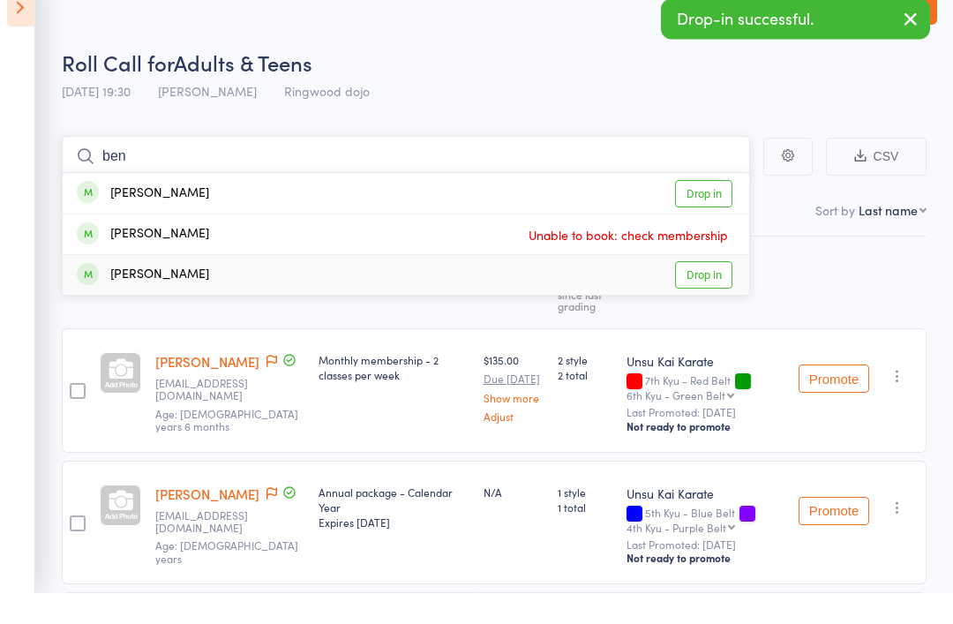
type input "ben"
click at [146, 297] on div "Bentleigh Gibson" at bounding box center [143, 307] width 132 height 20
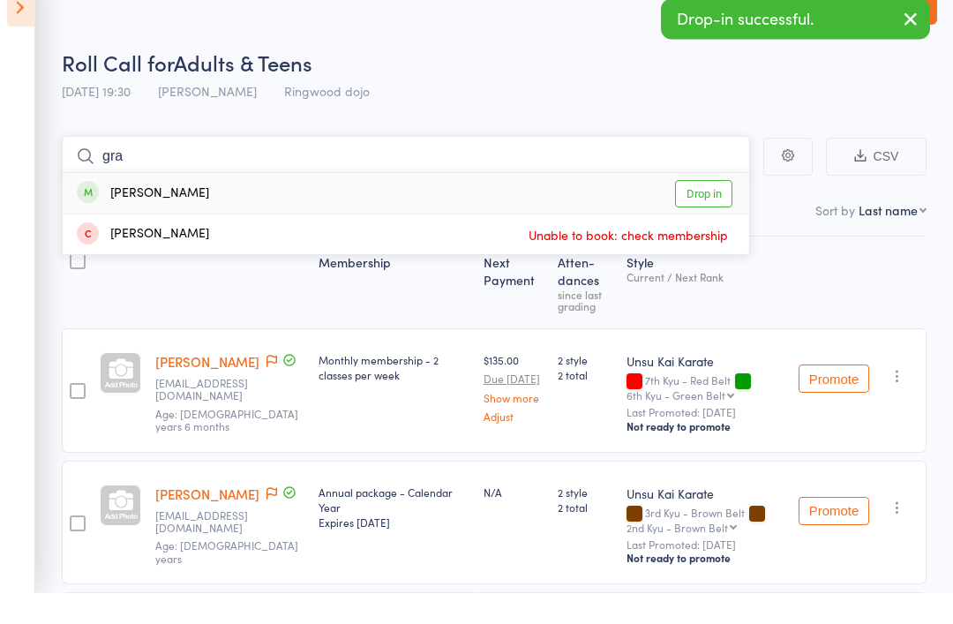
type input "gra"
click at [149, 215] on div "[PERSON_NAME]" at bounding box center [143, 225] width 132 height 20
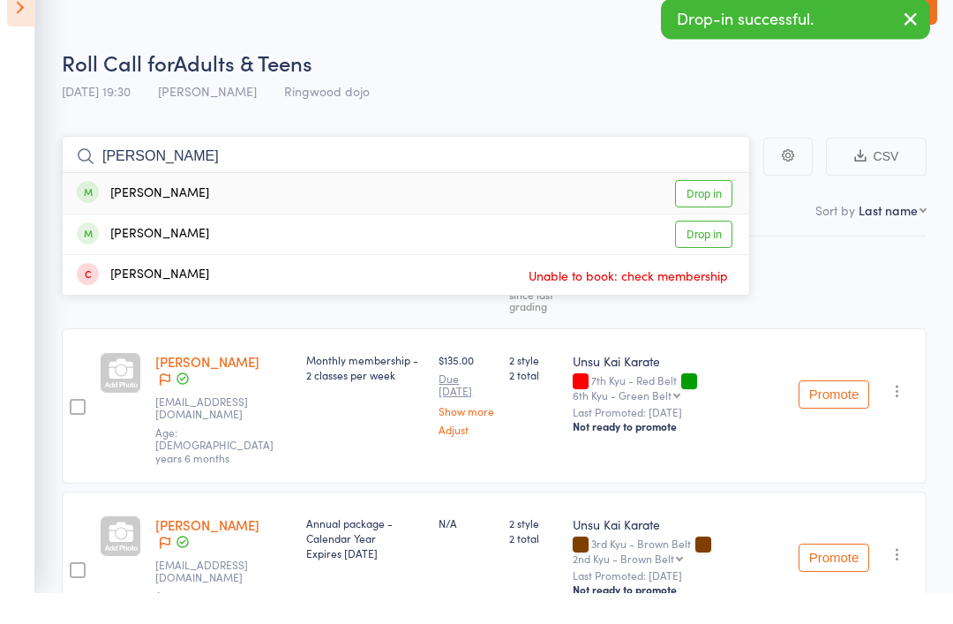
type input "harr"
click at [141, 215] on div "[PERSON_NAME]" at bounding box center [143, 225] width 132 height 20
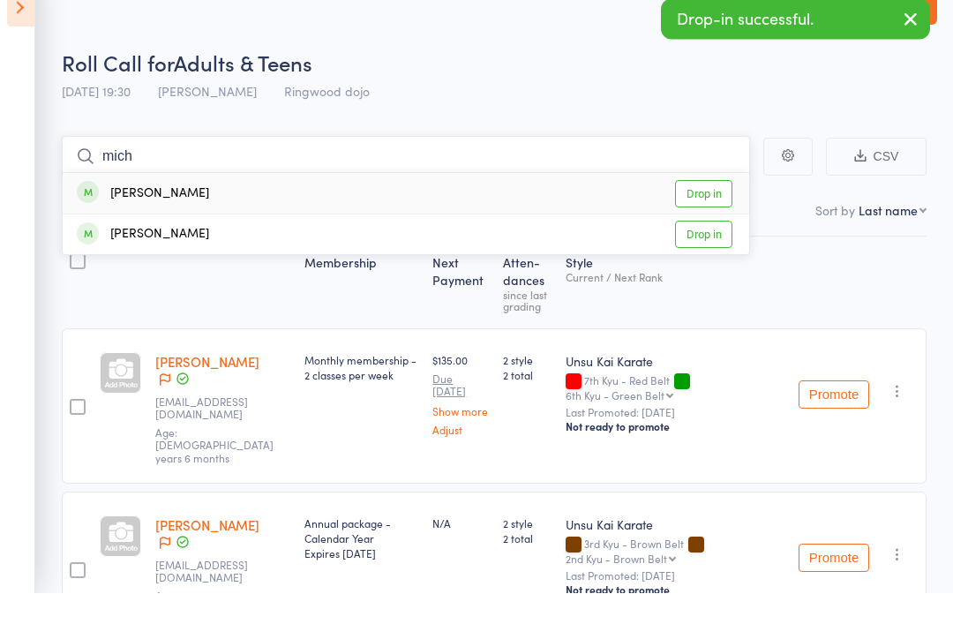
type input "mich"
click at [167, 215] on div "[PERSON_NAME]" at bounding box center [143, 225] width 132 height 20
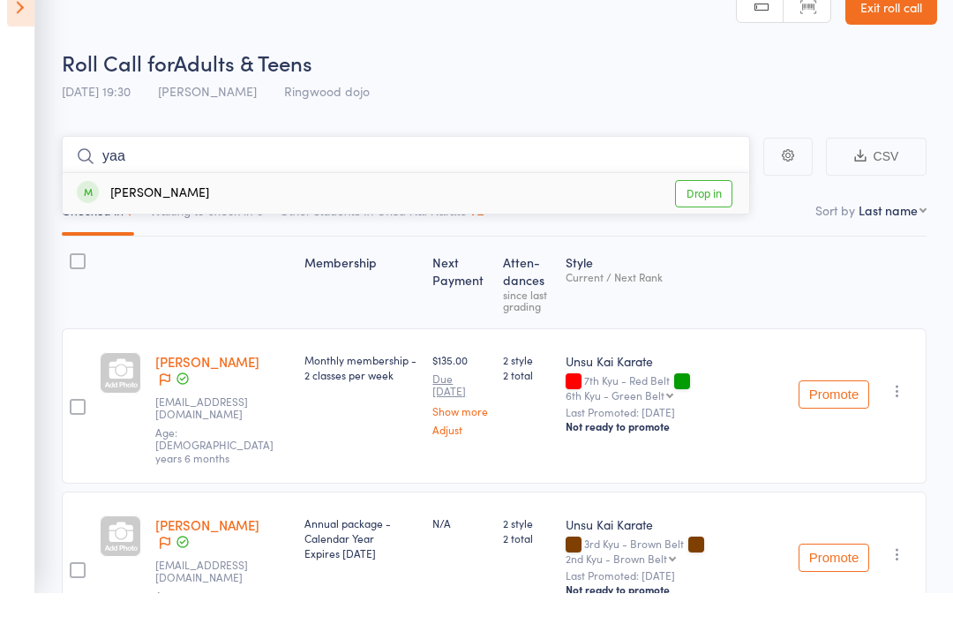
type input "yaa"
click at [178, 215] on div "[PERSON_NAME]" at bounding box center [143, 225] width 132 height 20
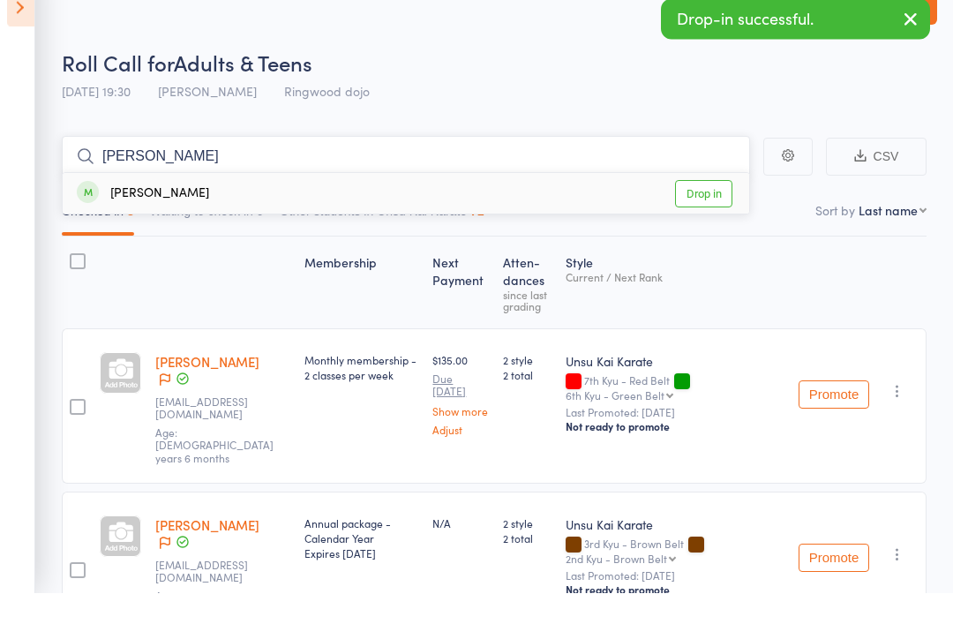
type input "rex"
click at [170, 205] on div "Rex Leong Drop in" at bounding box center [406, 225] width 687 height 41
type input "coo"
click at [158, 215] on div "[PERSON_NAME]" at bounding box center [143, 225] width 132 height 20
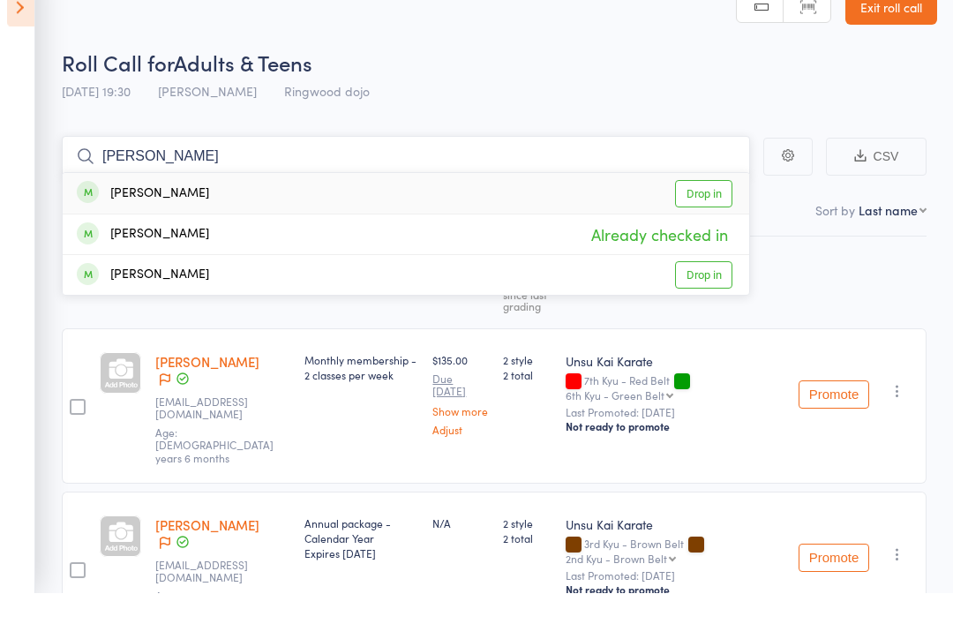
type input "josh"
click at [148, 215] on div "[PERSON_NAME]" at bounding box center [143, 225] width 132 height 20
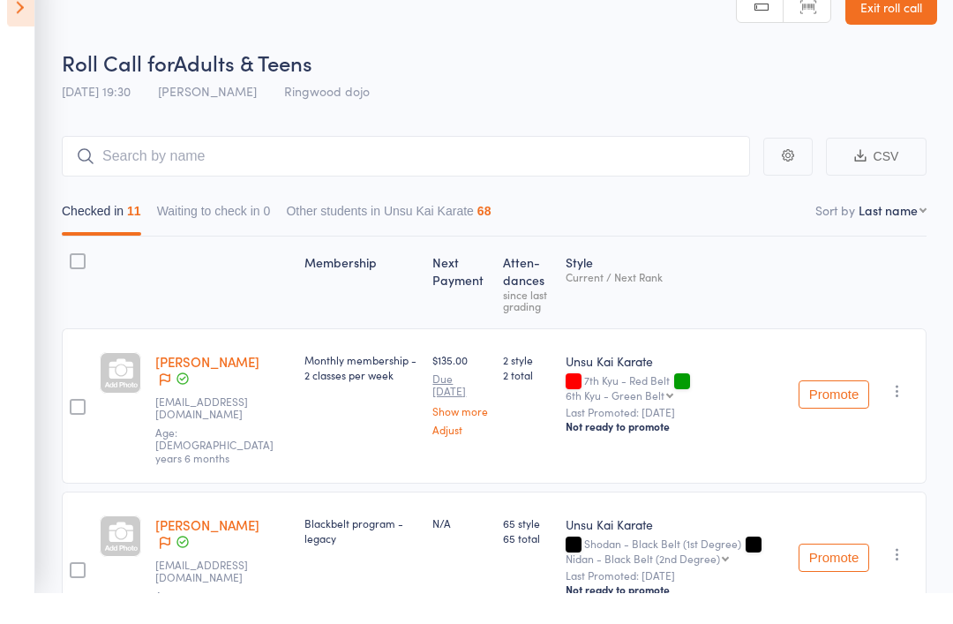
click at [893, 21] on link "Exit roll call" at bounding box center [892, 38] width 92 height 35
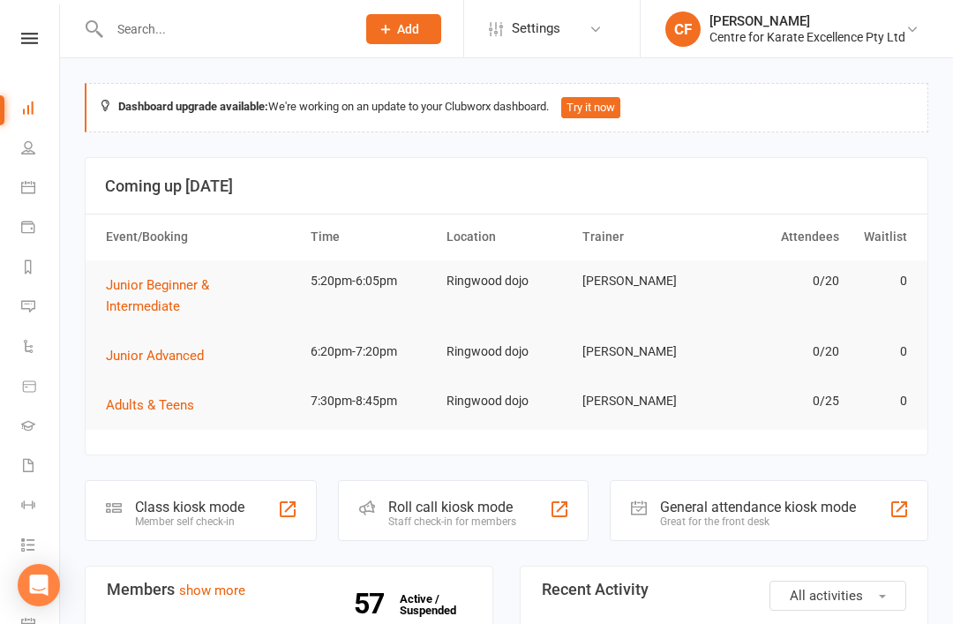
click at [216, 28] on input "text" at bounding box center [223, 29] width 239 height 25
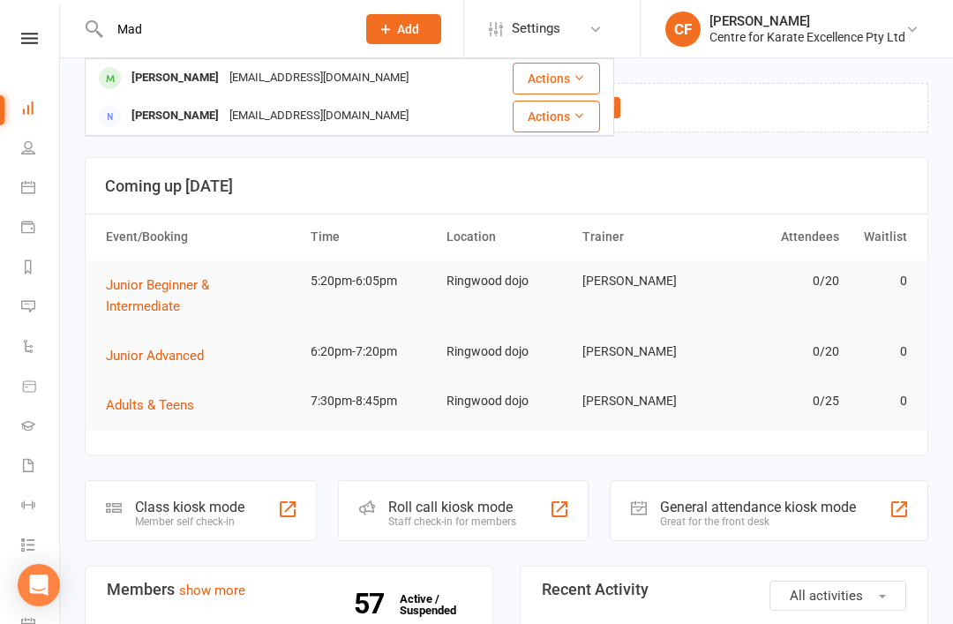
type input "Mad"
click at [176, 78] on div "[PERSON_NAME]" at bounding box center [175, 78] width 98 height 26
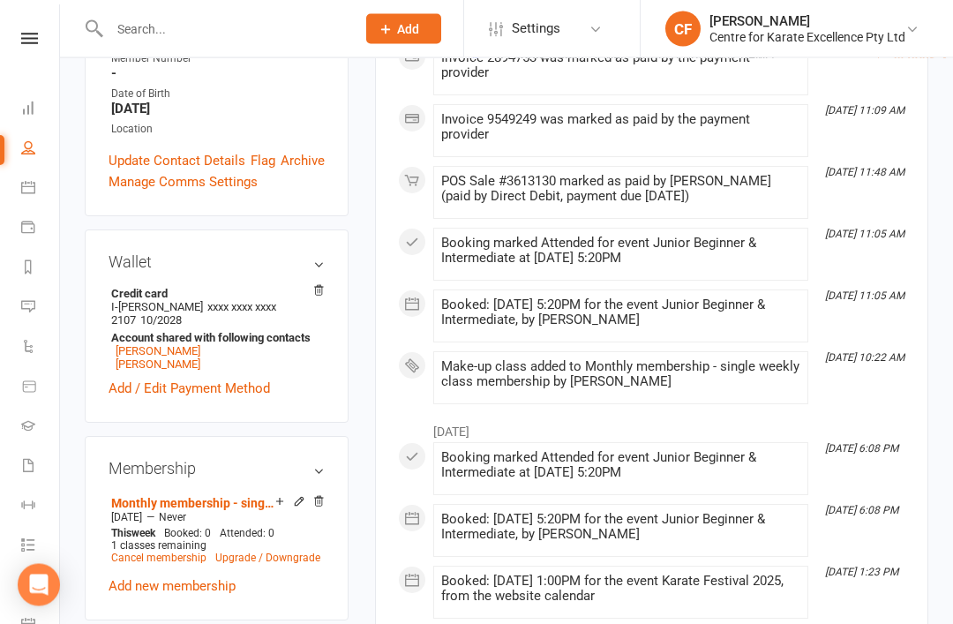
scroll to position [498, 0]
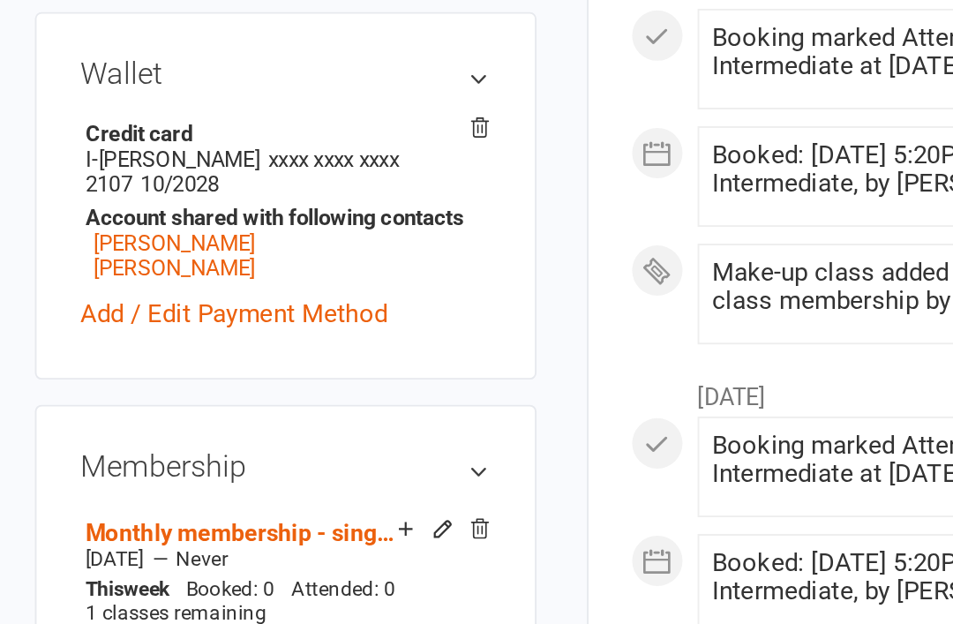
click at [208, 461] on link "Monthly membership - single weekly class" at bounding box center [193, 468] width 164 height 14
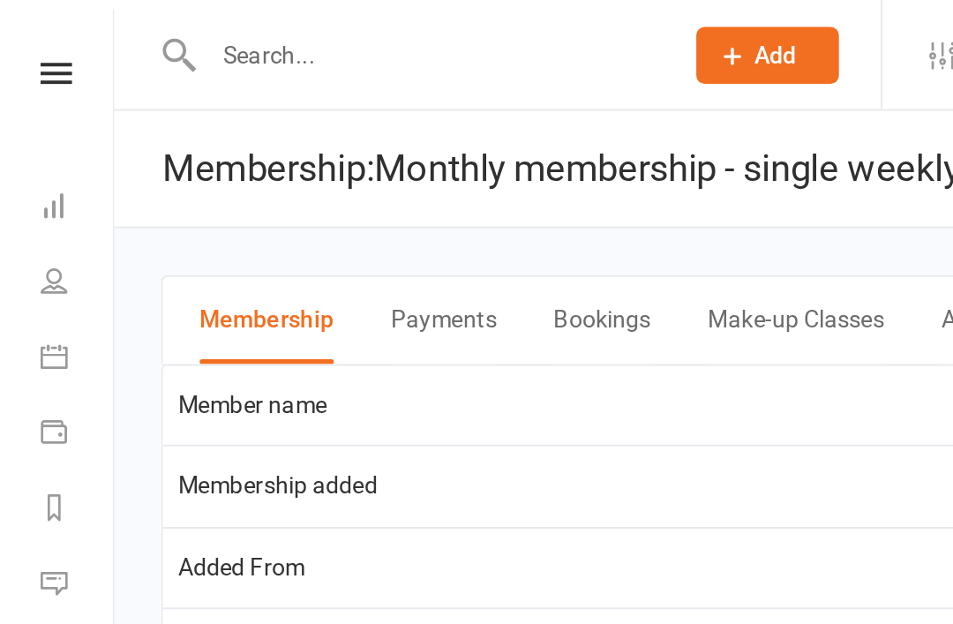
click at [72, 207] on main "Membership Payments Bookings Make-up Classes Automations Member name Madilyn Wa…" at bounding box center [506, 619] width 893 height 998
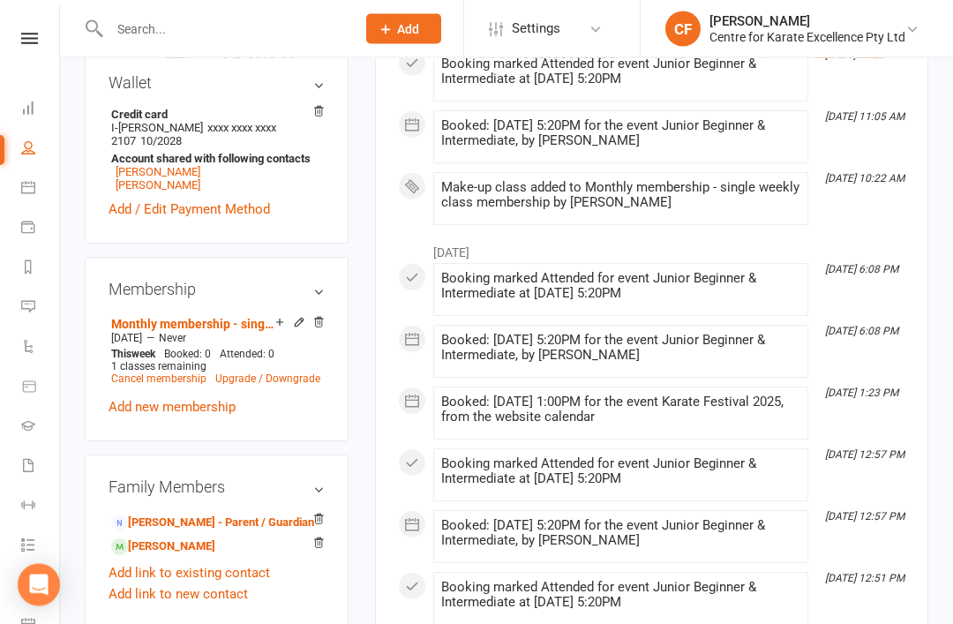
scroll to position [642, 0]
click at [288, 312] on li "Monthly membership - single weekly class Mar 1 2024 — Never This week Booked: 0…" at bounding box center [216, 351] width 218 height 78
click at [274, 317] on link "Monthly membership - single weekly class" at bounding box center [193, 324] width 164 height 14
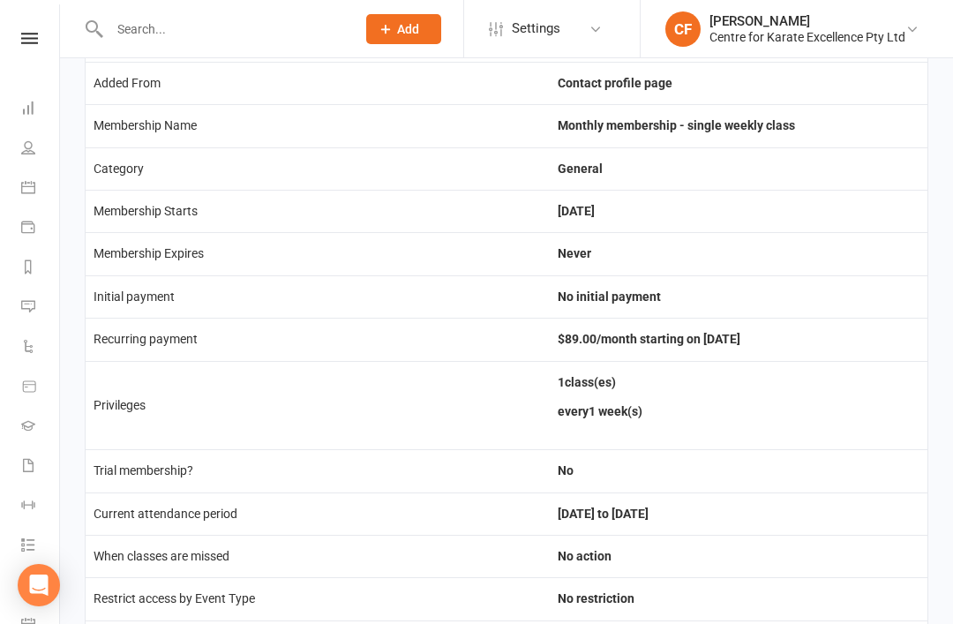
scroll to position [456, 0]
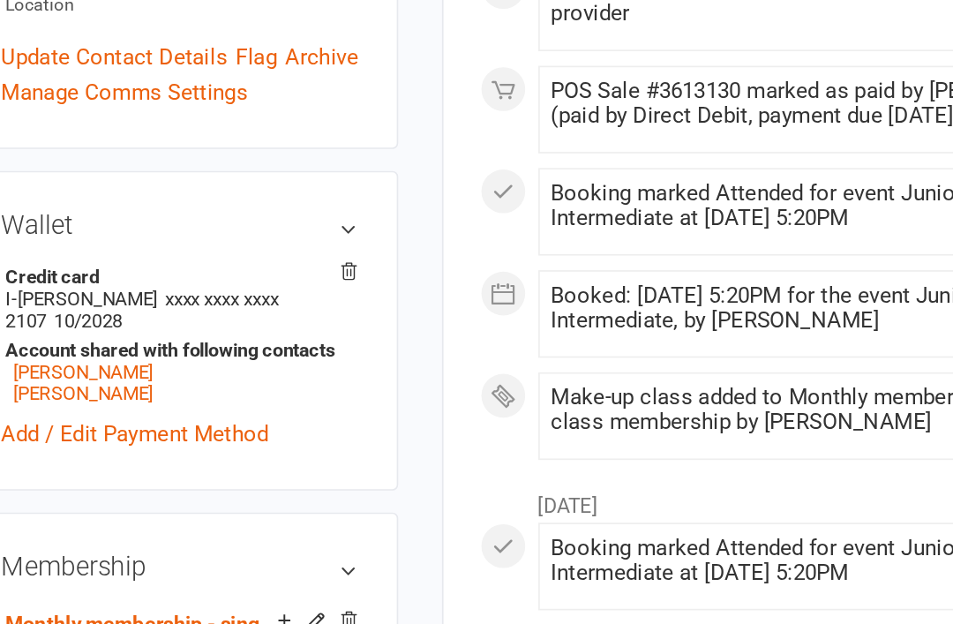
scroll to position [381, 0]
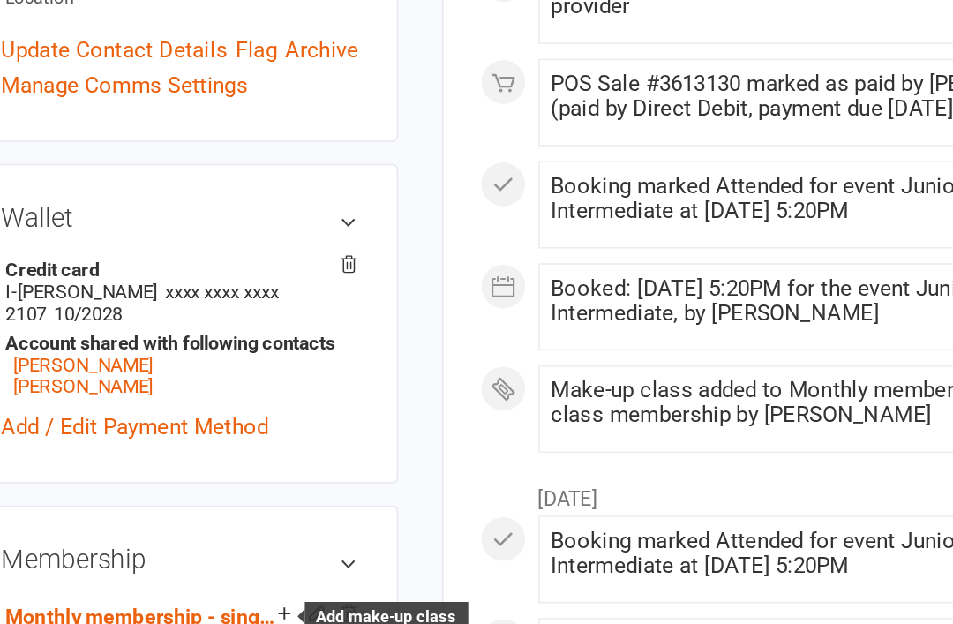
click at [274, 577] on icon at bounding box center [280, 583] width 12 height 12
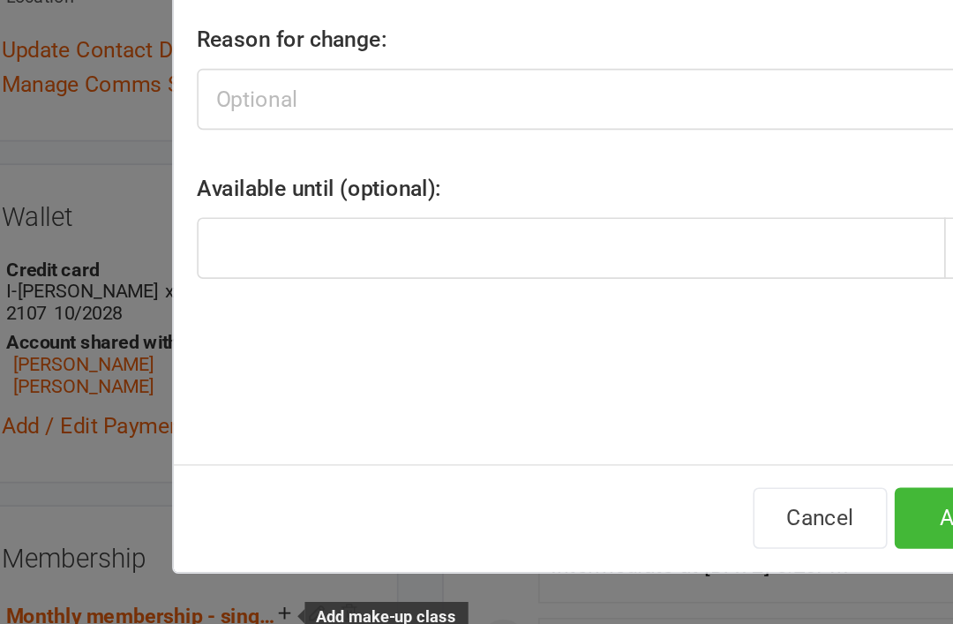
click at [649, 508] on button "Add" at bounding box center [688, 526] width 78 height 37
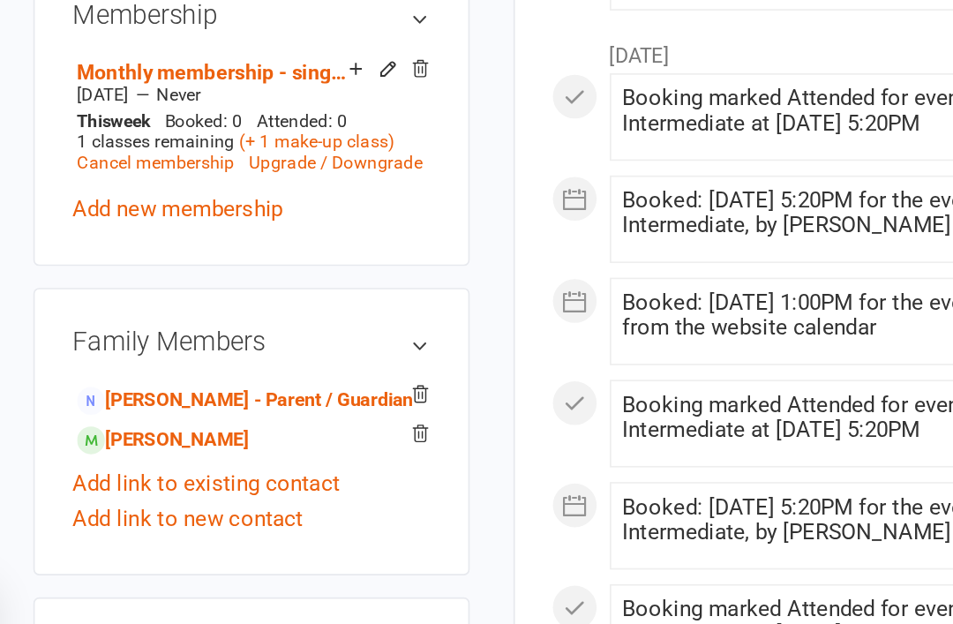
scroll to position [726, 0]
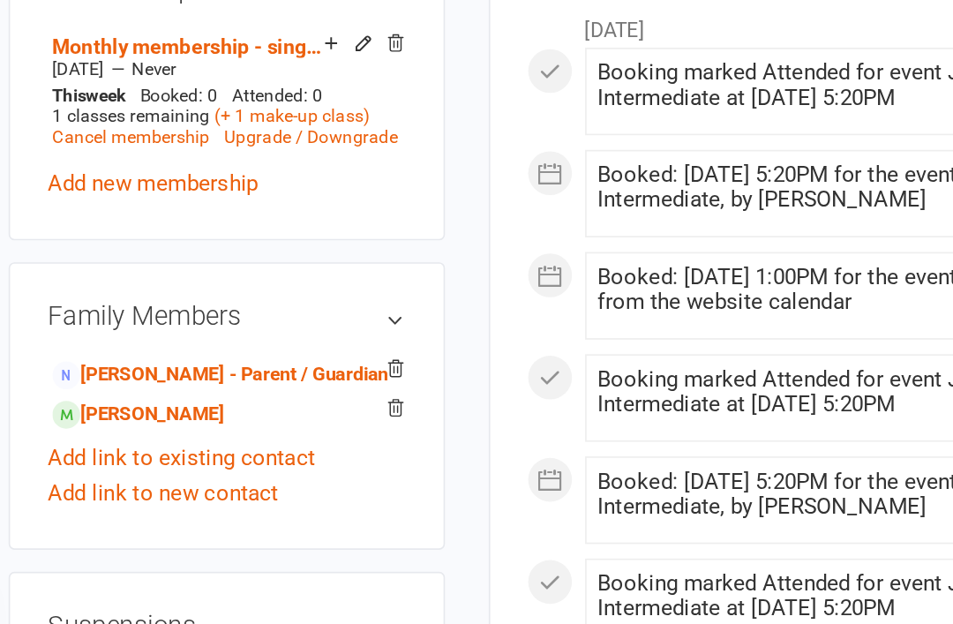
click at [153, 454] on link "Darcie Wang - Sibling" at bounding box center [163, 463] width 104 height 19
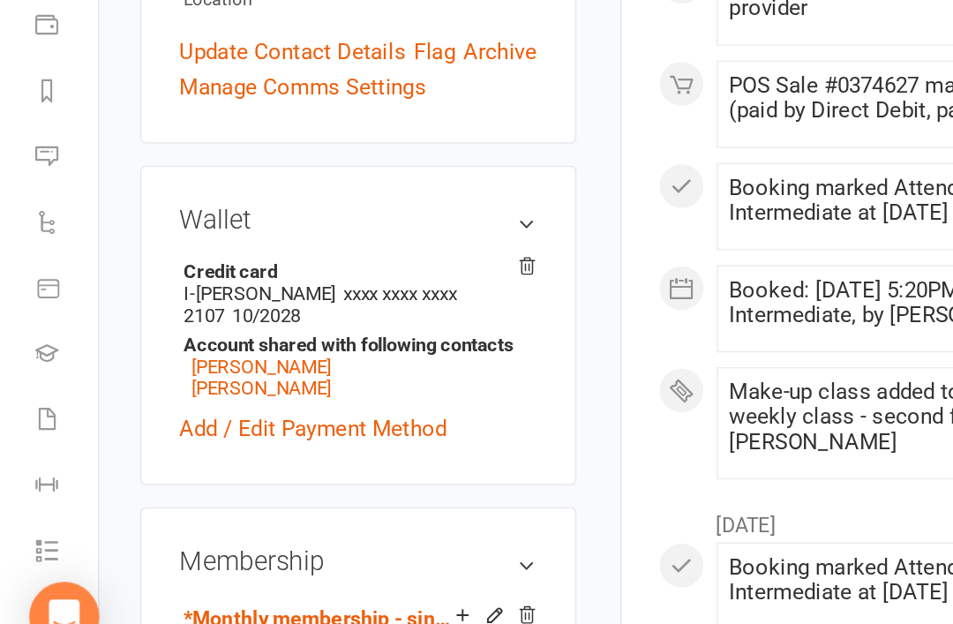
scroll to position [382, 0]
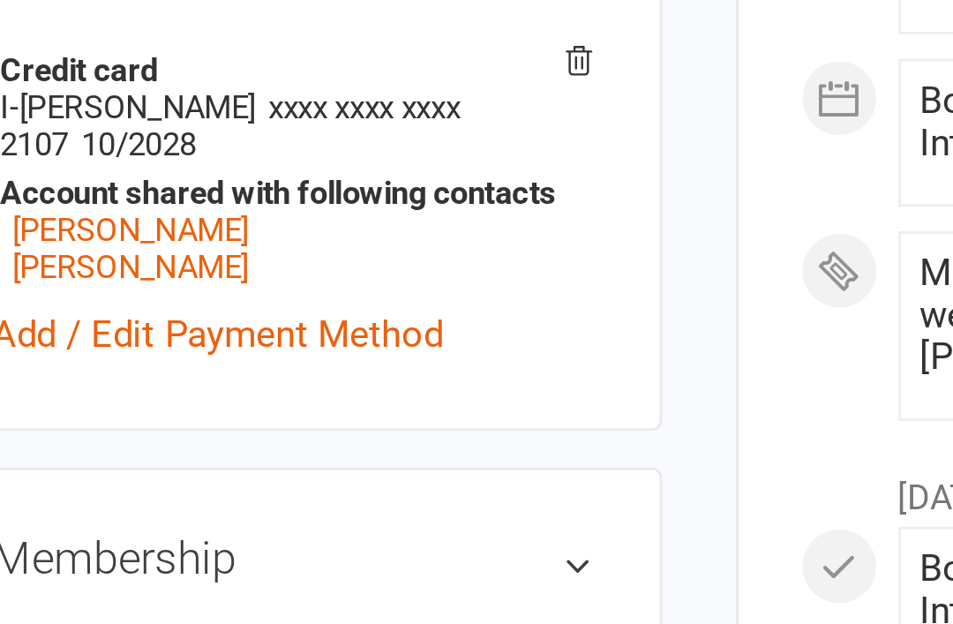
click at [276, 578] on icon at bounding box center [279, 581] width 7 height 7
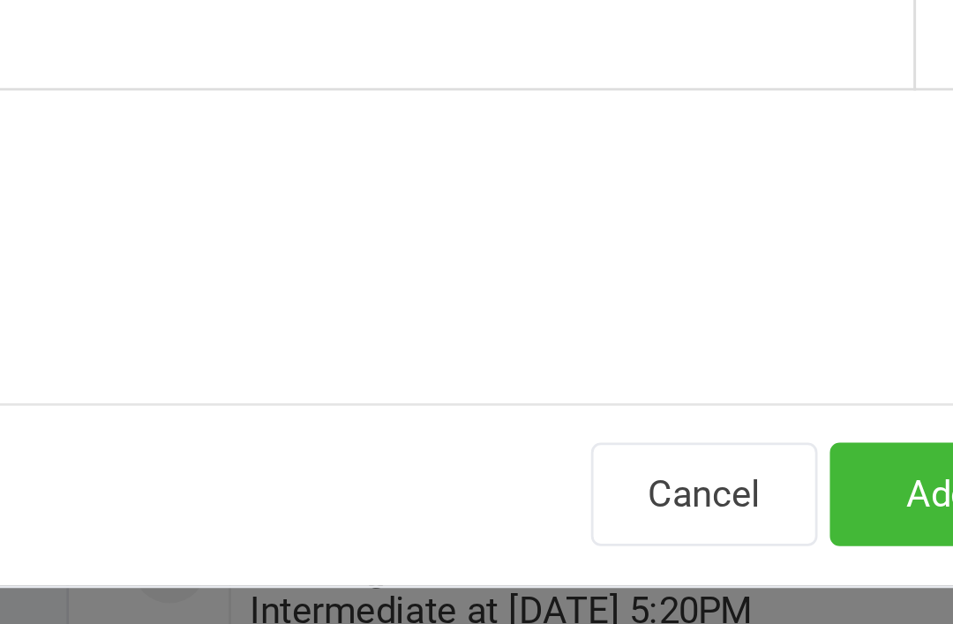
click at [649, 508] on button "Add" at bounding box center [688, 526] width 78 height 37
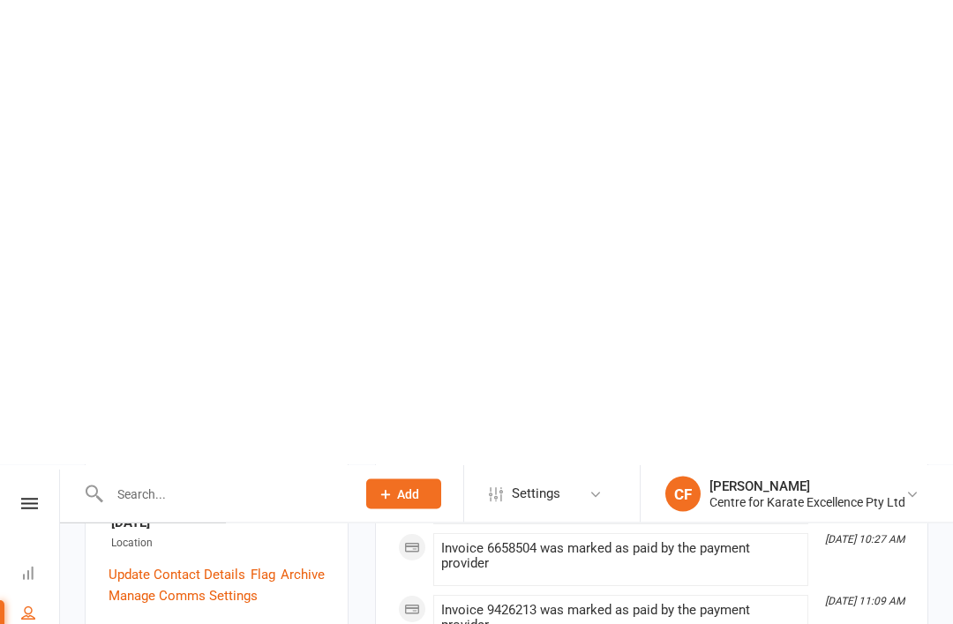
scroll to position [0, 0]
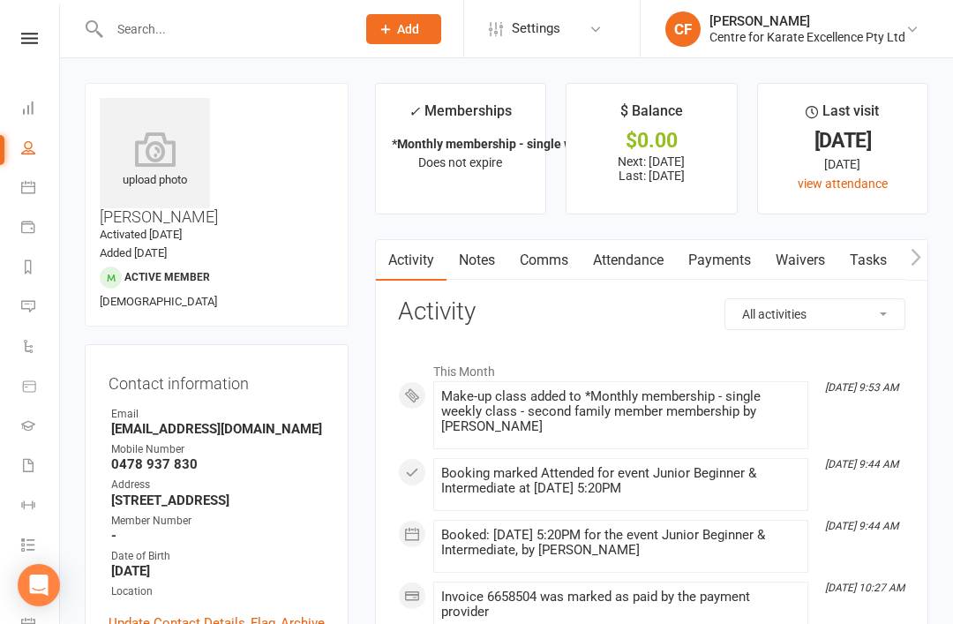
click at [35, 41] on icon at bounding box center [29, 38] width 17 height 11
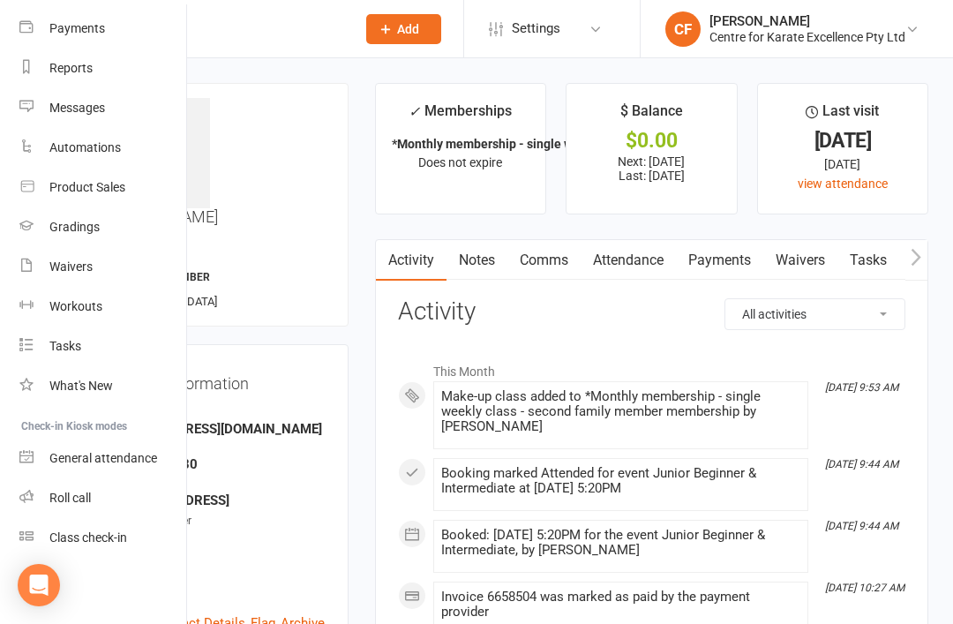
scroll to position [185, 2]
click at [65, 503] on div "Roll call" at bounding box center [69, 498] width 41 height 14
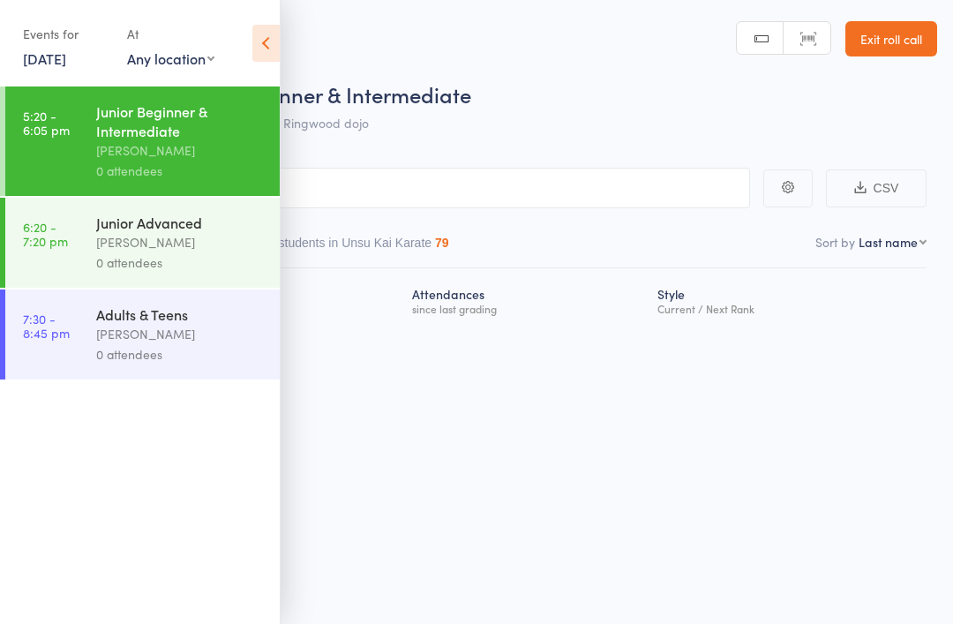
click at [49, 52] on link "[DATE]" at bounding box center [44, 58] width 43 height 19
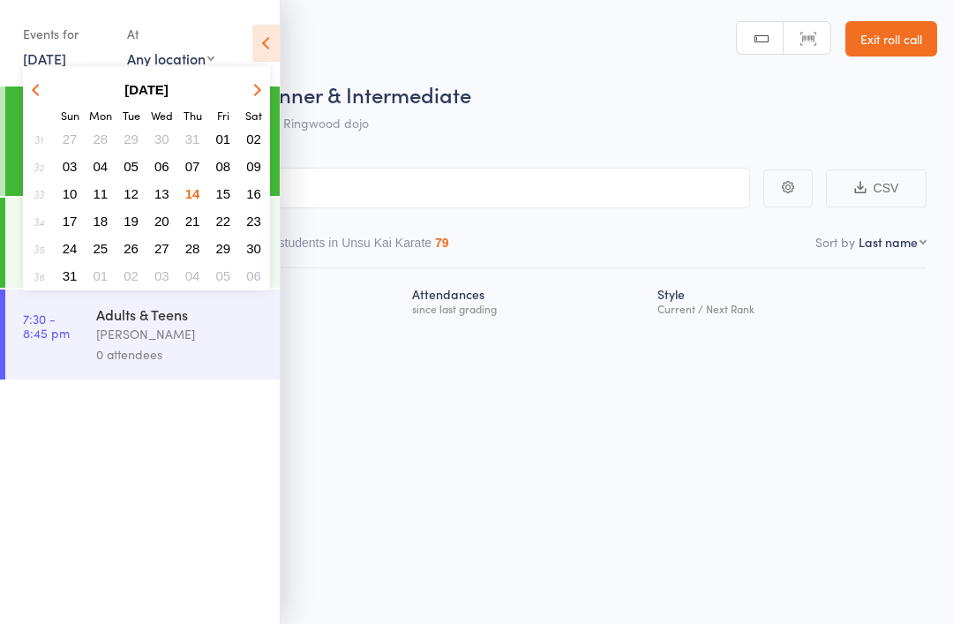
click at [167, 165] on span "06" at bounding box center [161, 166] width 15 height 15
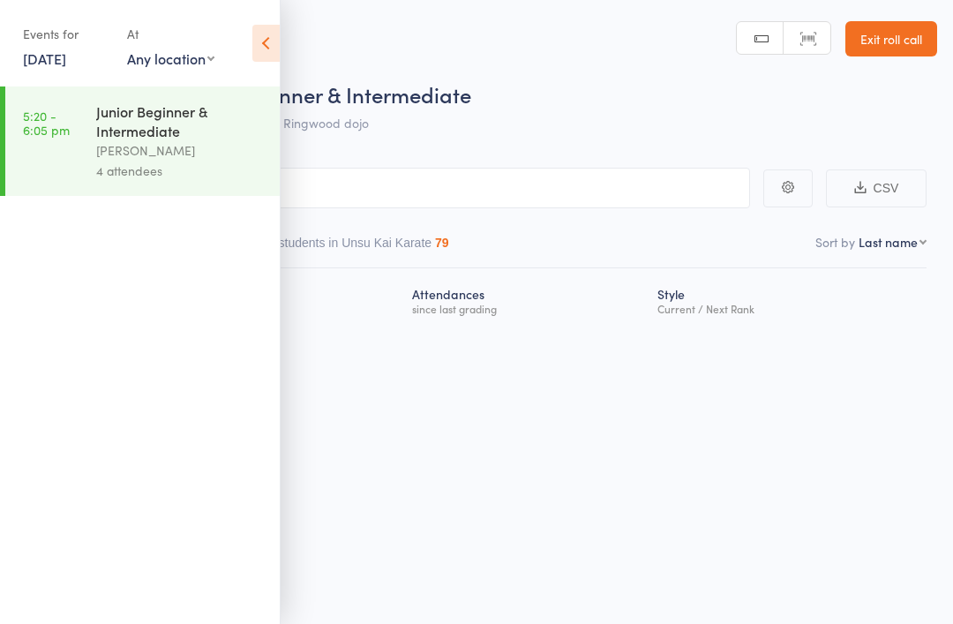
click at [223, 133] on div "Junior Beginner & Intermediate" at bounding box center [180, 121] width 169 height 39
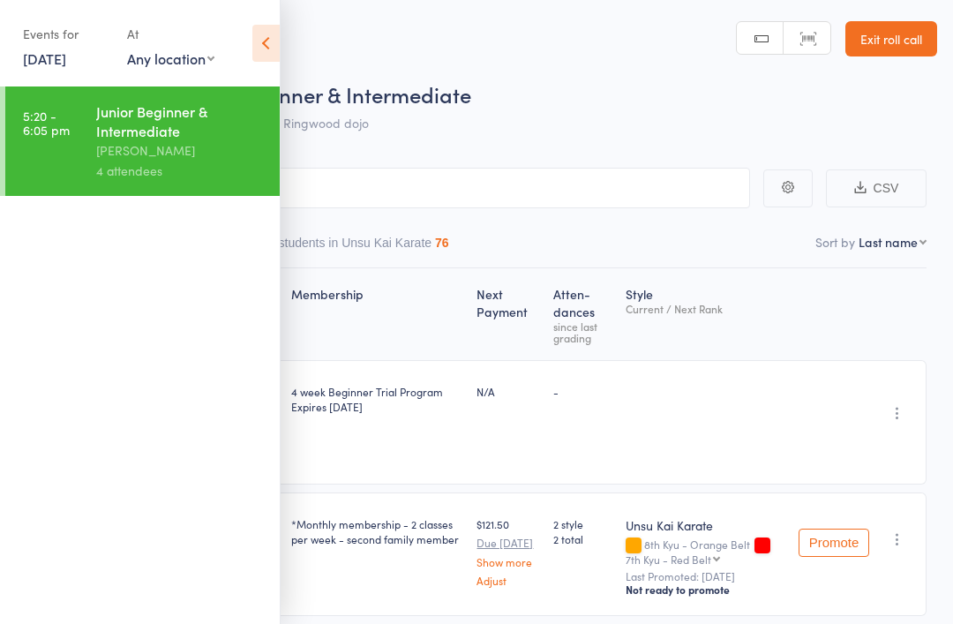
click at [456, 197] on input "search" at bounding box center [388, 188] width 724 height 41
type input "Mad"
click at [406, 229] on div "[PERSON_NAME] Drop in" at bounding box center [388, 225] width 722 height 41
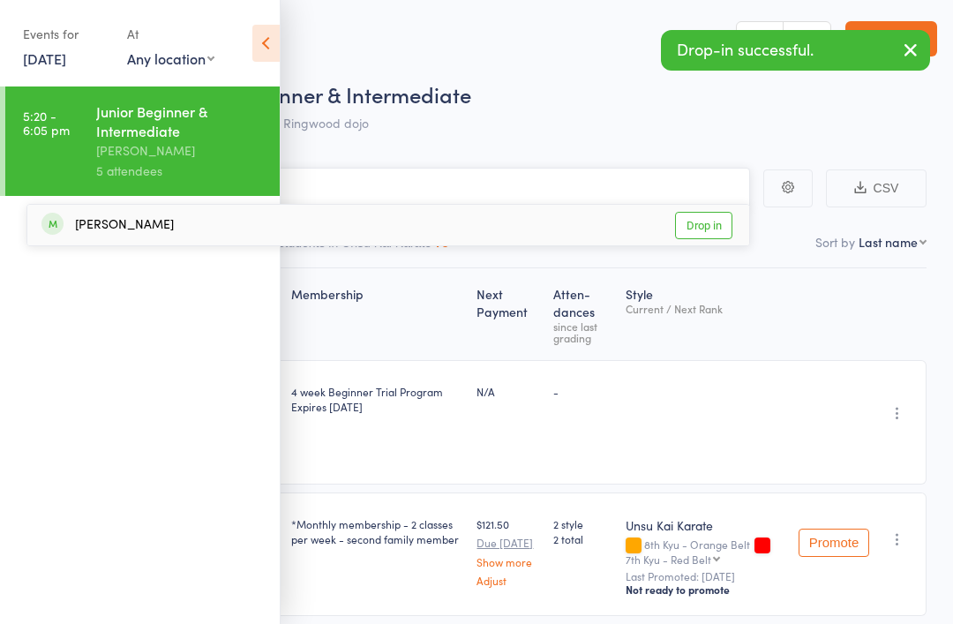
type input "dar"
click at [262, 233] on div "Darcie Wang Drop in" at bounding box center [388, 225] width 722 height 41
click at [262, 37] on icon at bounding box center [265, 43] width 27 height 37
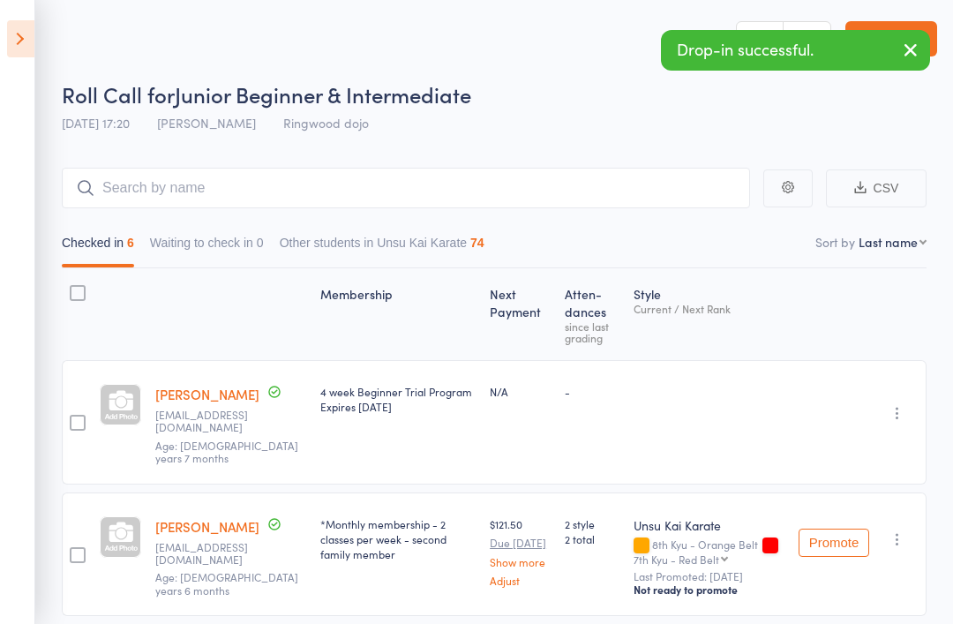
click at [30, 39] on icon at bounding box center [20, 38] width 27 height 37
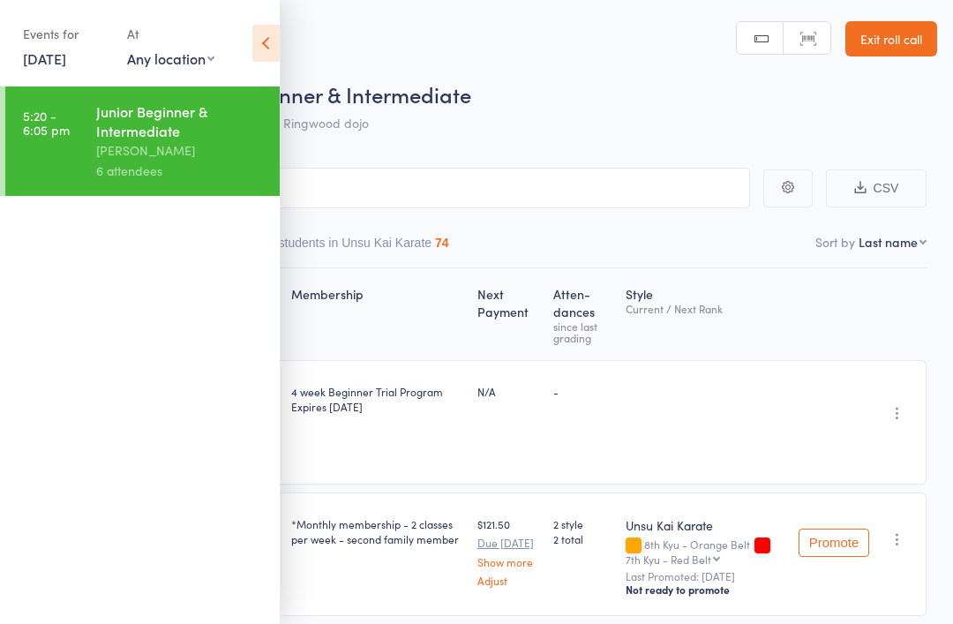
click at [255, 46] on icon at bounding box center [265, 43] width 27 height 37
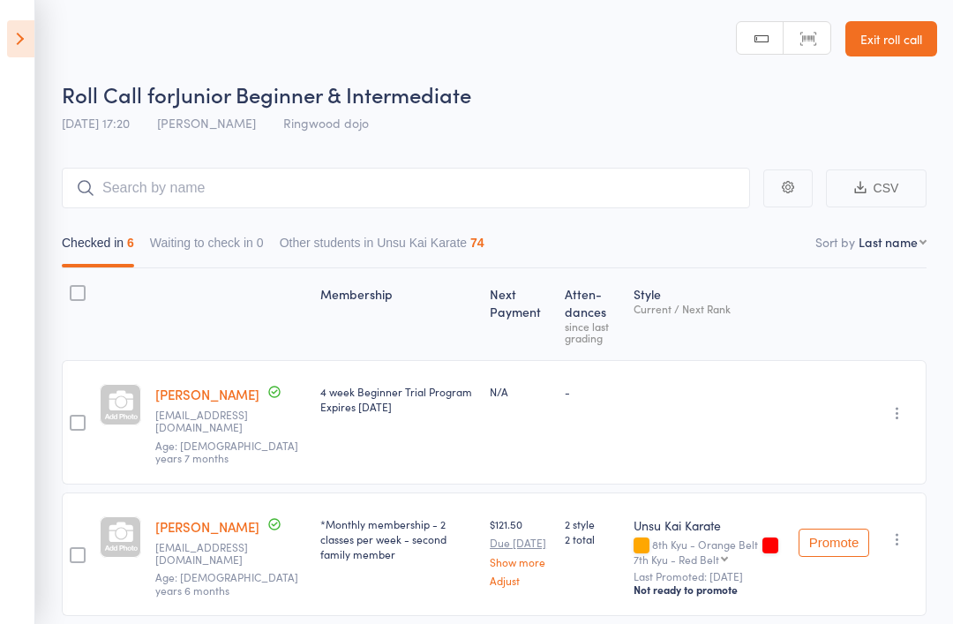
click at [885, 39] on link "Exit roll call" at bounding box center [892, 38] width 92 height 35
